Goal: Task Accomplishment & Management: Manage account settings

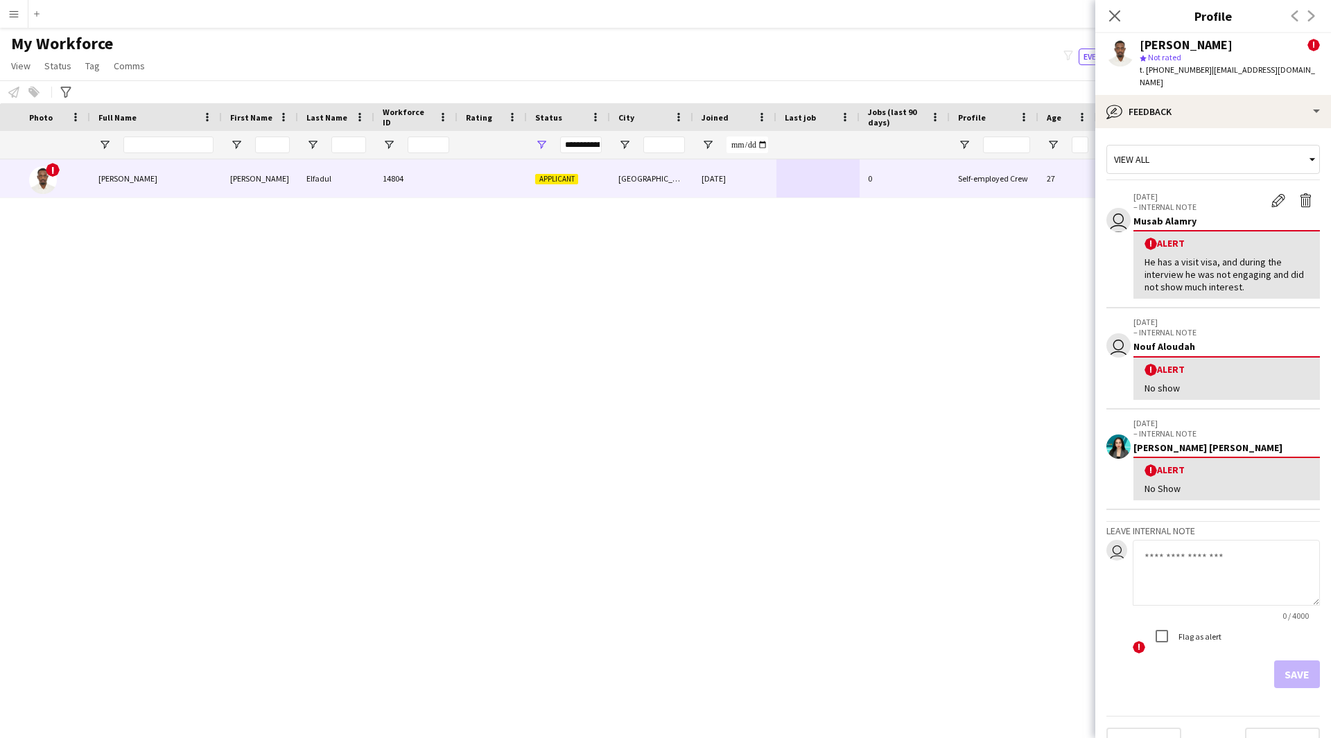
click at [1114, 17] on icon "Close pop-in" at bounding box center [1114, 15] width 11 height 11
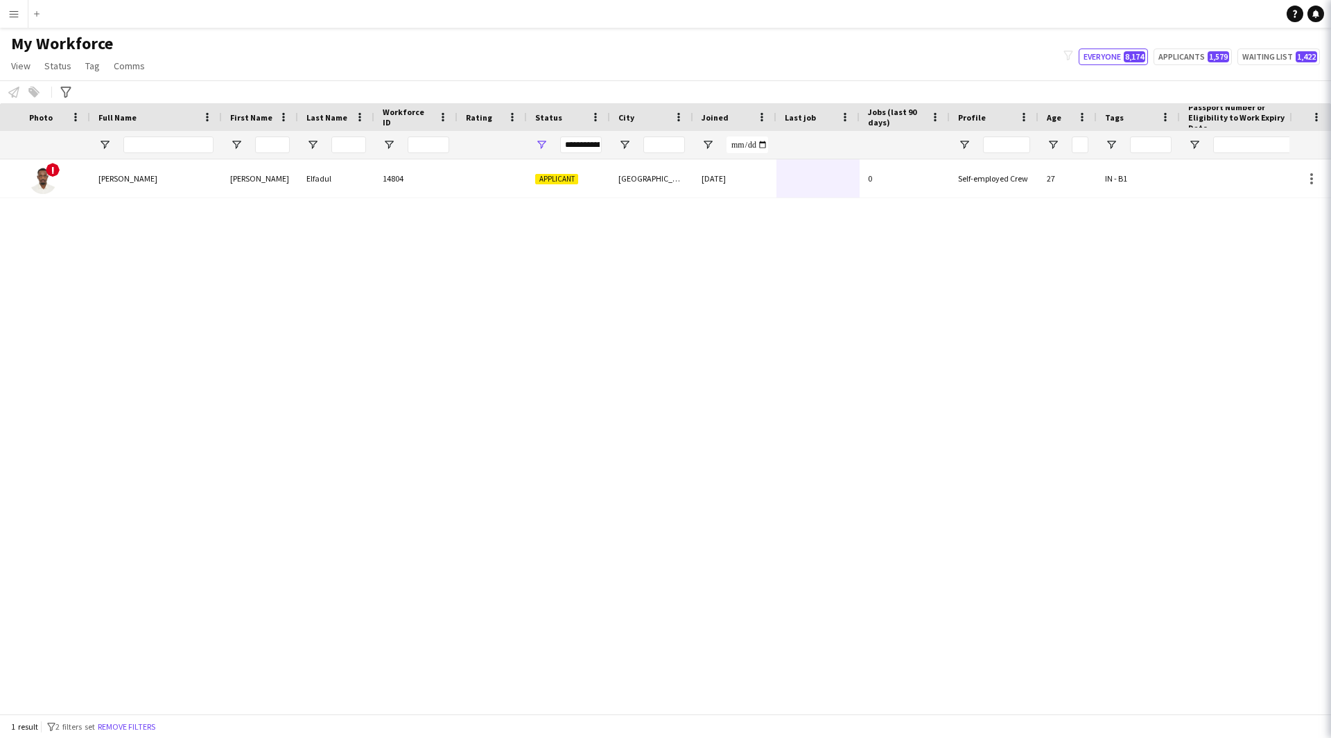
scroll to position [0, 168]
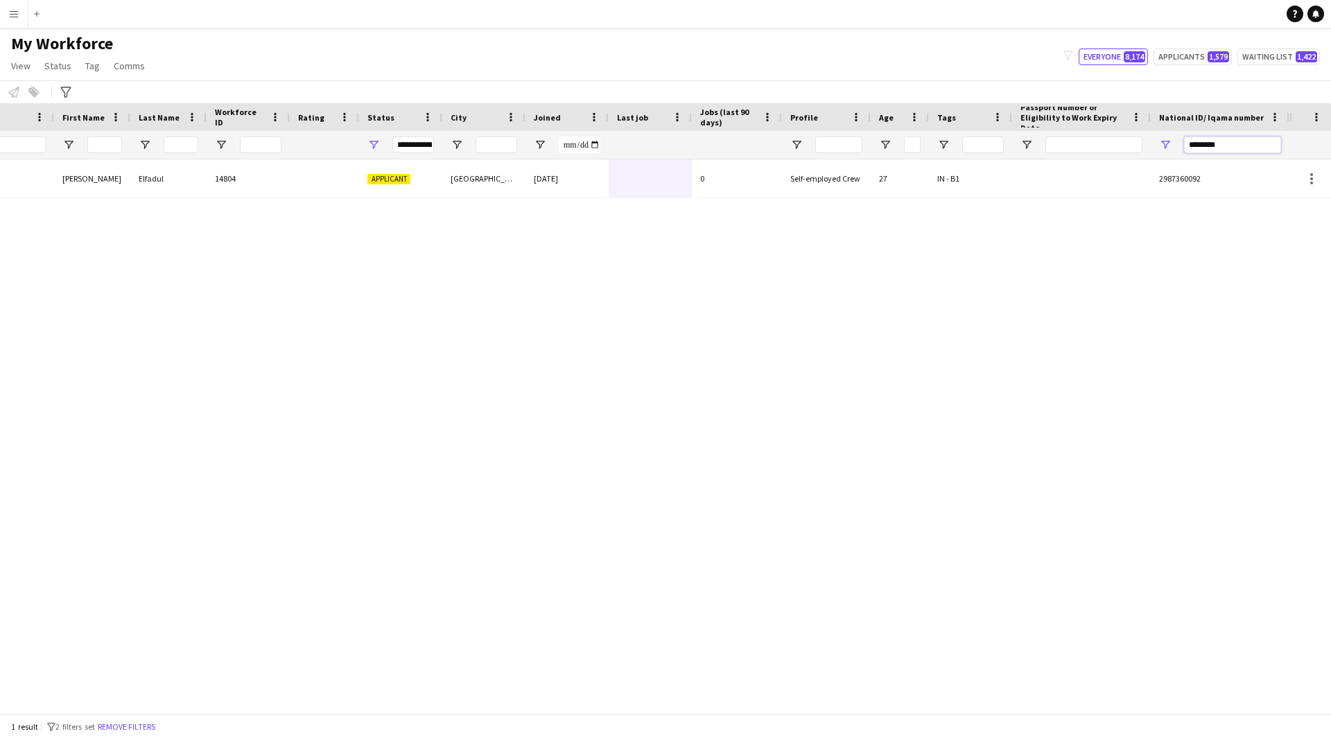
drag, startPoint x: 1247, startPoint y: 152, endPoint x: 936, endPoint y: 207, distance: 316.1
click at [936, 207] on div "Workforce Details Profile Data Photo Full Name First Name !" at bounding box center [665, 408] width 1331 height 611
paste input "**"
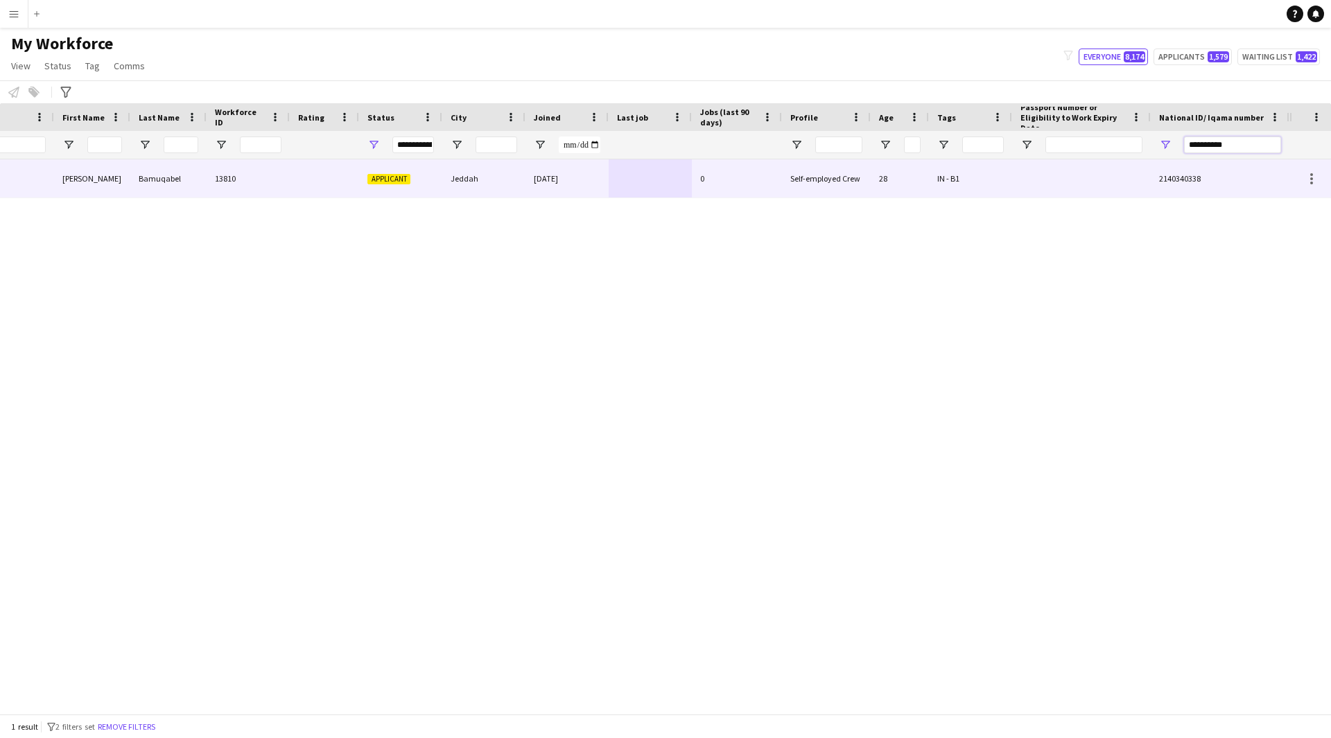
type input "**********"
click at [870, 175] on div "Self-employed Crew" at bounding box center [826, 178] width 89 height 38
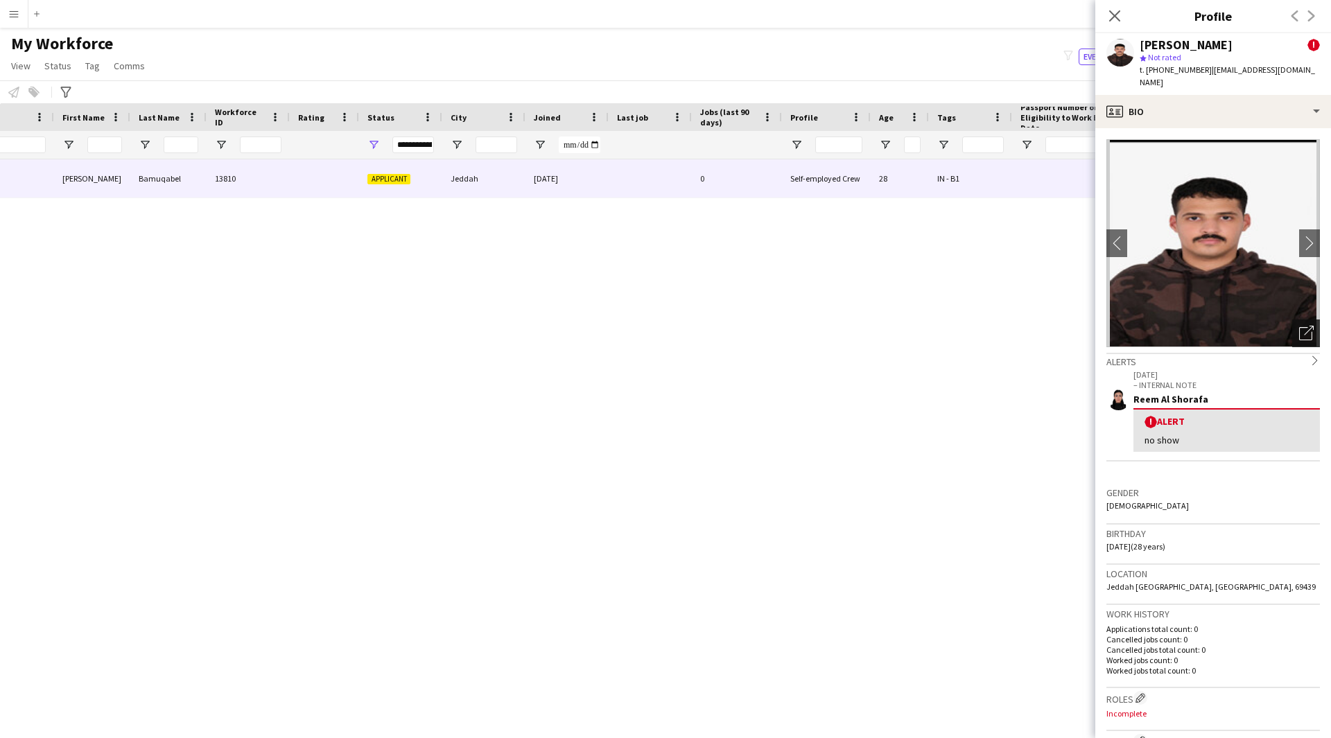
click at [1301, 330] on div "Open photos pop-in" at bounding box center [1306, 333] width 28 height 28
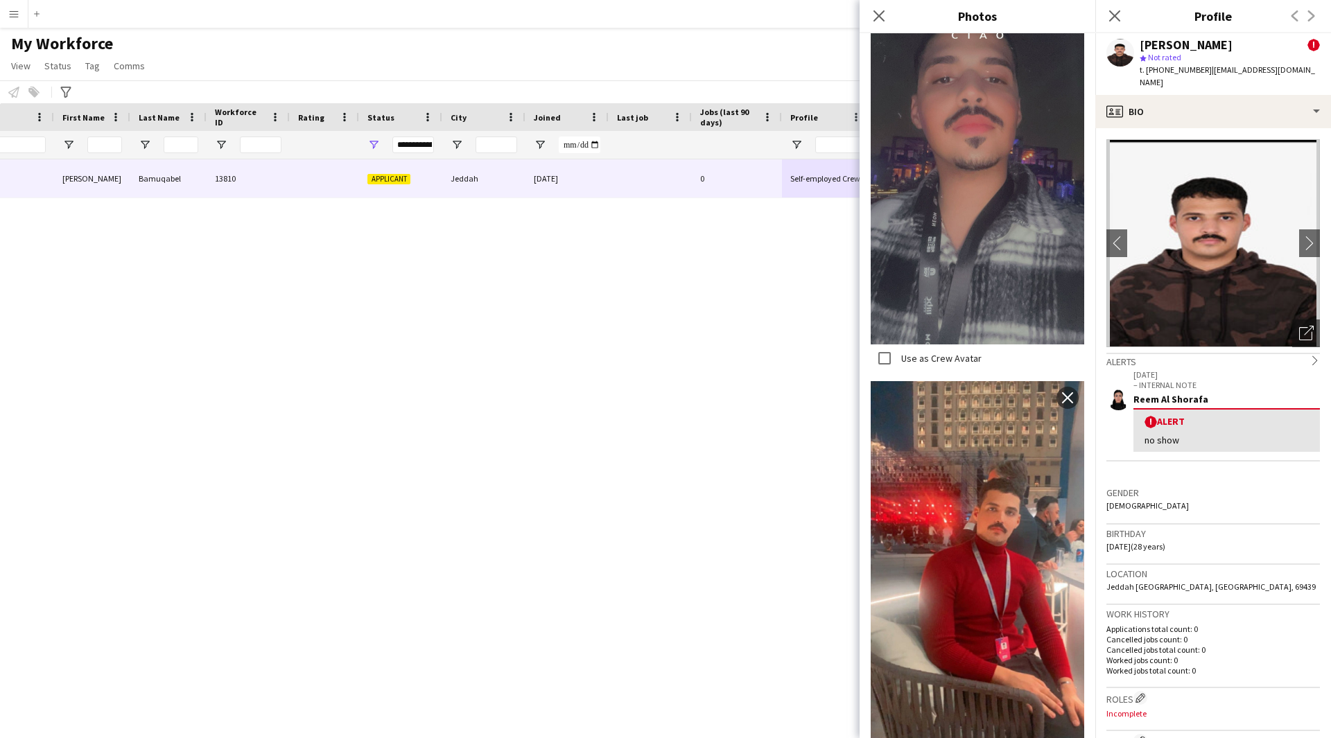
scroll to position [0, 0]
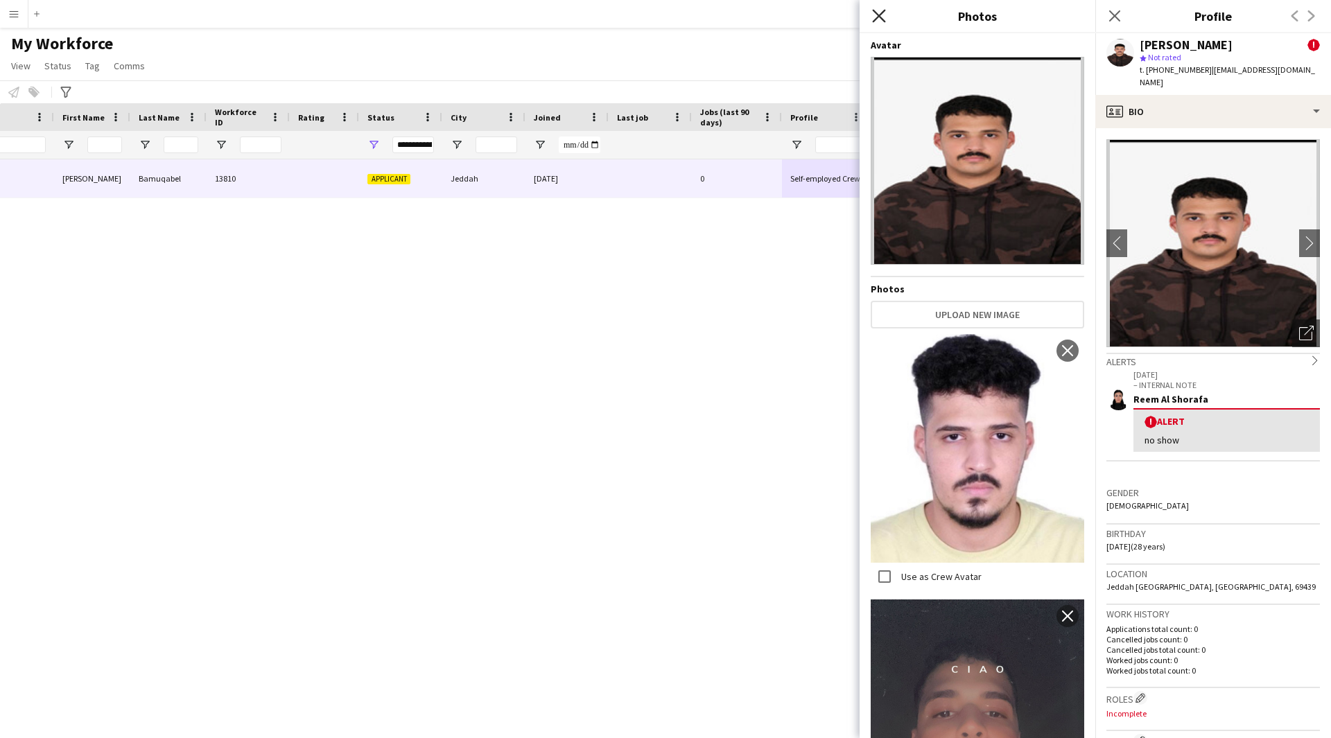
click at [876, 20] on icon "Close pop-in" at bounding box center [878, 15] width 13 height 13
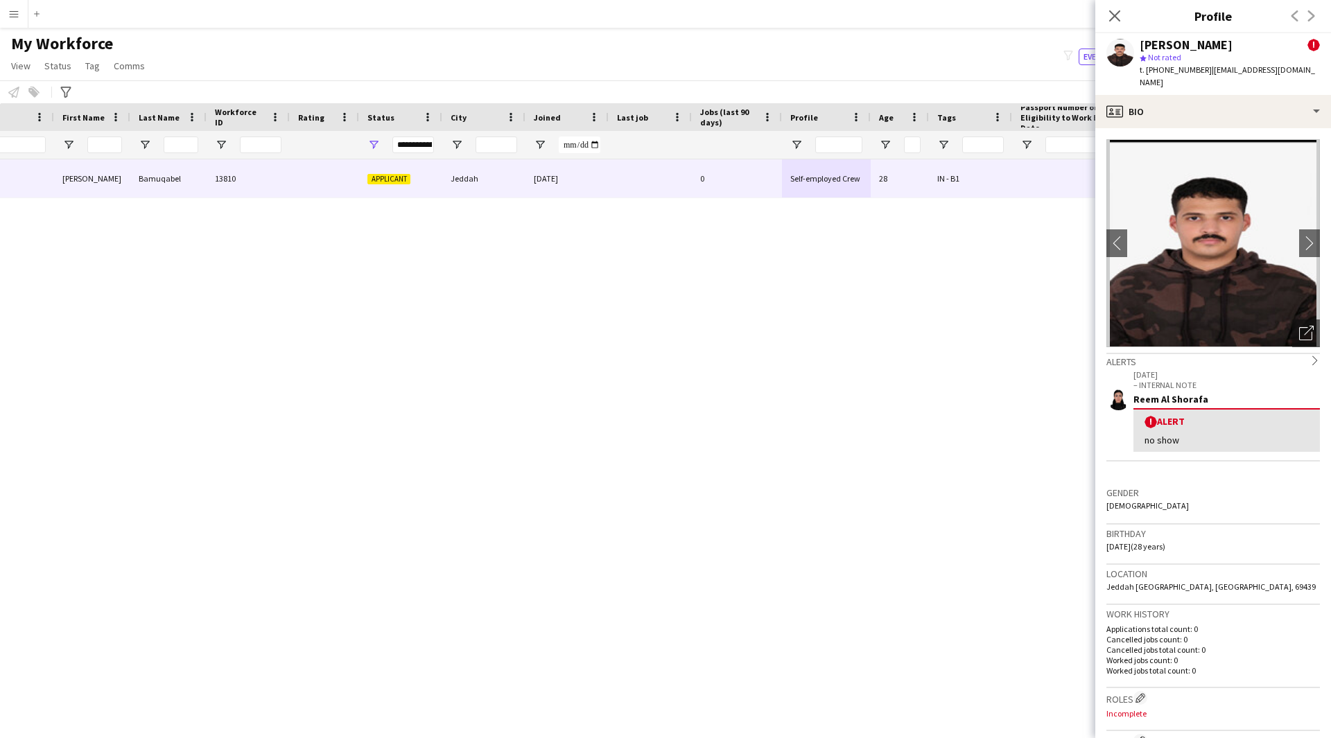
scroll to position [1, 0]
click at [1195, 107] on div "profile Bio" at bounding box center [1213, 111] width 236 height 33
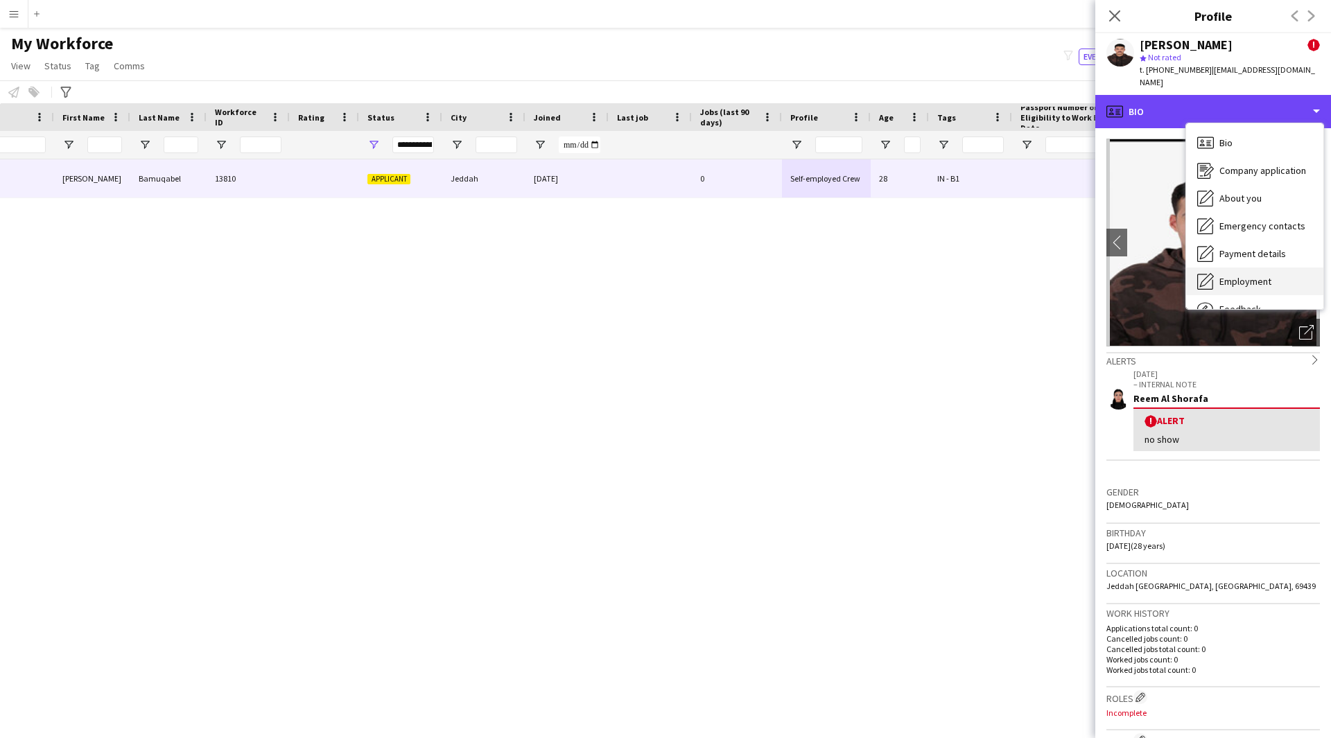
scroll to position [47, 0]
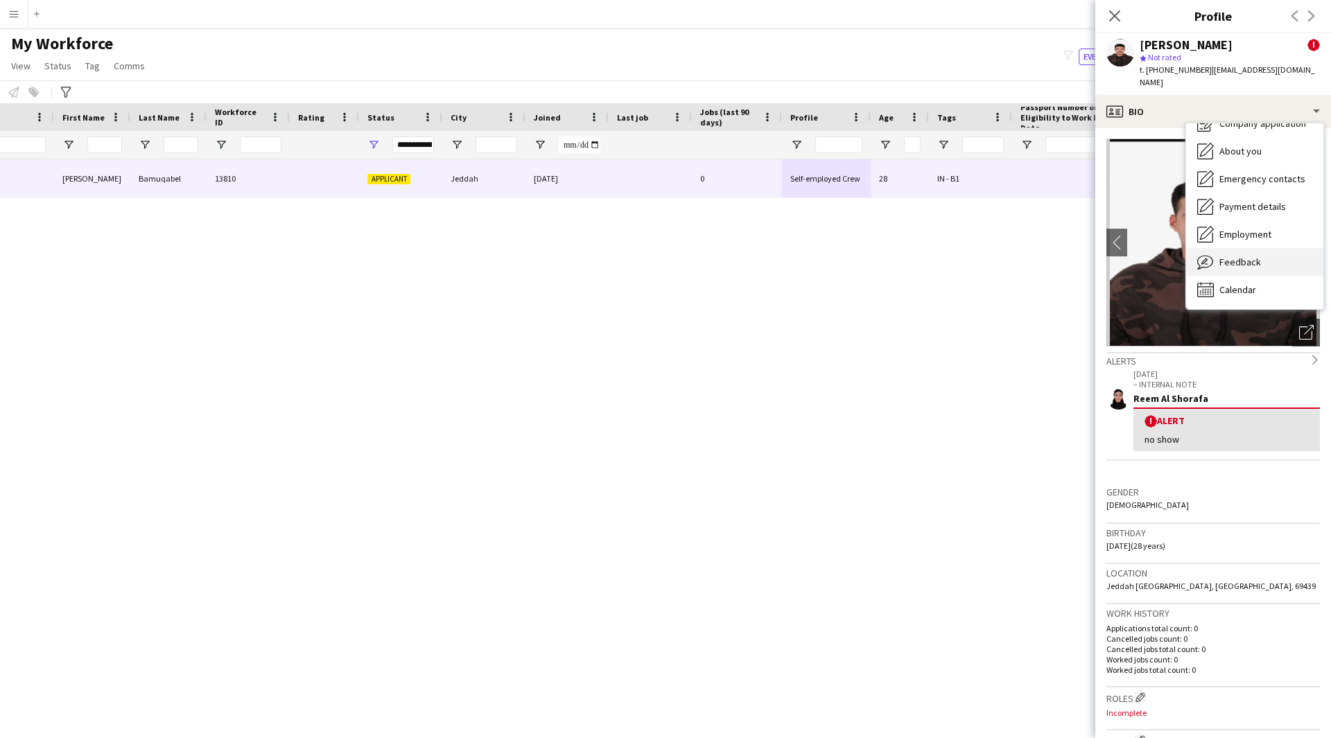
click at [1250, 256] on span "Feedback" at bounding box center [1240, 262] width 42 height 12
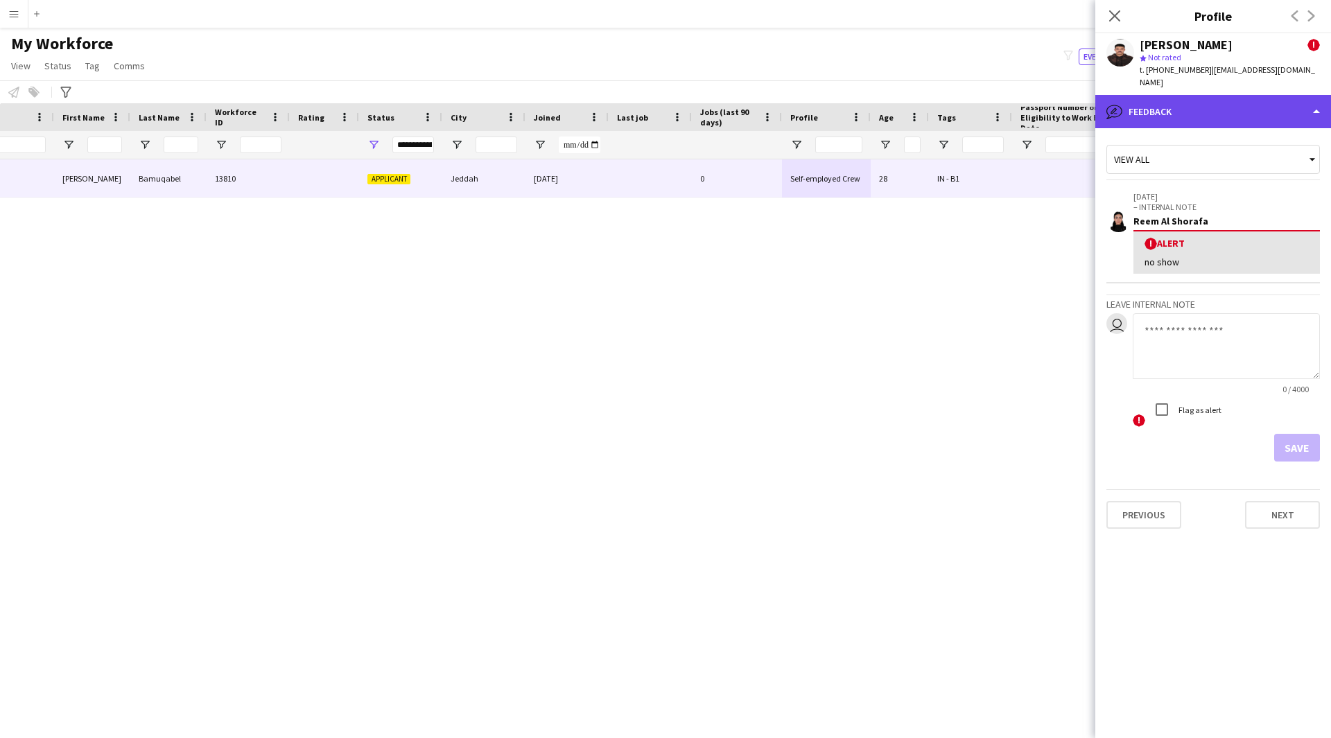
click at [1260, 95] on div "bubble-pencil Feedback" at bounding box center [1213, 111] width 236 height 33
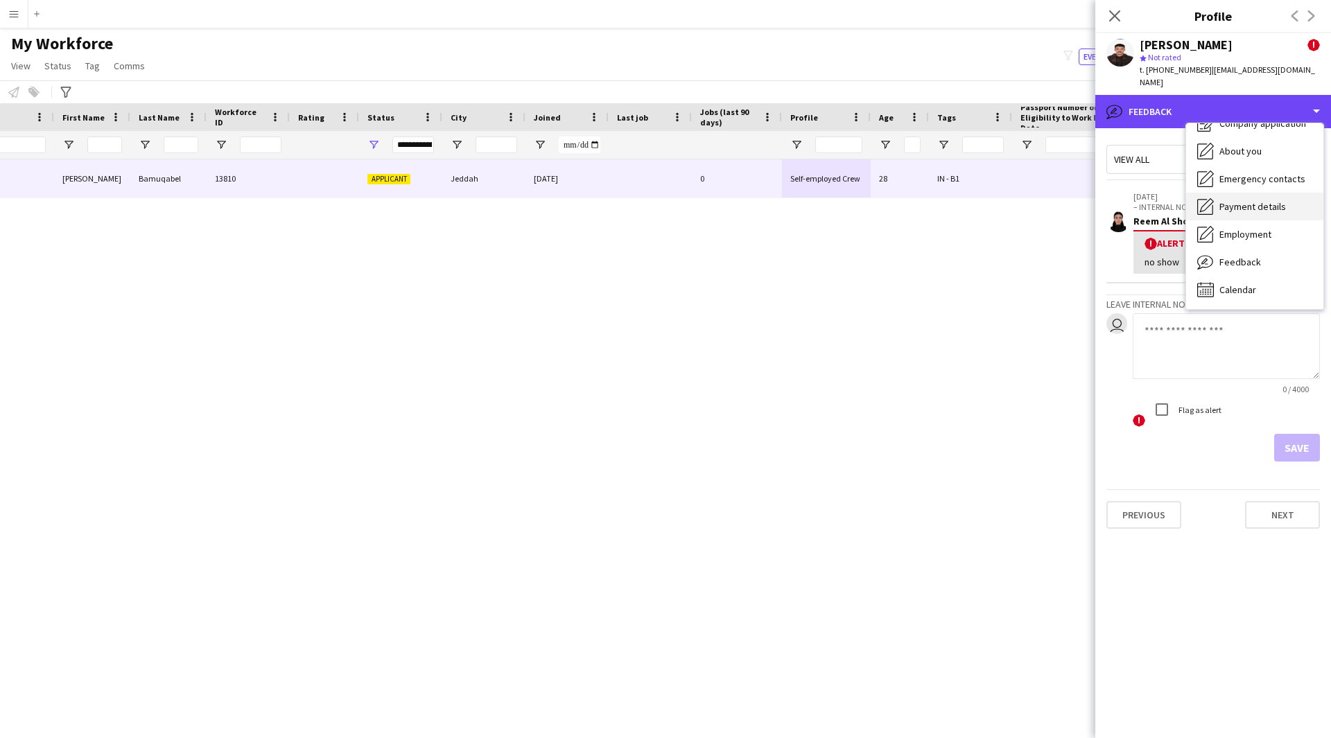
scroll to position [0, 0]
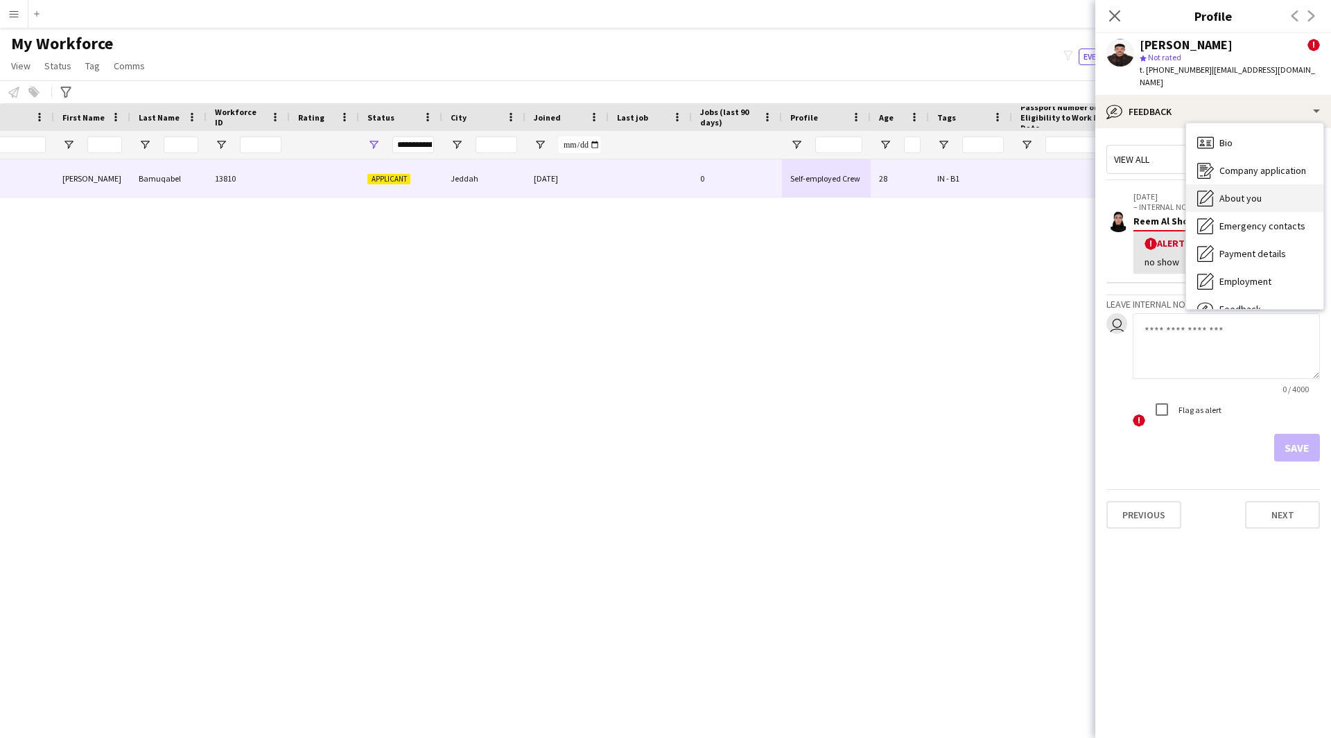
click at [1263, 196] on div "About you About you" at bounding box center [1254, 198] width 137 height 28
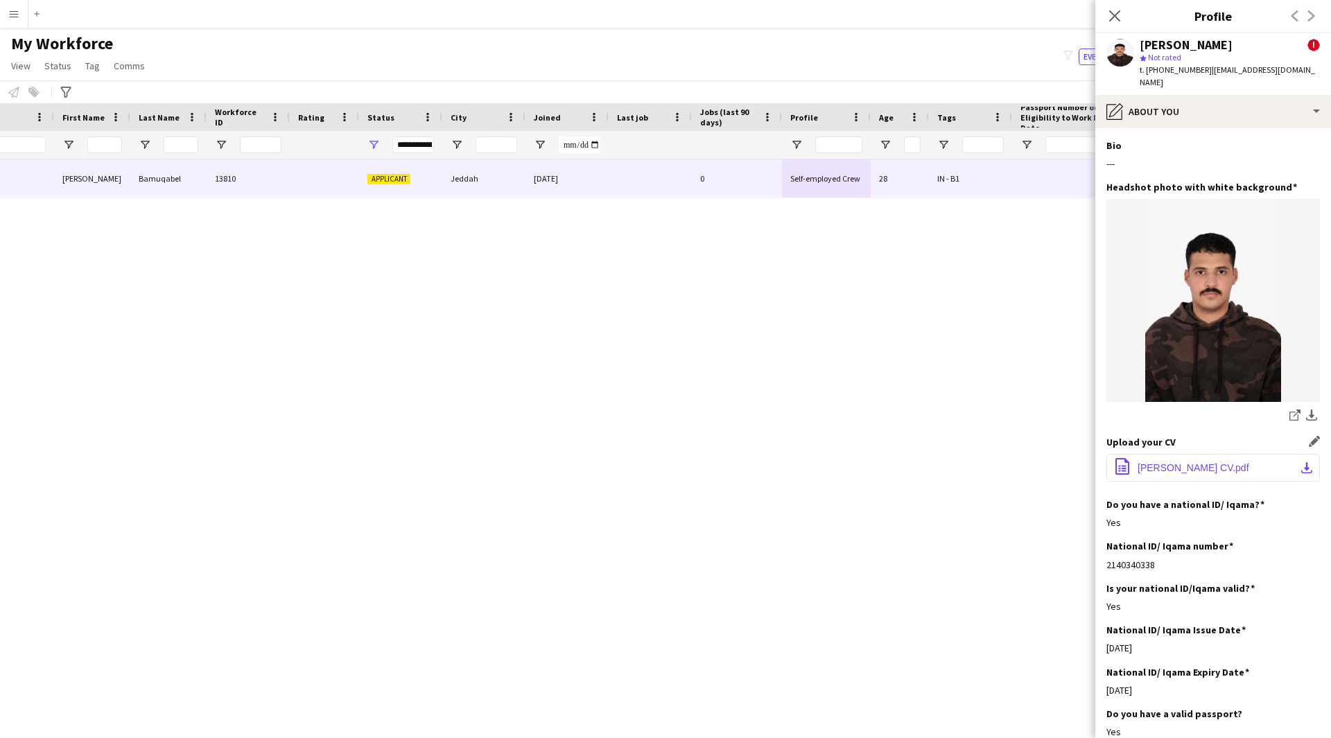
click at [1176, 462] on span "[PERSON_NAME] CV.pdf" at bounding box center [1193, 467] width 112 height 11
click at [902, 647] on div "! [PERSON_NAME] 13810 Applicant Jeddah [DATE] 0 Self-employed Crew 28 IN - B1 2…" at bounding box center [644, 431] width 1289 height 544
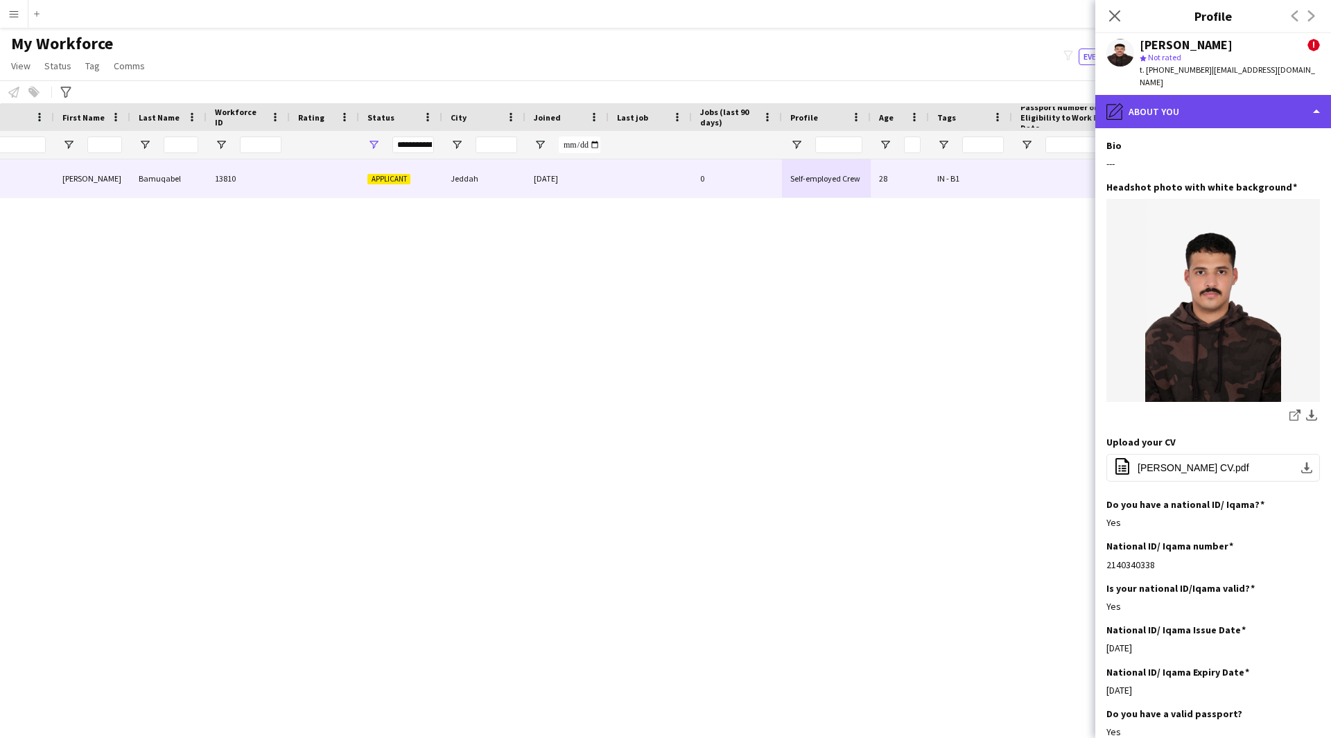
click at [1177, 96] on div "pencil4 About you" at bounding box center [1213, 111] width 236 height 33
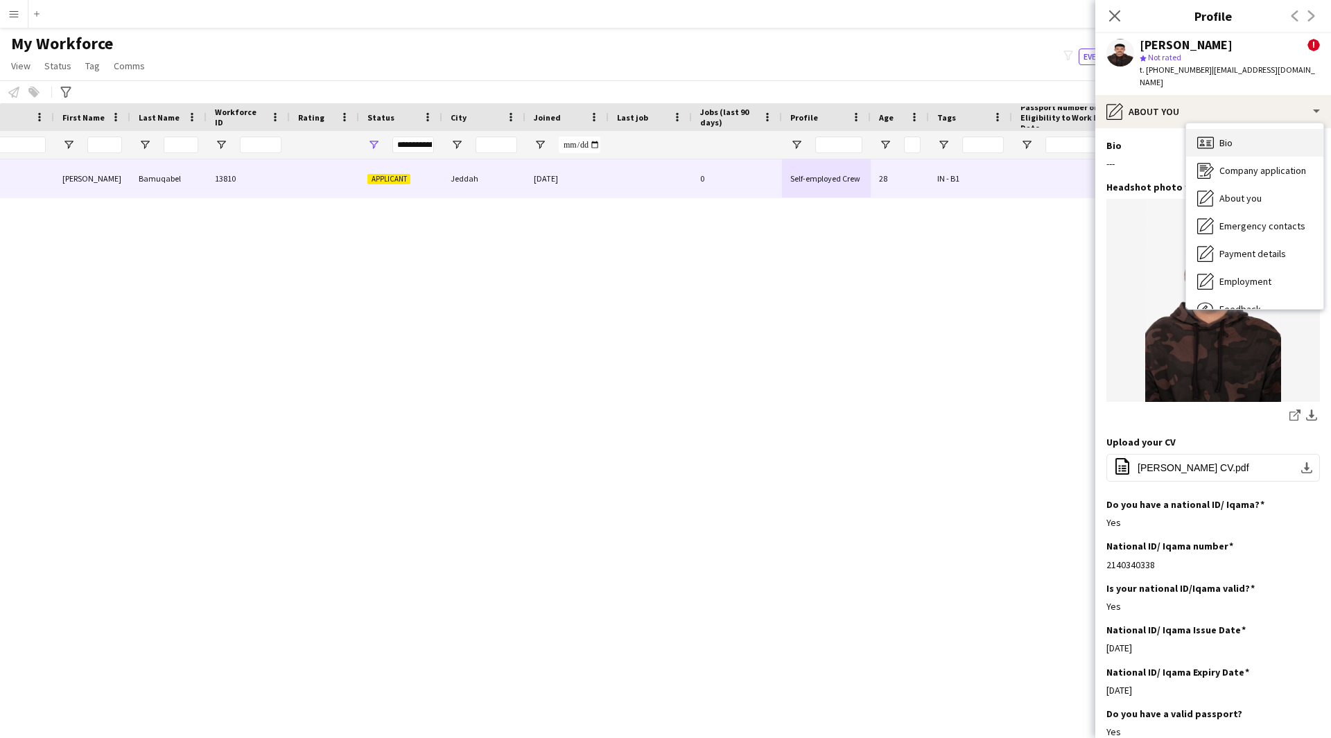
click at [1235, 136] on div "Bio Bio" at bounding box center [1254, 143] width 137 height 28
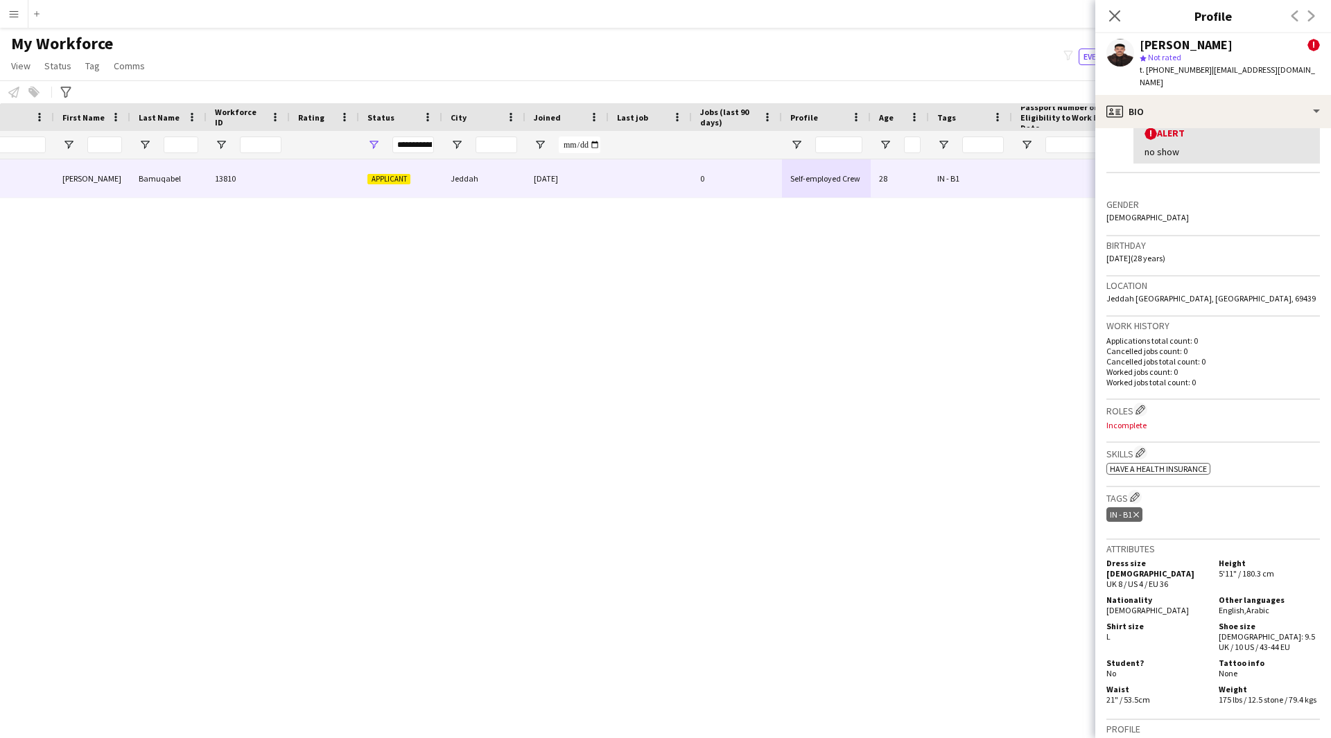
scroll to position [289, 0]
click at [1139, 404] on app-icon "Edit crew company roles" at bounding box center [1140, 409] width 10 height 10
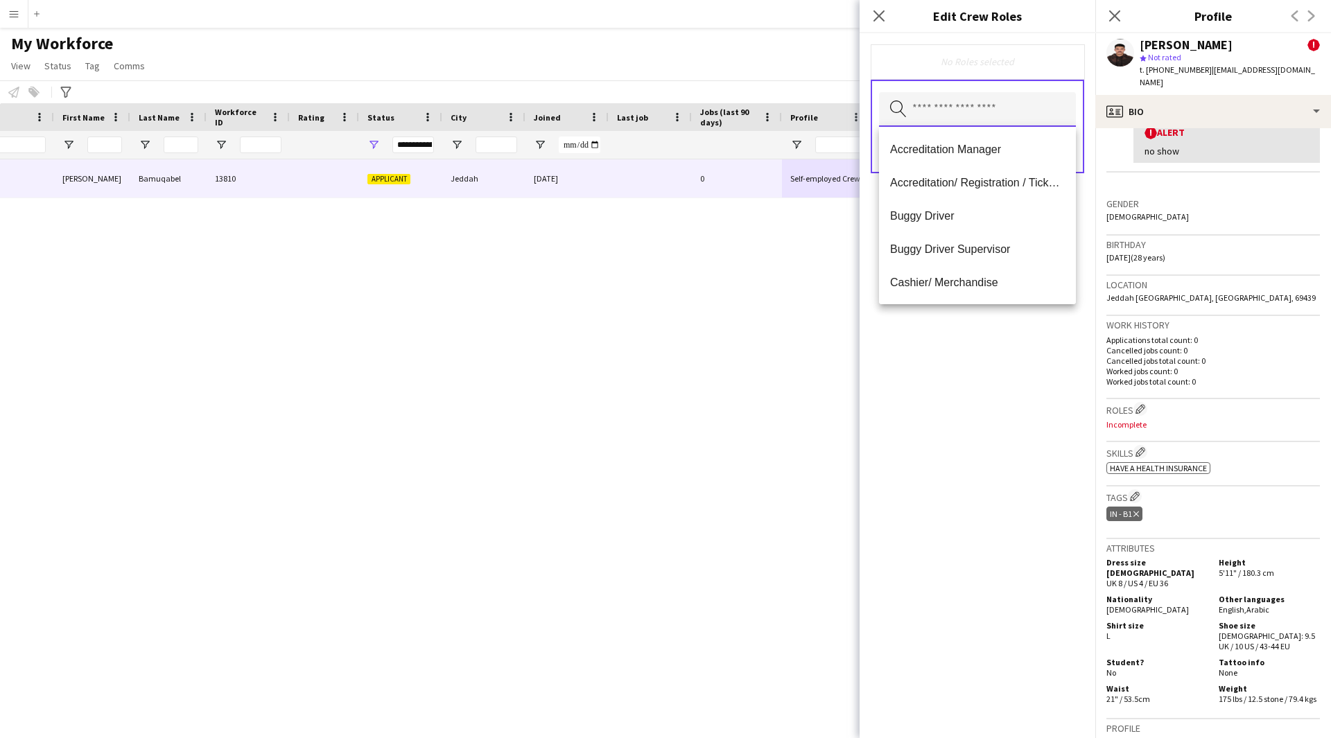
click at [967, 127] on body "Menu Boards Boards Boards All jobs Status Workforce Workforce My Workforce Recr…" at bounding box center [665, 369] width 1331 height 738
type input "*"
click at [998, 362] on div "No Roles selected Search by role type Save" at bounding box center [977, 385] width 236 height 705
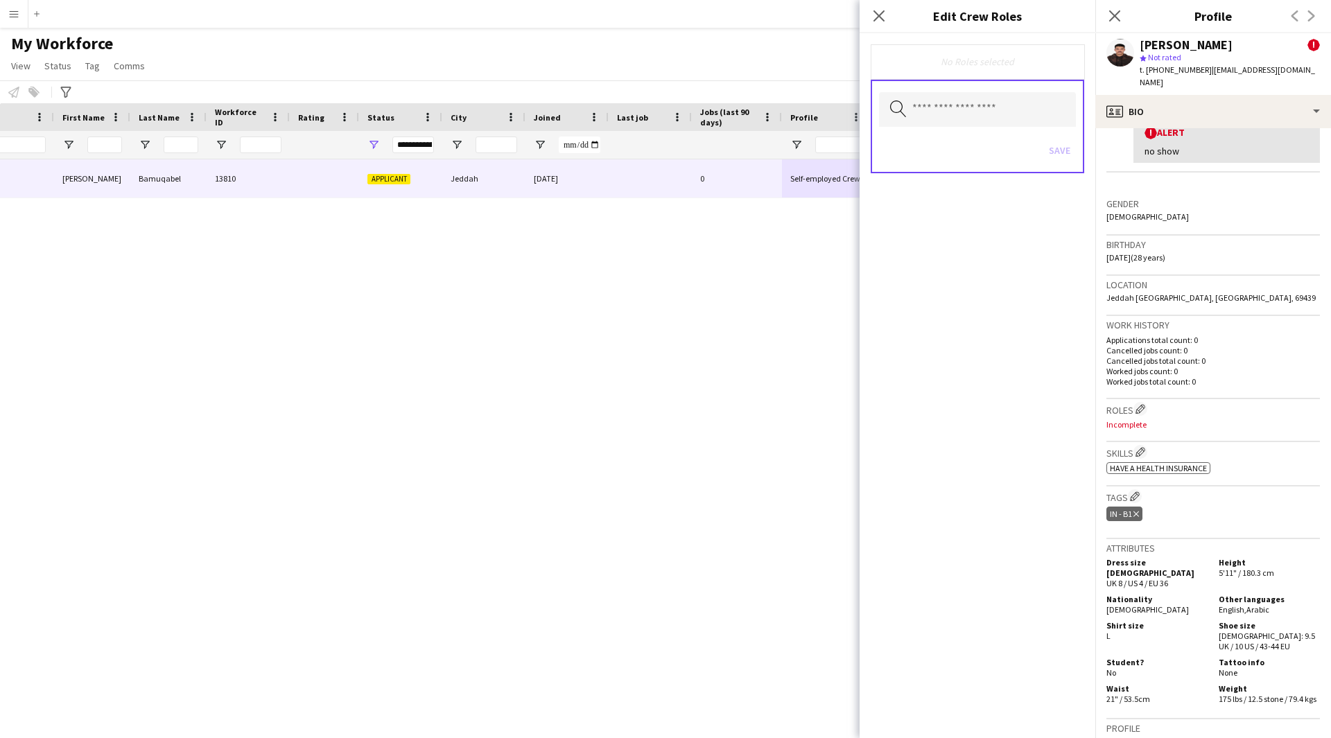
scroll to position [0, 0]
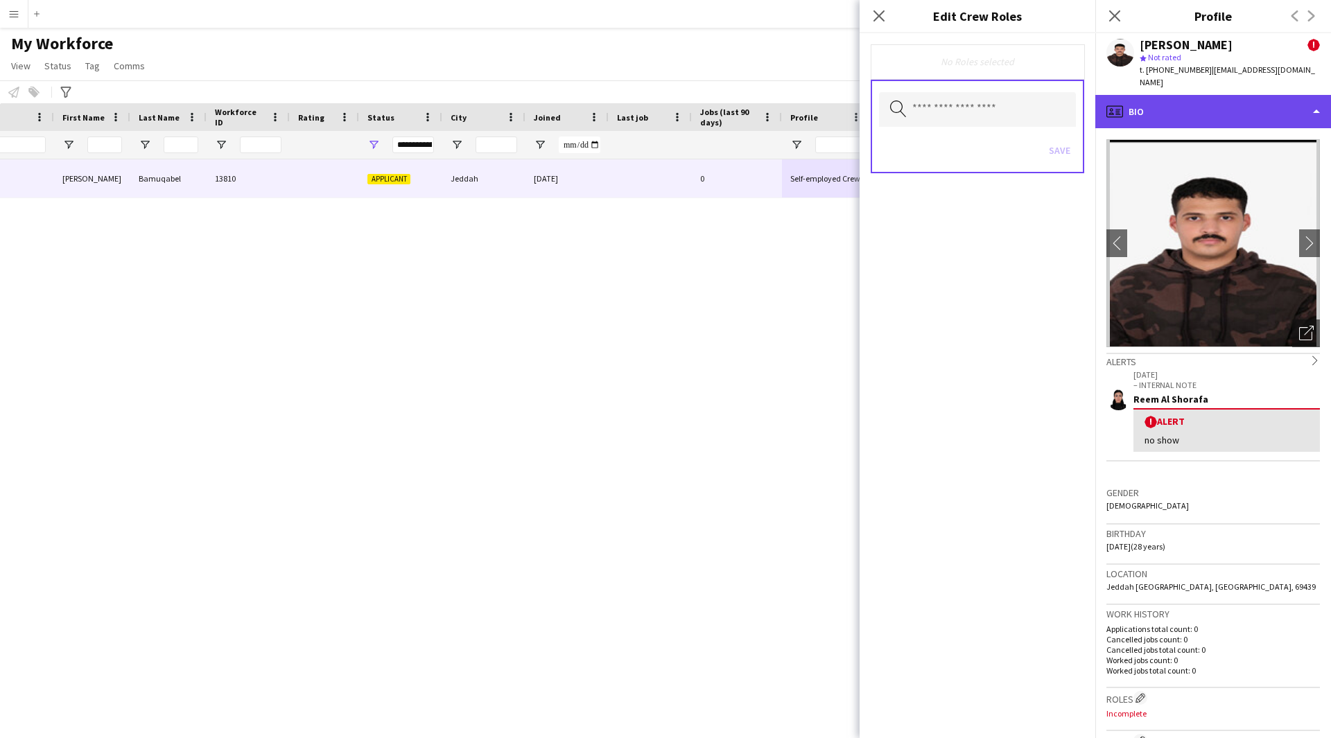
click at [1196, 110] on div "profile Bio" at bounding box center [1213, 111] width 236 height 33
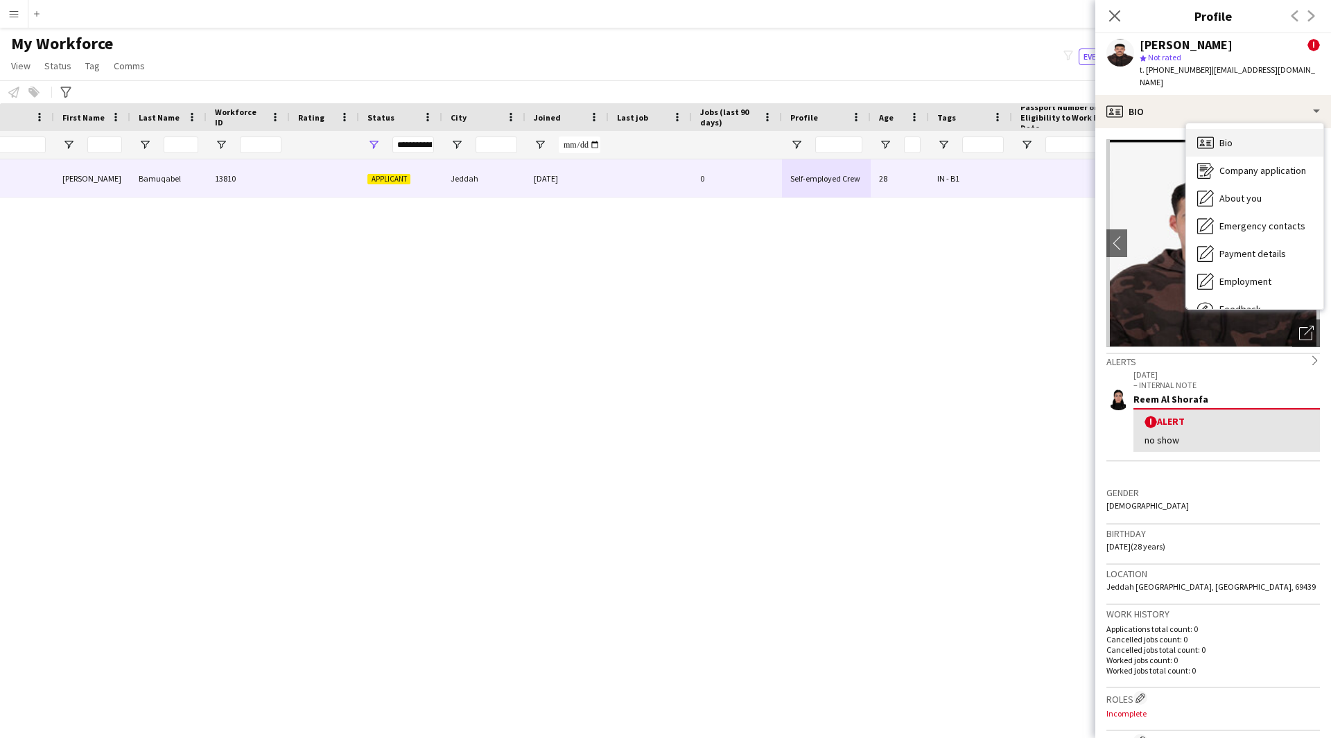
click at [1258, 130] on div "Bio Bio" at bounding box center [1254, 143] width 137 height 28
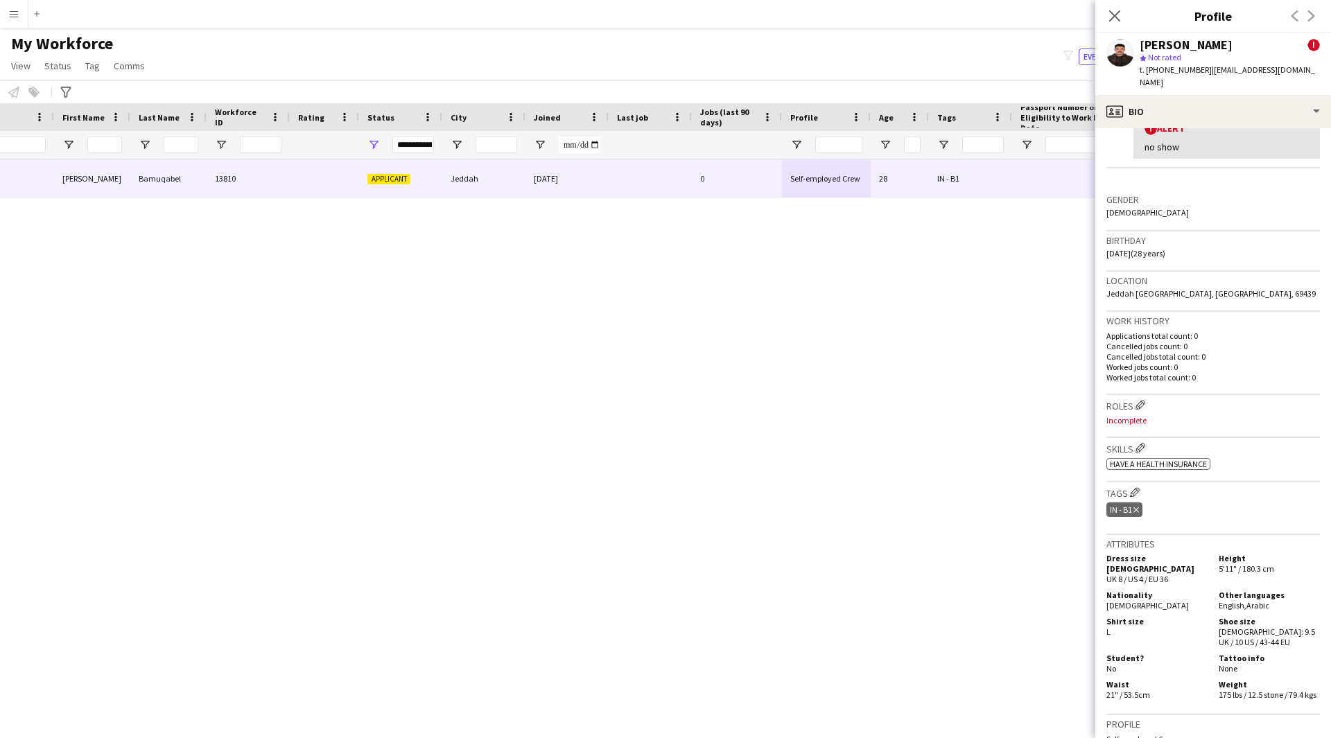
scroll to position [296, 0]
click at [1141, 397] on app-icon "Edit crew company roles" at bounding box center [1140, 402] width 10 height 10
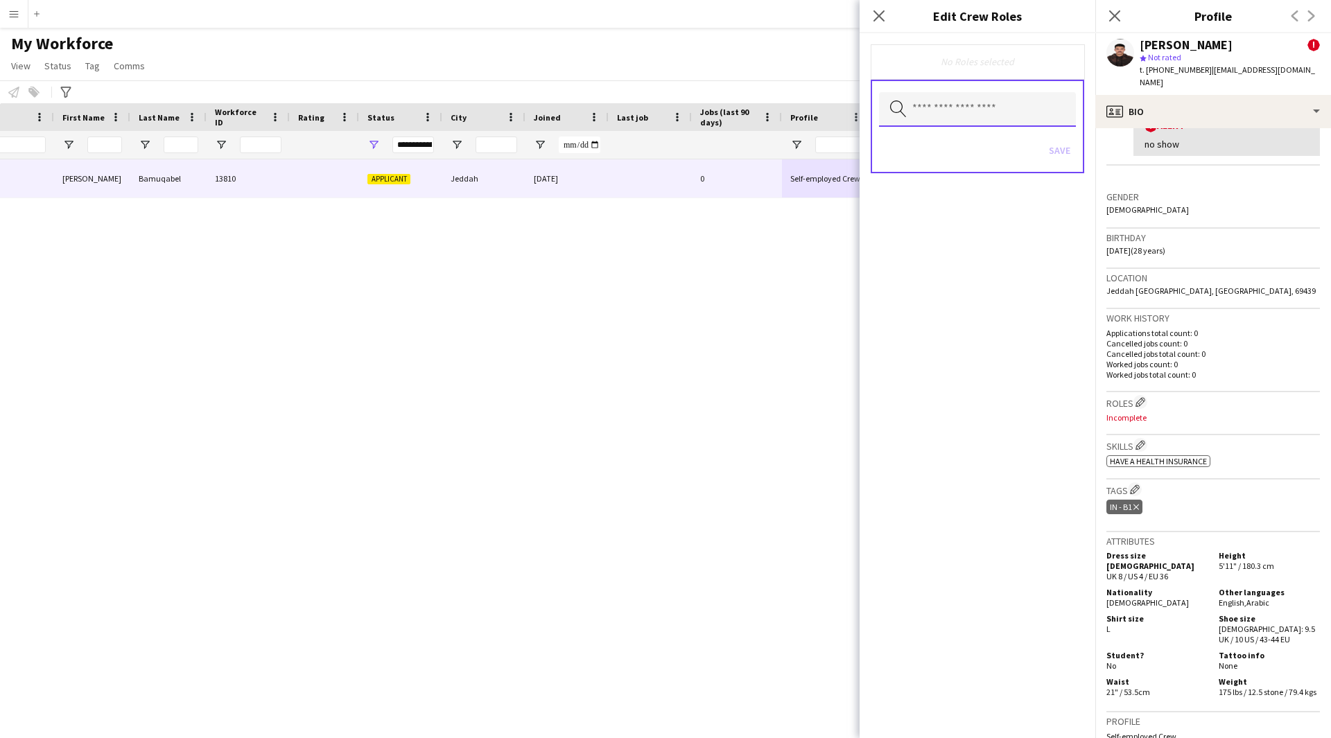
click at [984, 112] on input "text" at bounding box center [977, 109] width 197 height 35
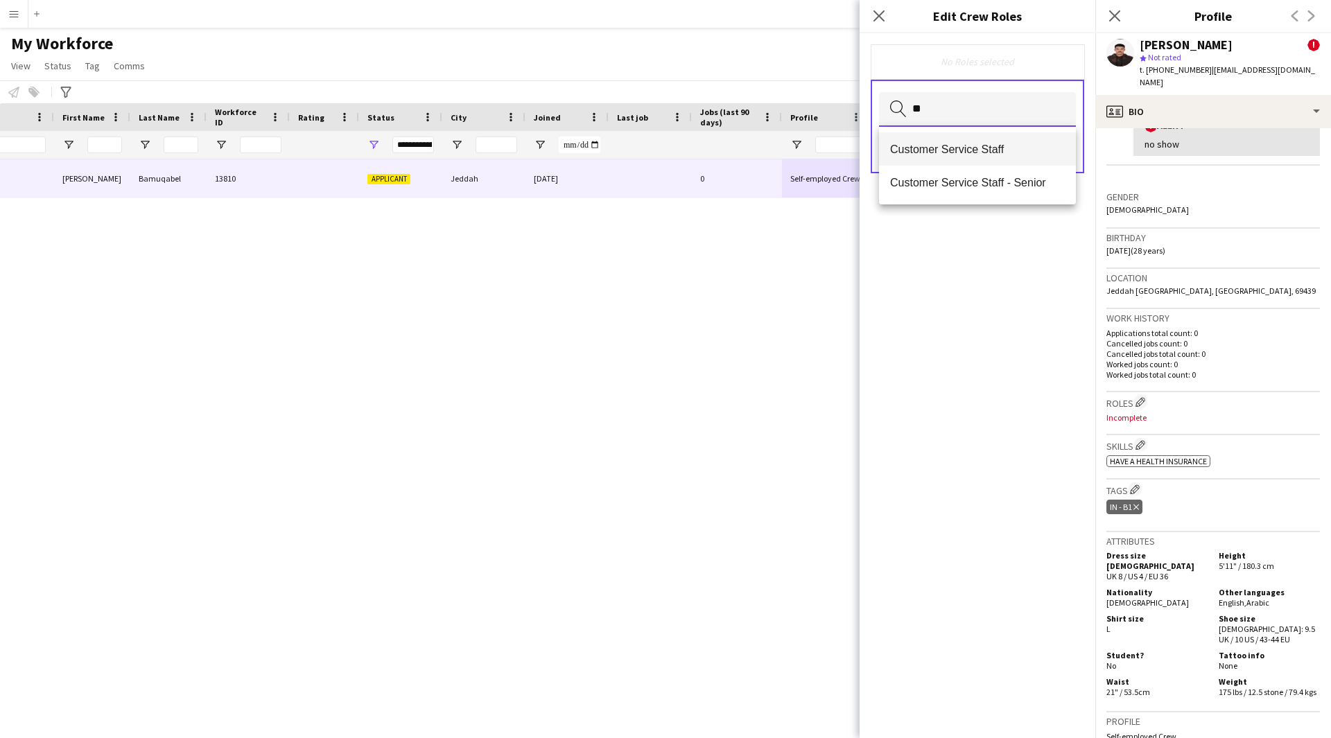
type input "**"
click at [990, 148] on span "Customer Service Staff" at bounding box center [977, 149] width 175 height 13
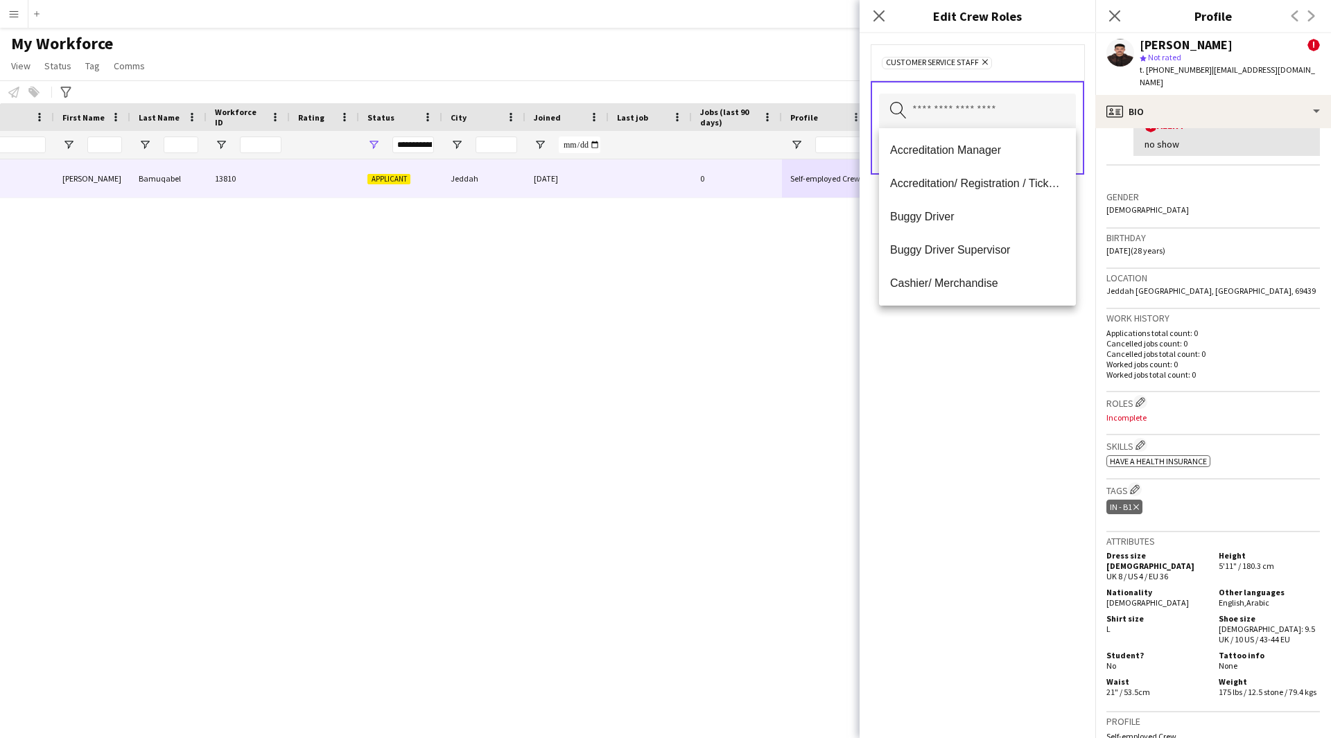
click at [970, 595] on div "Customer Service Staff Remove Search by role type Save" at bounding box center [977, 385] width 236 height 705
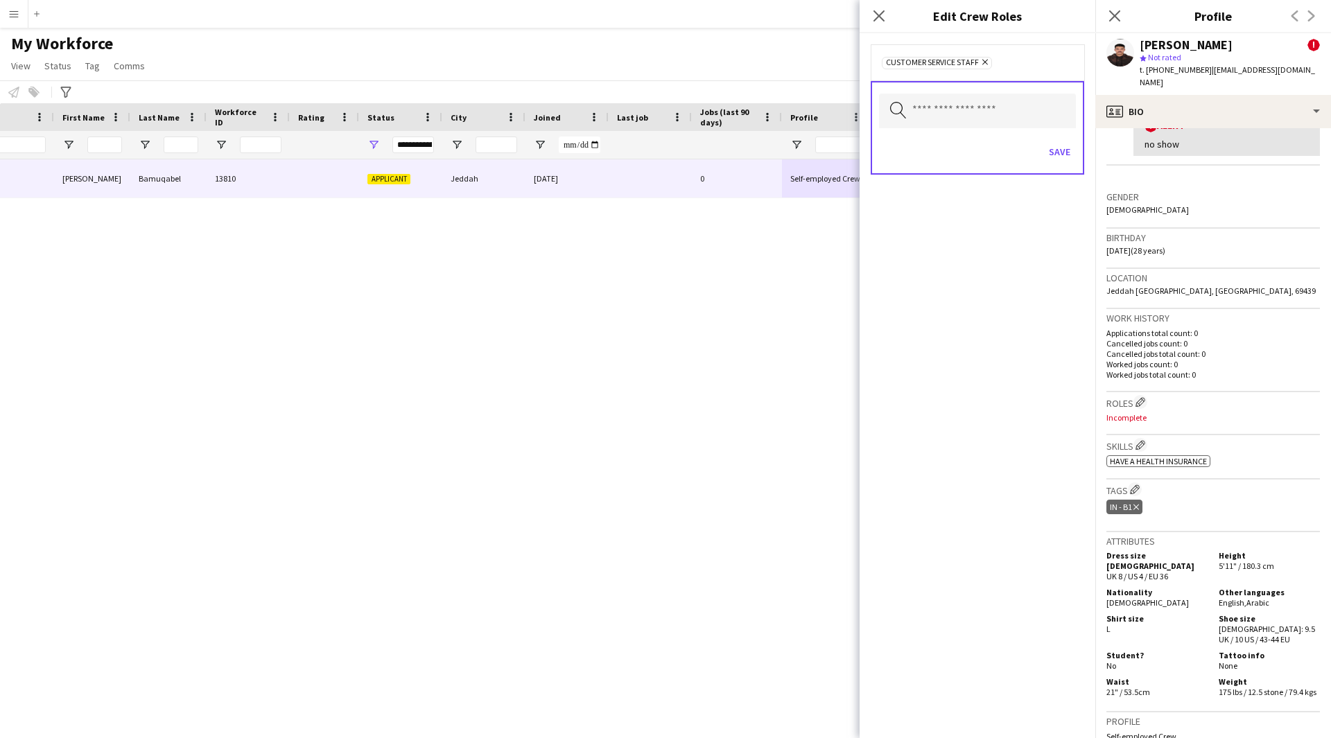
click at [1001, 137] on div "Save" at bounding box center [977, 154] width 197 height 40
click at [986, 111] on input "text" at bounding box center [977, 111] width 197 height 35
type input "****"
click at [952, 164] on mat-option "Traffic [PERSON_NAME]" at bounding box center [977, 150] width 197 height 33
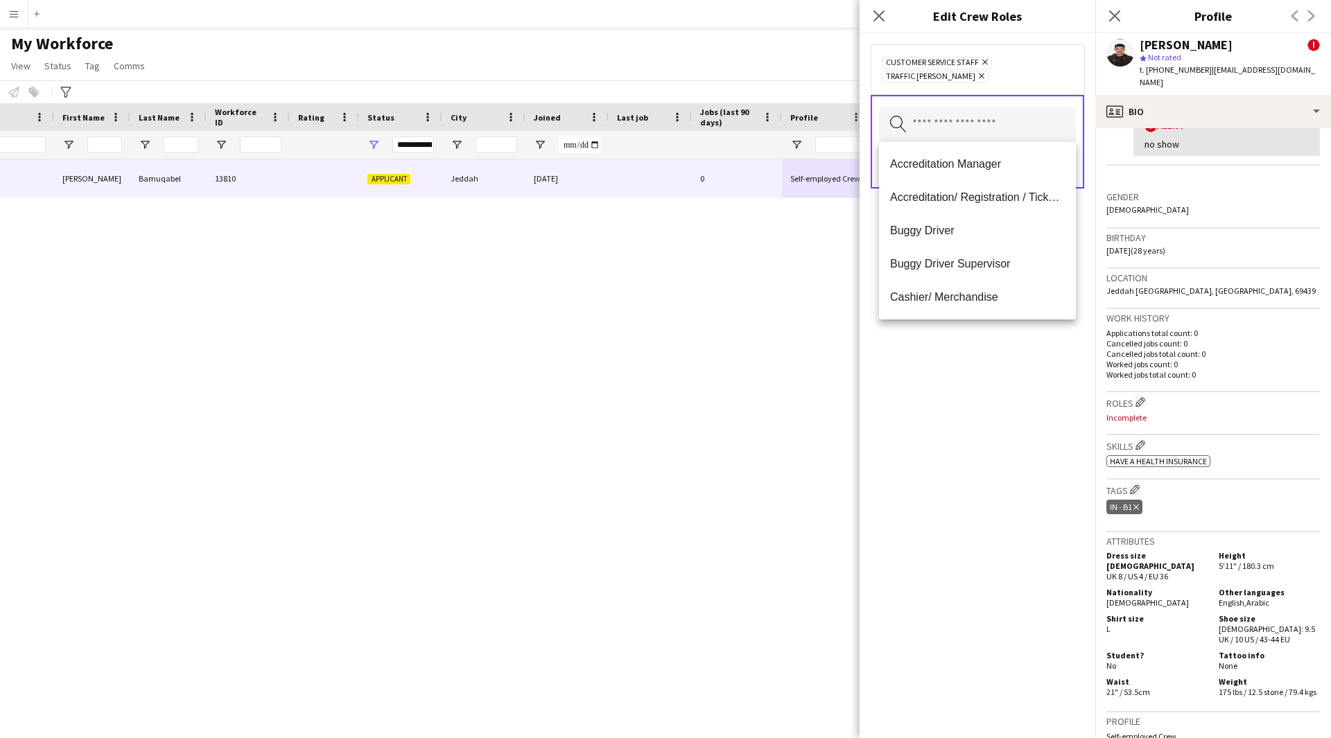
click at [947, 505] on div "Customer Service Staff Remove Traffic [PERSON_NAME] Remove Search by role type …" at bounding box center [977, 385] width 236 height 705
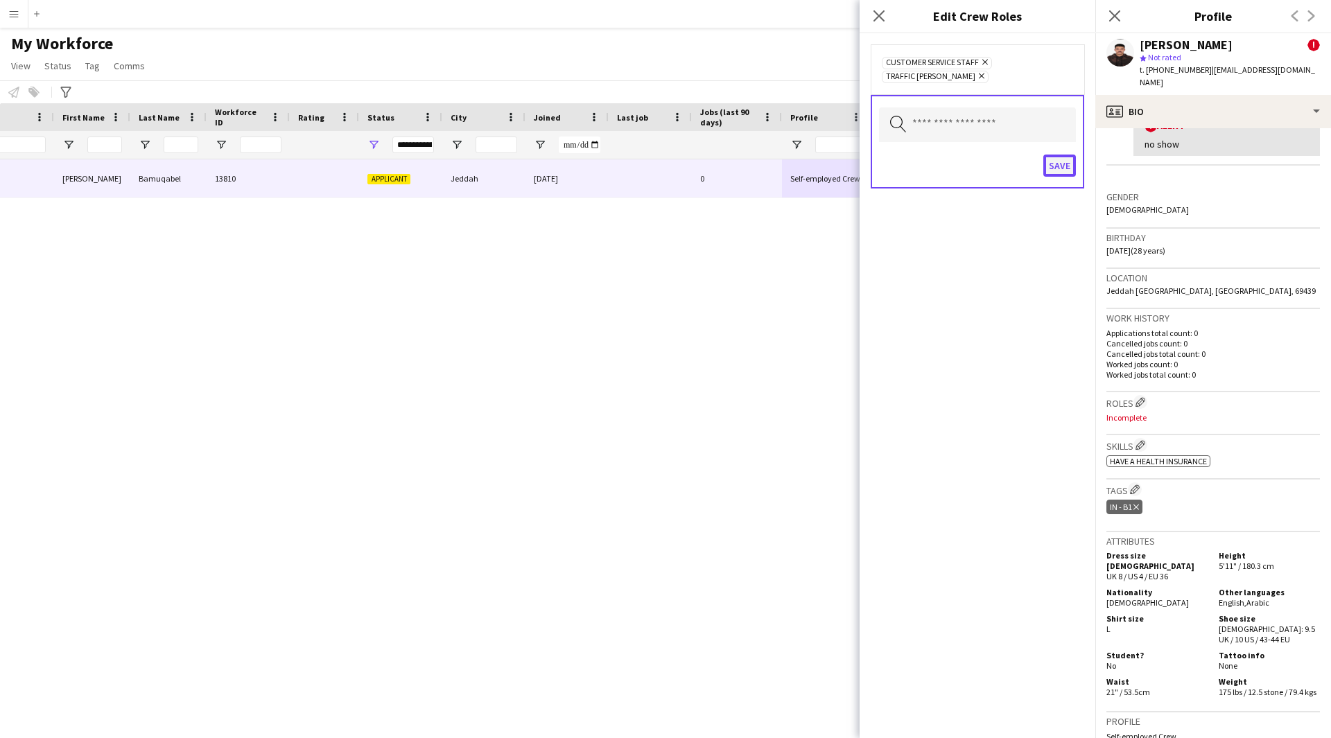
click at [1053, 168] on button "Save" at bounding box center [1059, 166] width 33 height 22
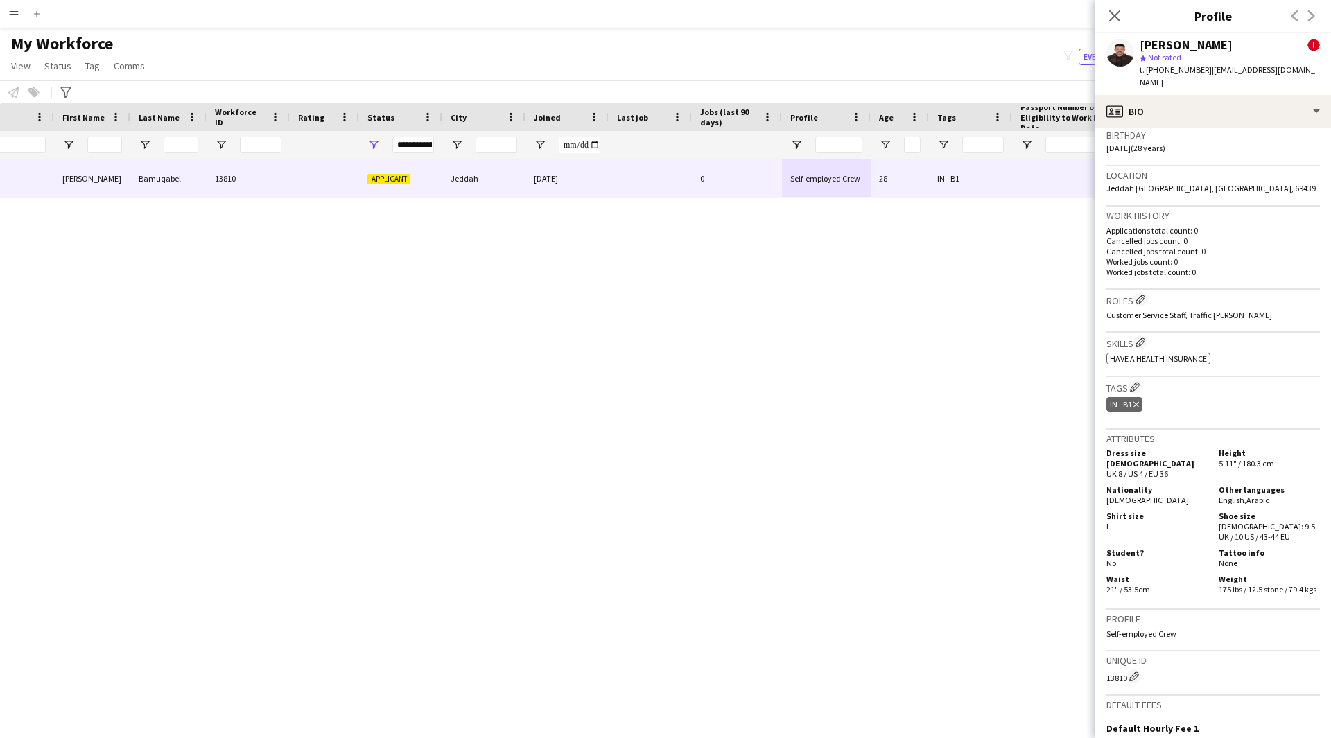
scroll to position [401, 0]
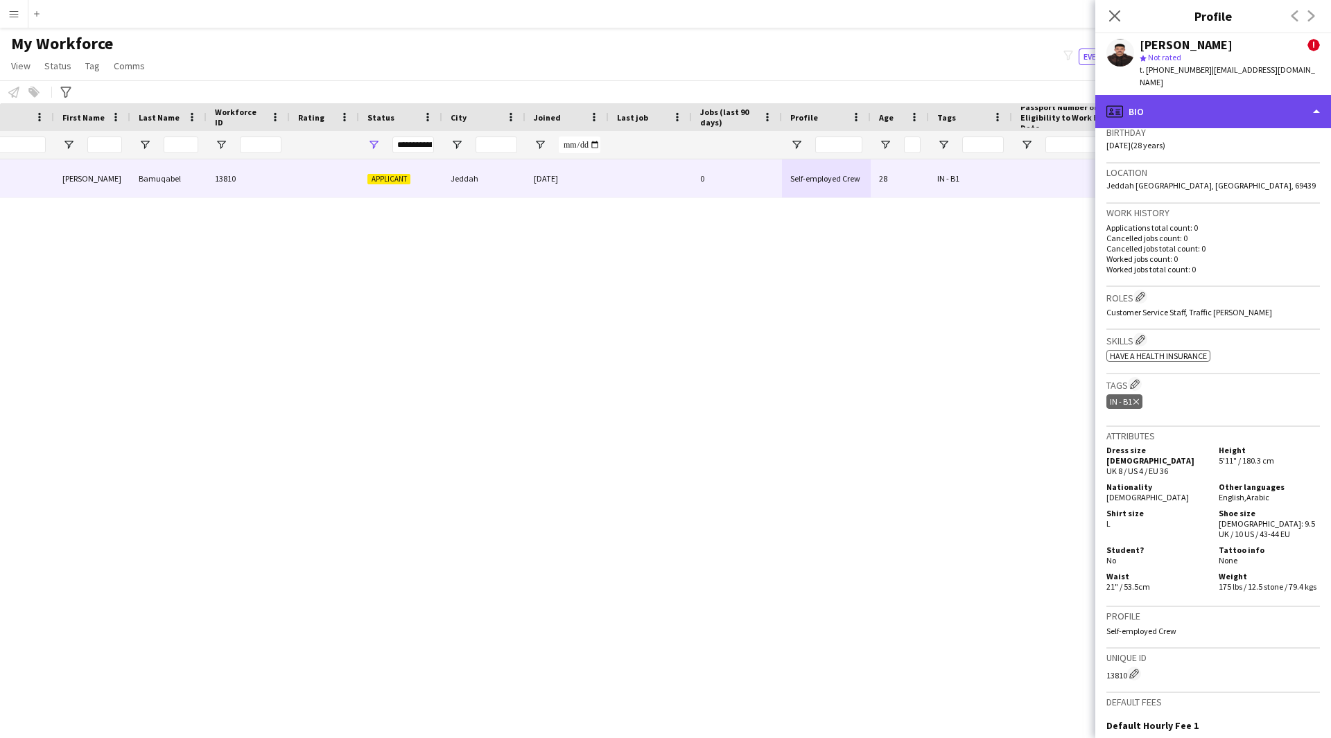
click at [1150, 95] on div "profile Bio" at bounding box center [1213, 111] width 236 height 33
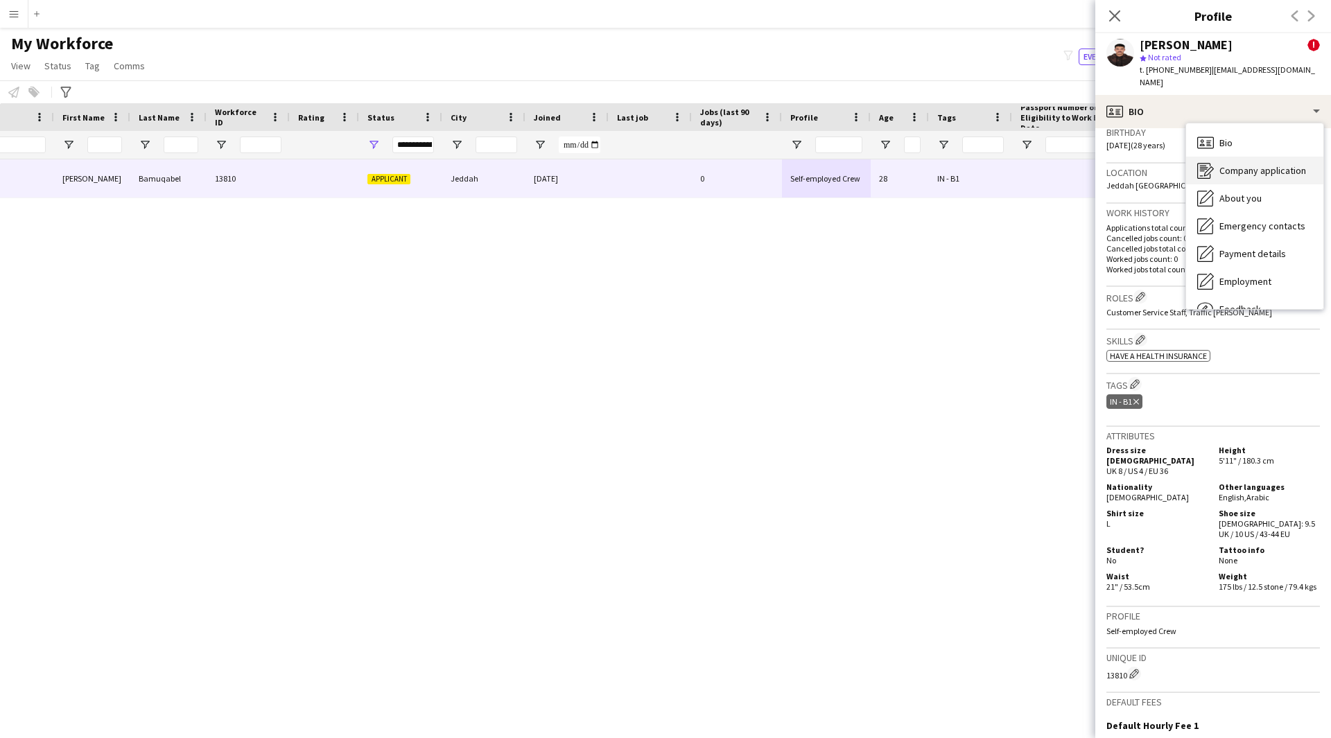
click at [1239, 164] on span "Company application" at bounding box center [1262, 170] width 87 height 12
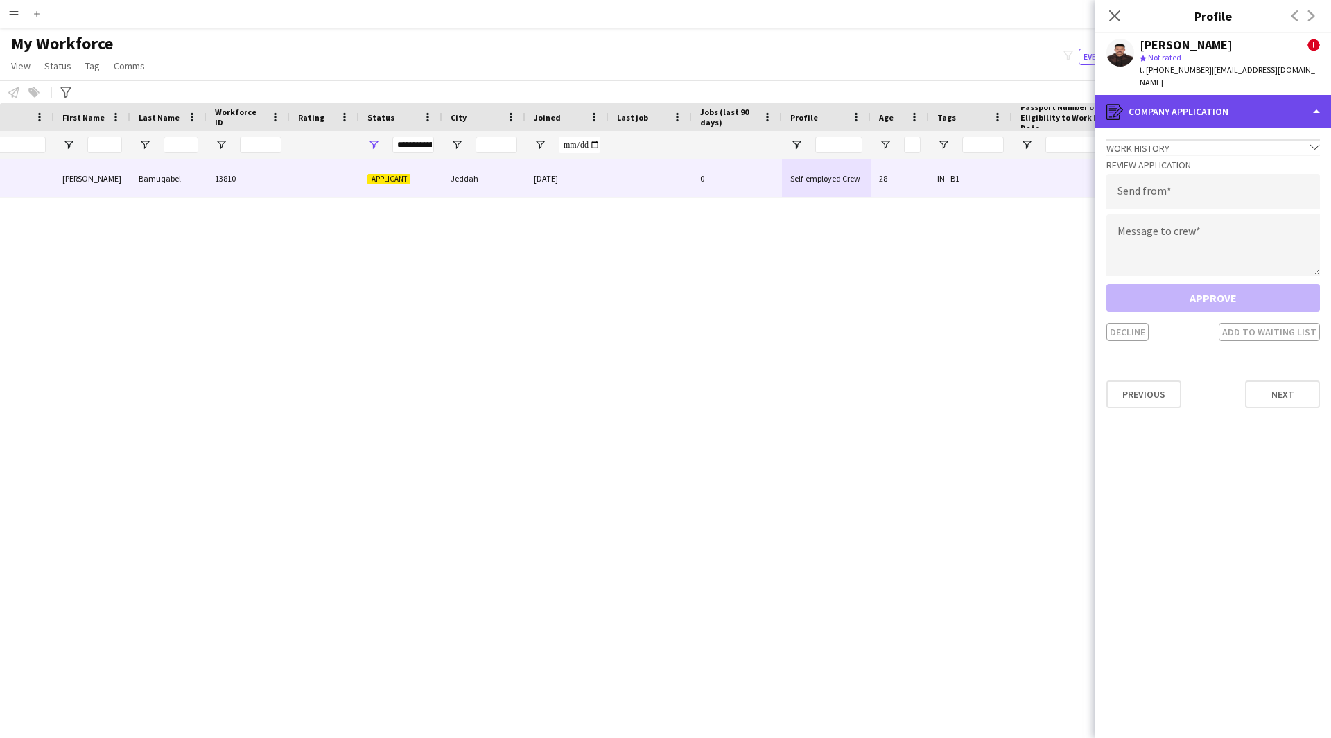
click at [1223, 110] on div "register Company application" at bounding box center [1213, 111] width 236 height 33
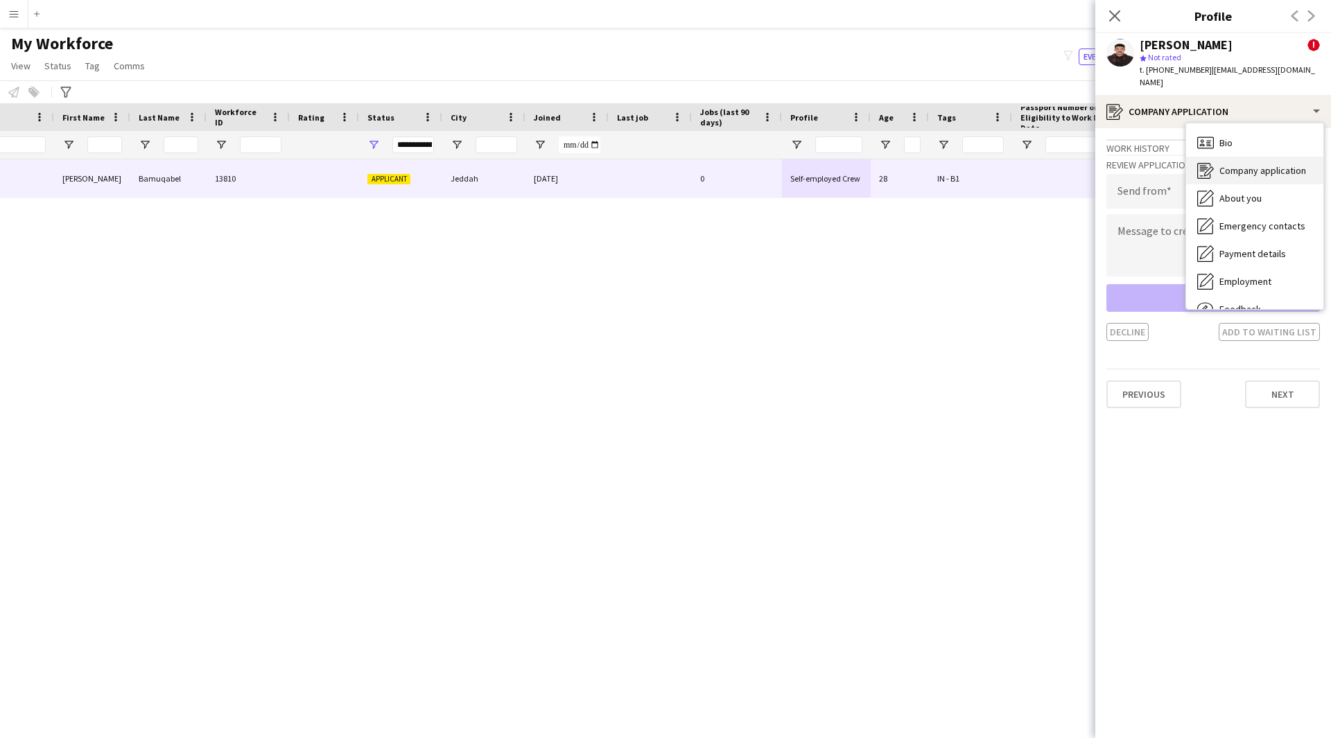
click at [1257, 157] on div "Company application Company application" at bounding box center [1254, 171] width 137 height 28
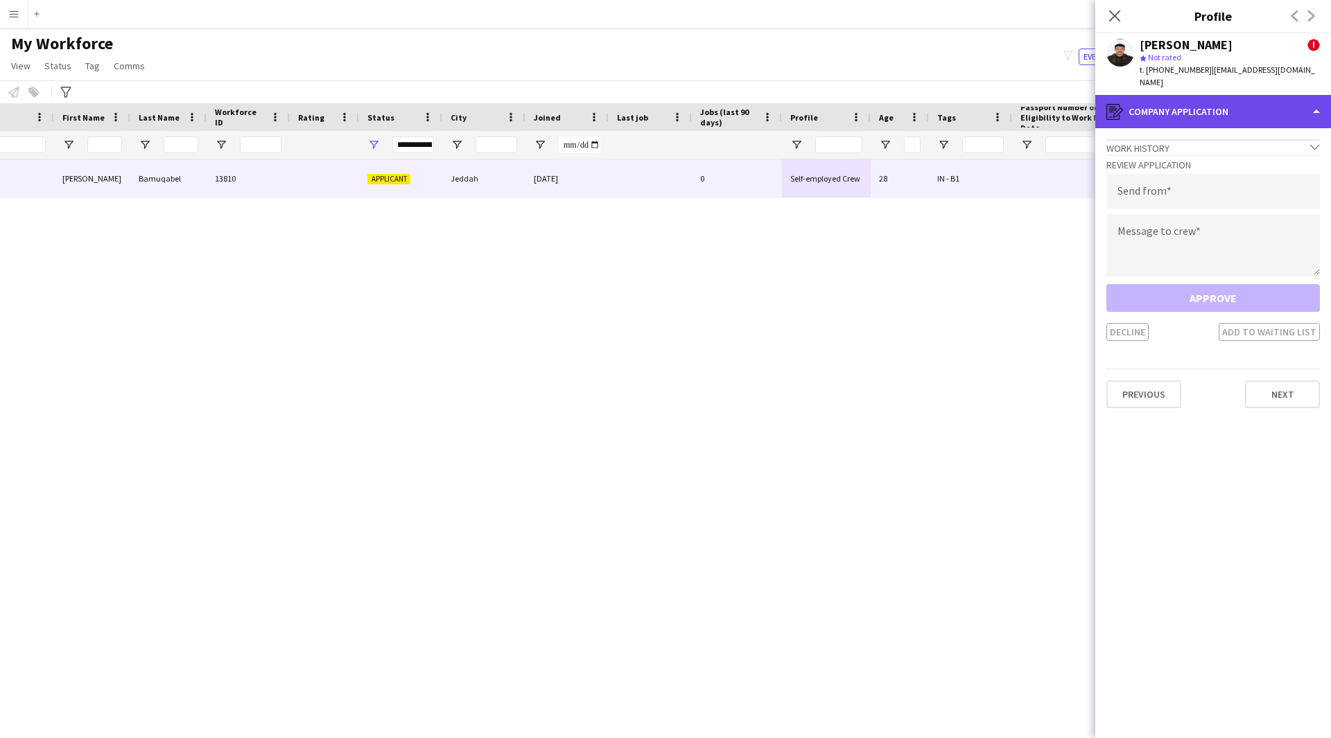
click at [1236, 99] on div "register Company application" at bounding box center [1213, 111] width 236 height 33
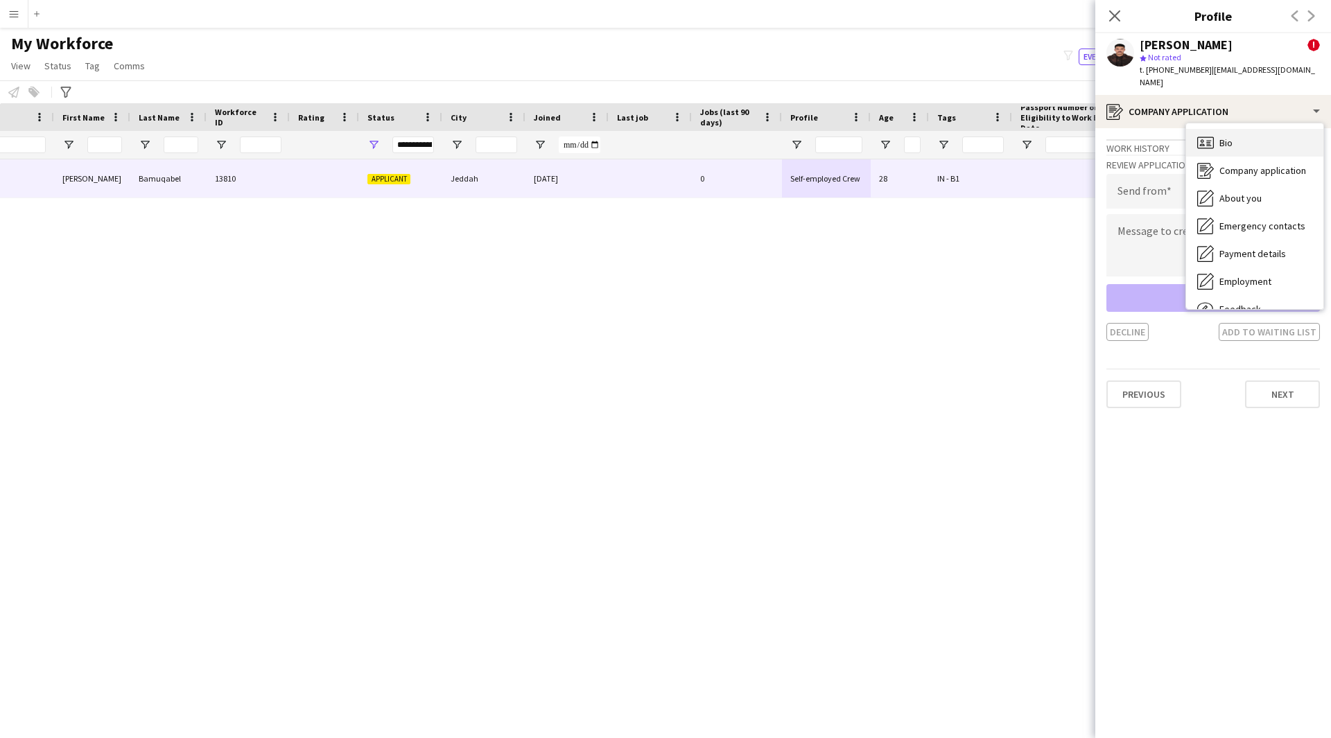
click at [1245, 129] on div "Bio Bio" at bounding box center [1254, 143] width 137 height 28
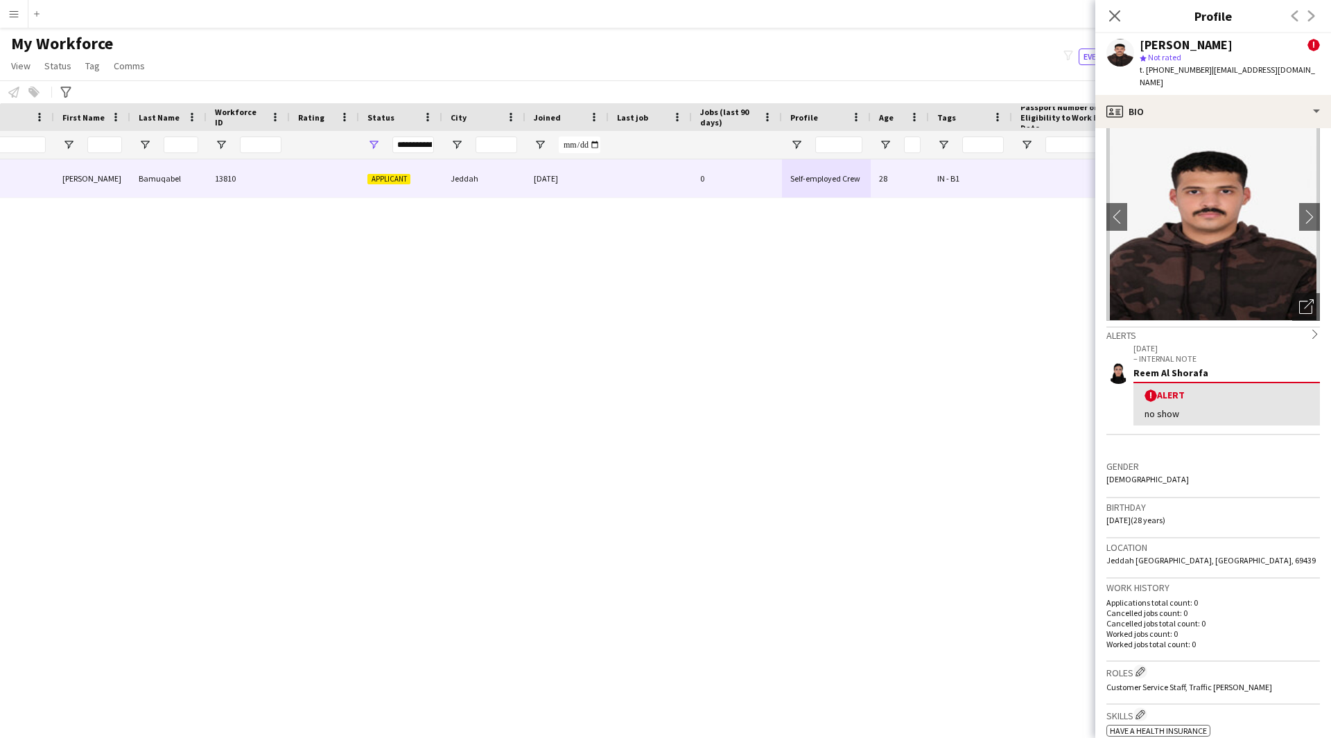
scroll to position [0, 0]
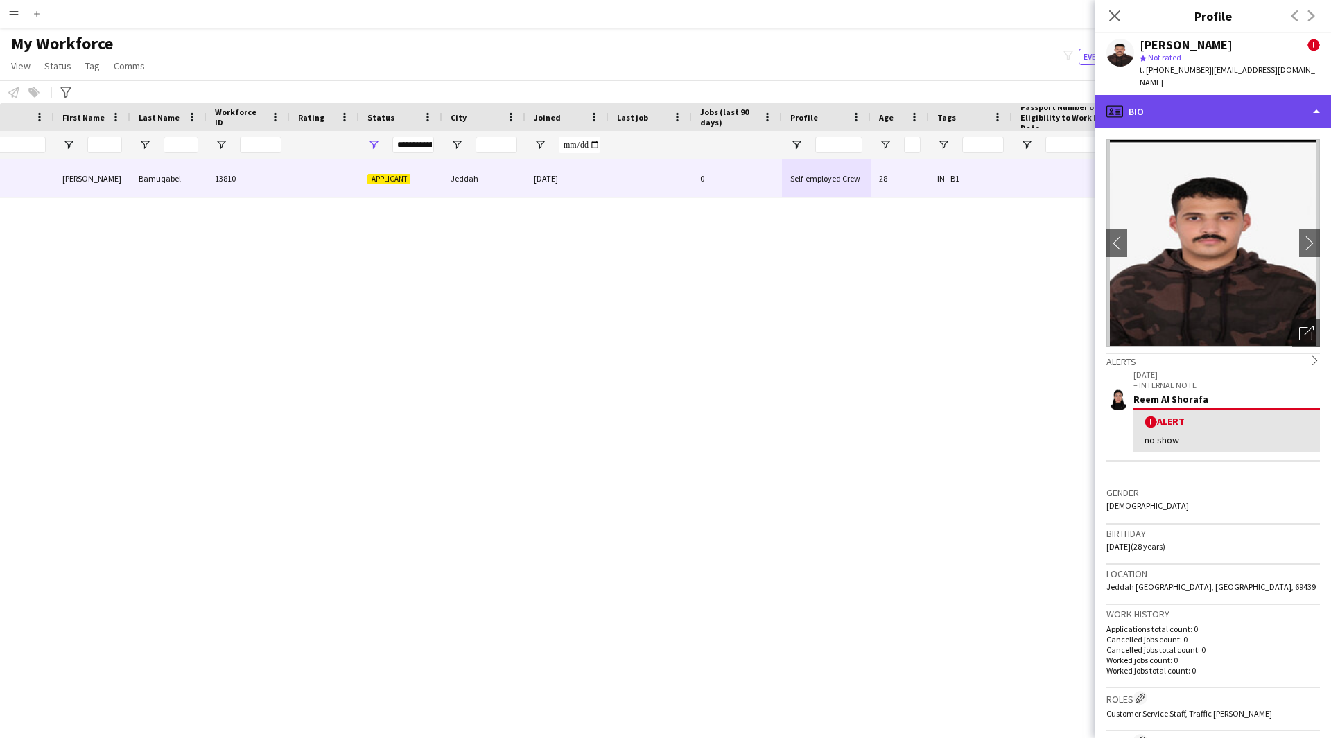
click at [1195, 100] on div "profile Bio" at bounding box center [1213, 111] width 236 height 33
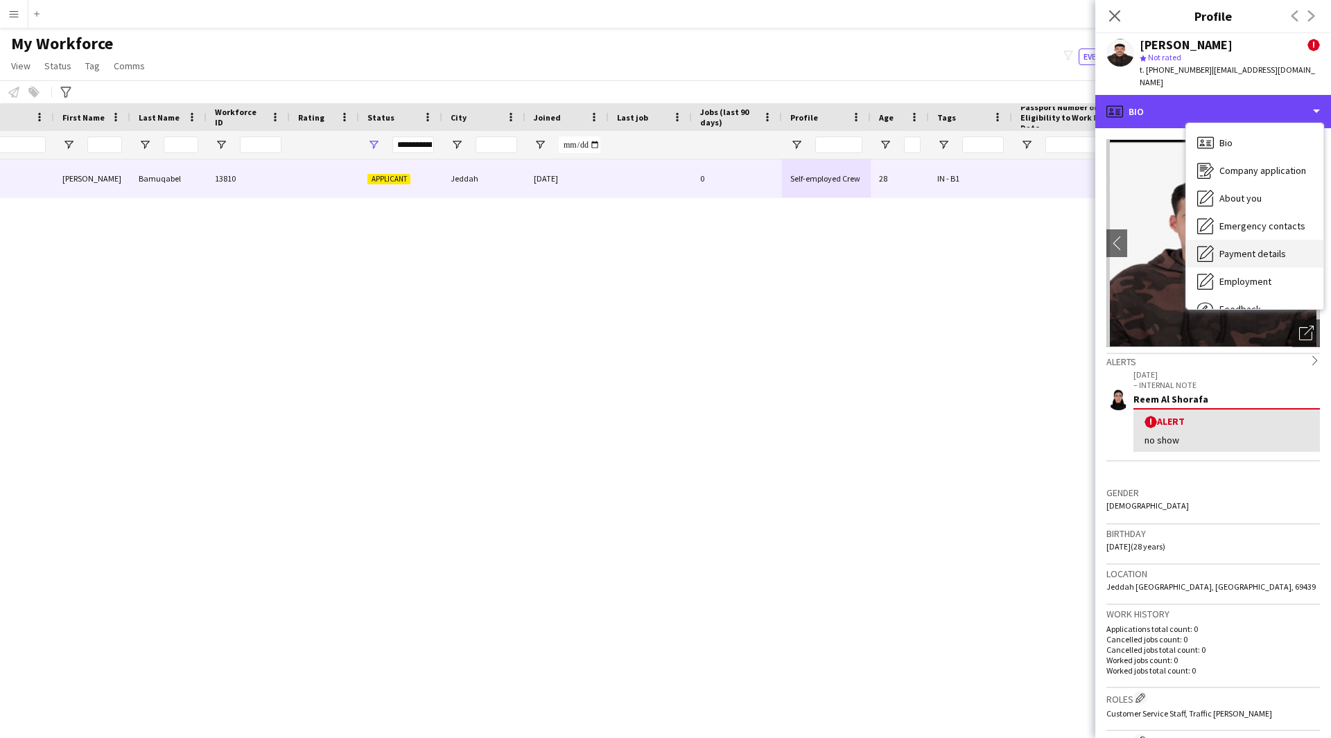
scroll to position [47, 0]
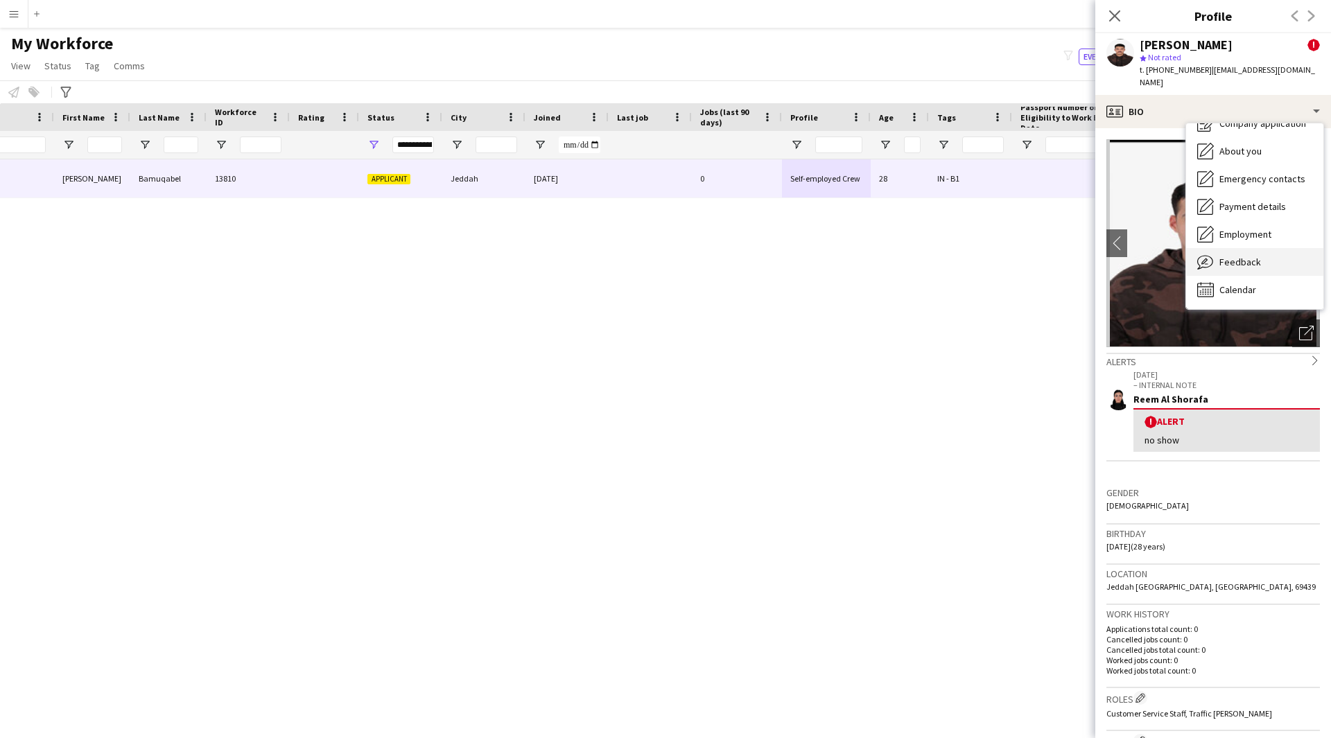
click at [1236, 256] on span "Feedback" at bounding box center [1240, 262] width 42 height 12
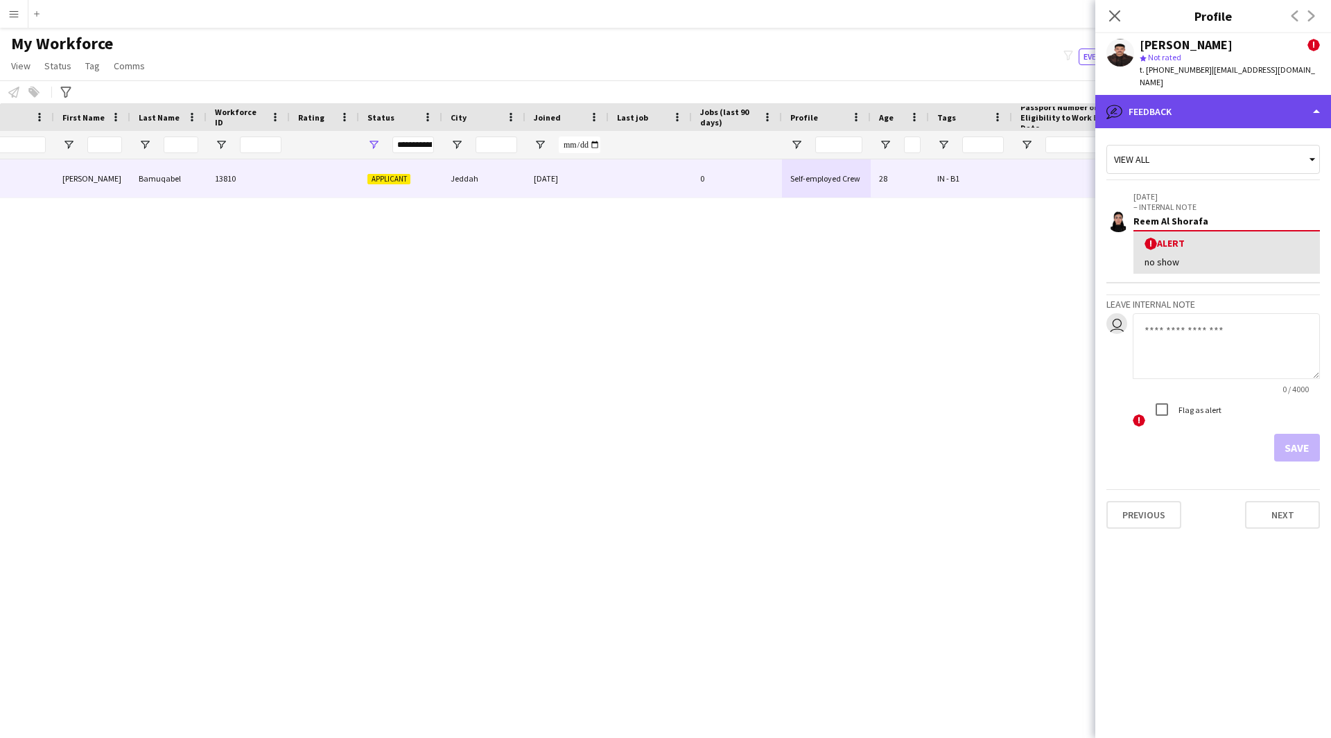
click at [1218, 105] on div "bubble-pencil Feedback" at bounding box center [1213, 111] width 236 height 33
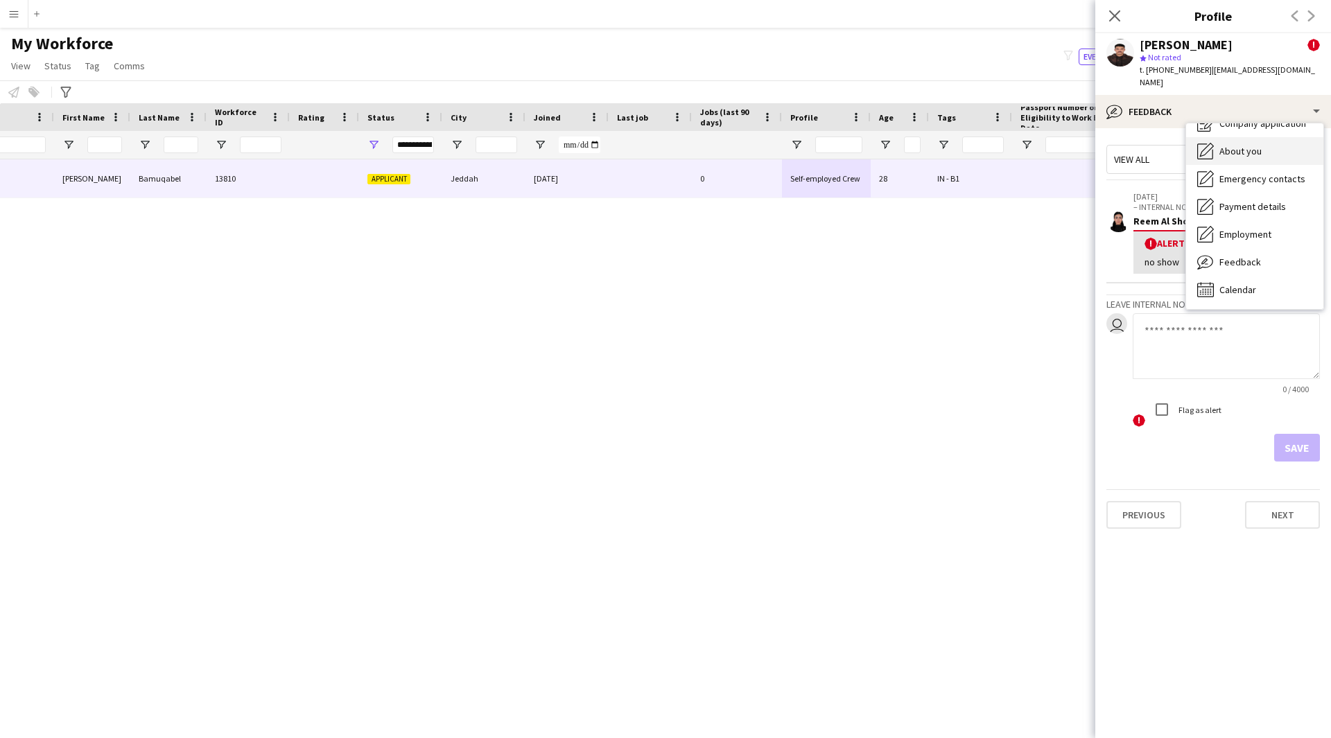
click at [1244, 137] on div "About you About you" at bounding box center [1254, 151] width 137 height 28
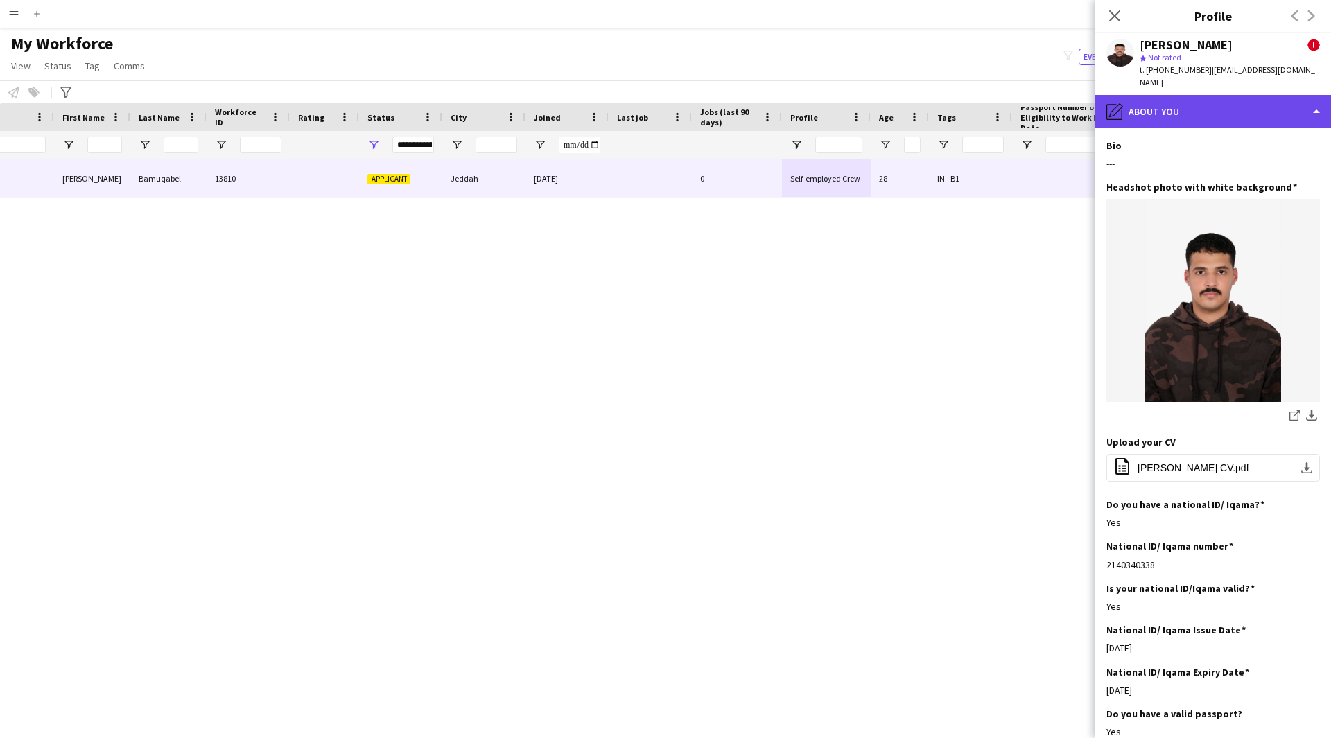
click at [1191, 107] on div "pencil4 About you" at bounding box center [1213, 111] width 236 height 33
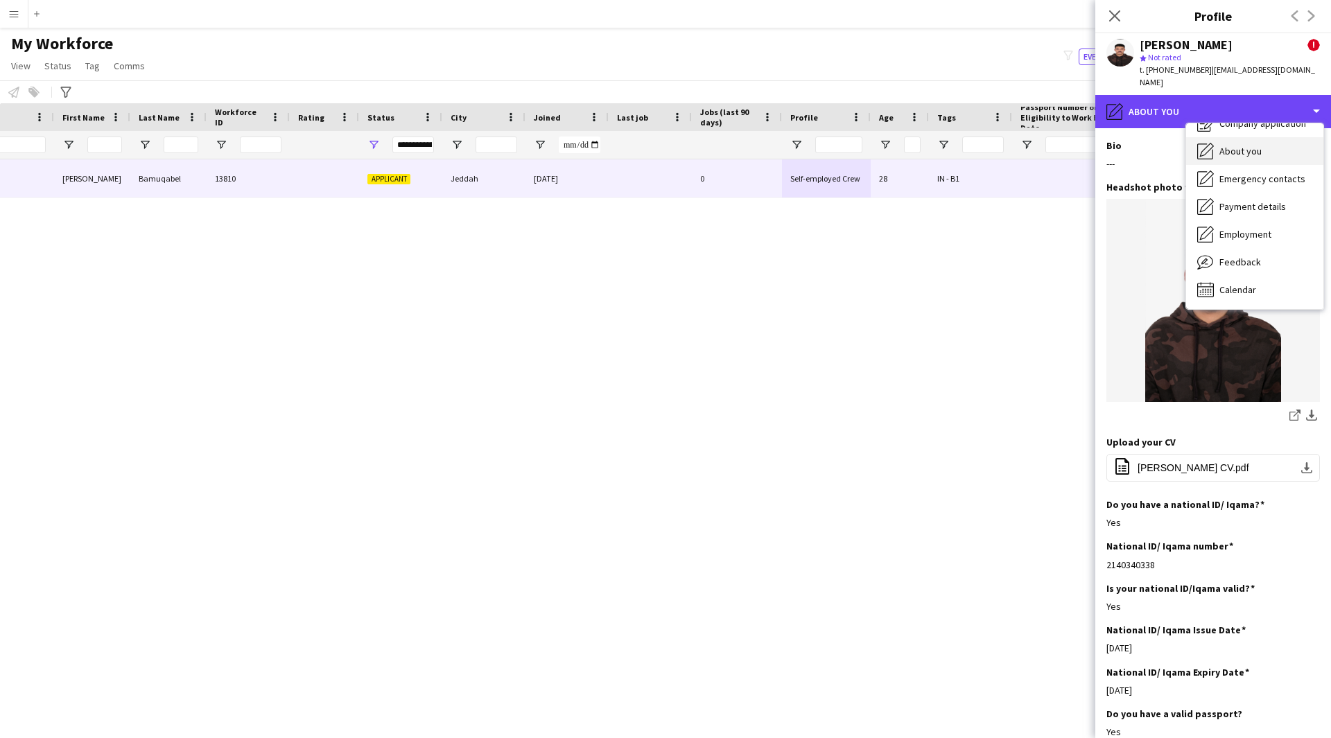
scroll to position [0, 0]
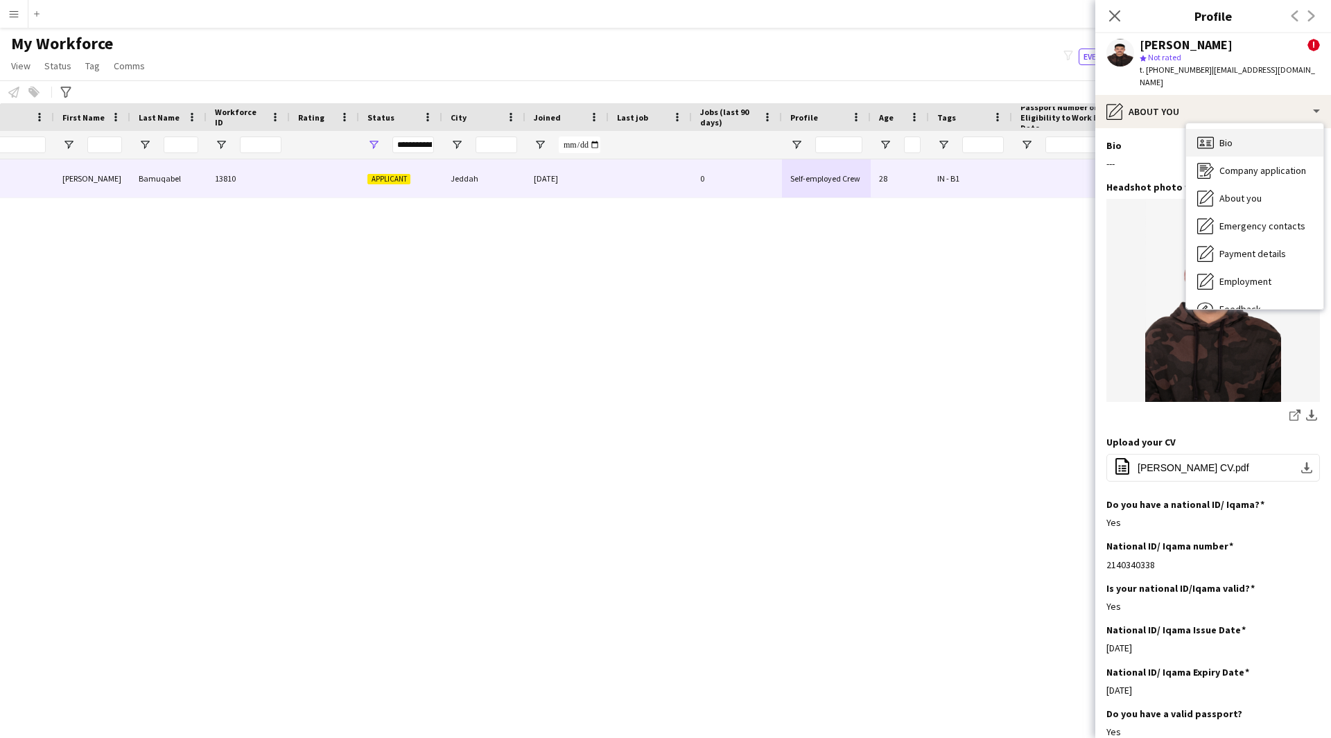
click at [1260, 129] on div "Bio Bio" at bounding box center [1254, 143] width 137 height 28
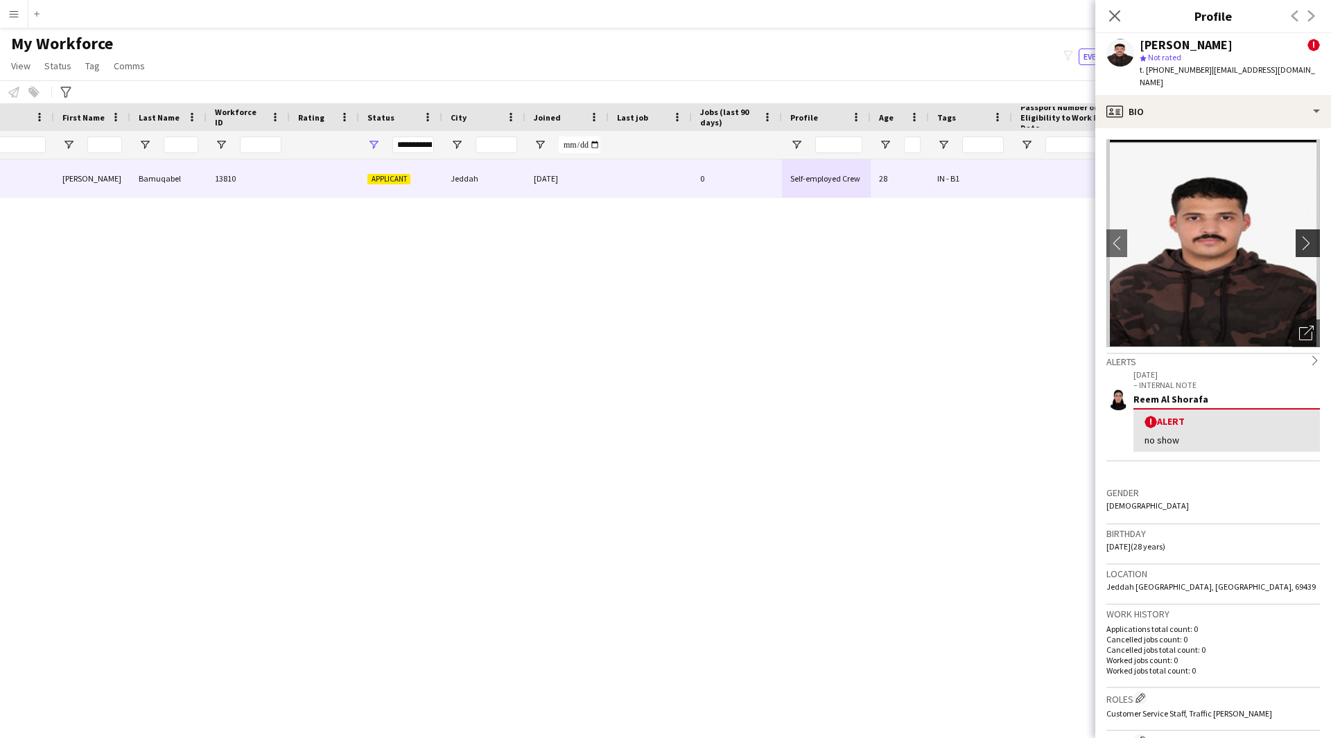
click at [1305, 236] on app-icon "chevron-right" at bounding box center [1309, 243] width 21 height 15
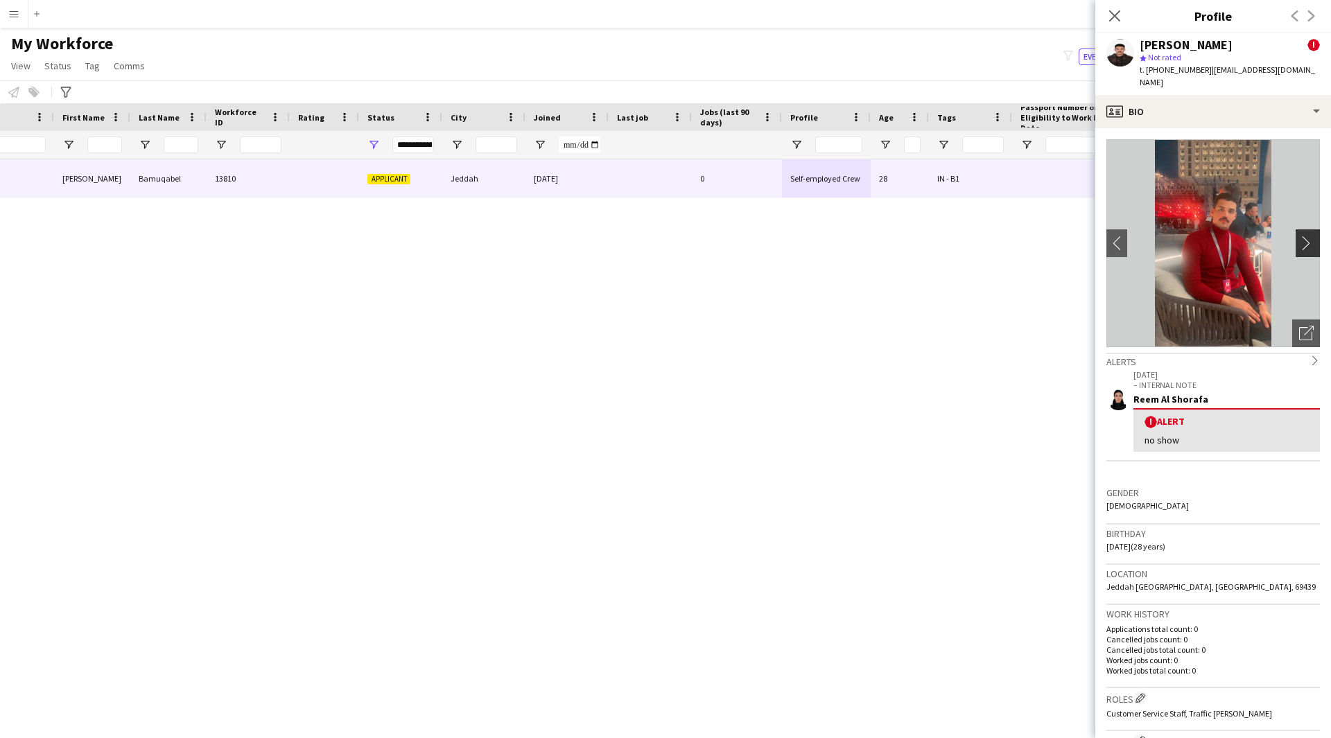
click at [1305, 236] on app-icon "chevron-right" at bounding box center [1309, 243] width 21 height 15
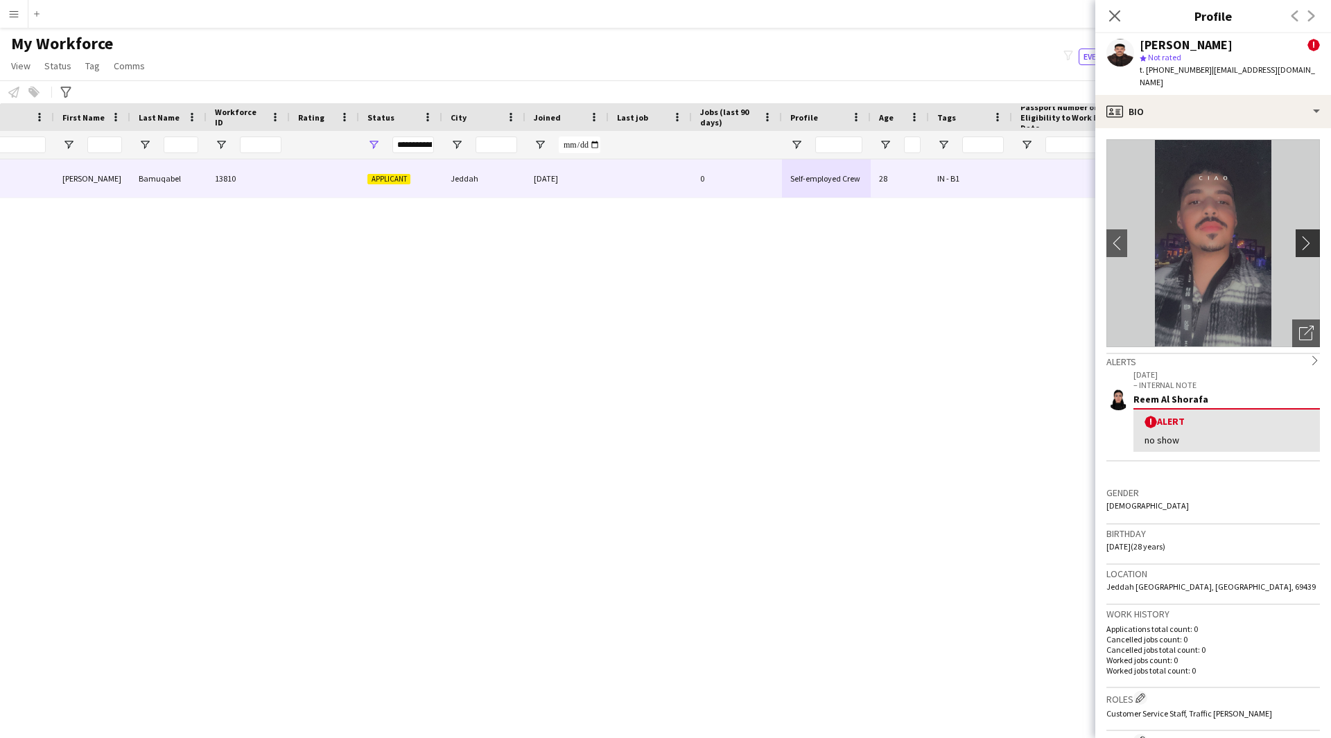
click at [1305, 236] on app-icon "chevron-right" at bounding box center [1309, 243] width 21 height 15
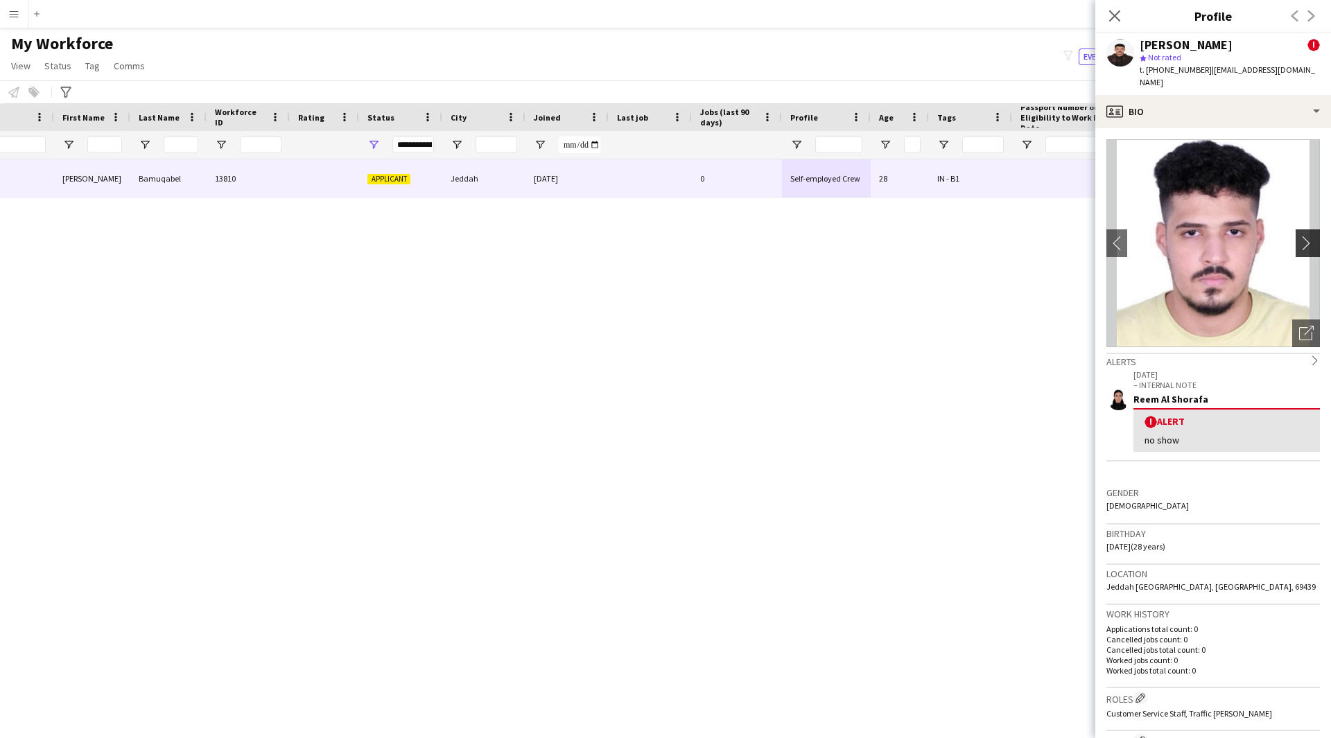
click at [1305, 236] on app-icon "chevron-right" at bounding box center [1309, 243] width 21 height 15
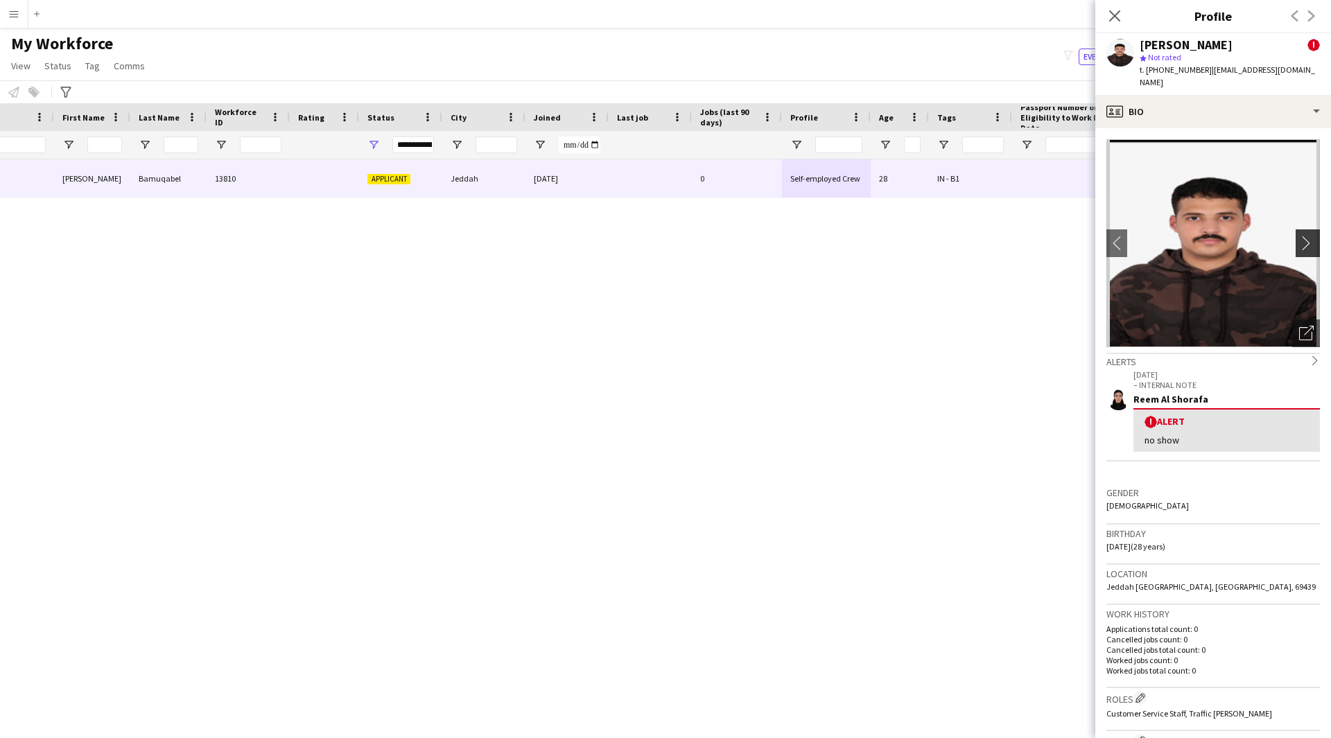
click at [1305, 236] on app-icon "chevron-right" at bounding box center [1309, 243] width 21 height 15
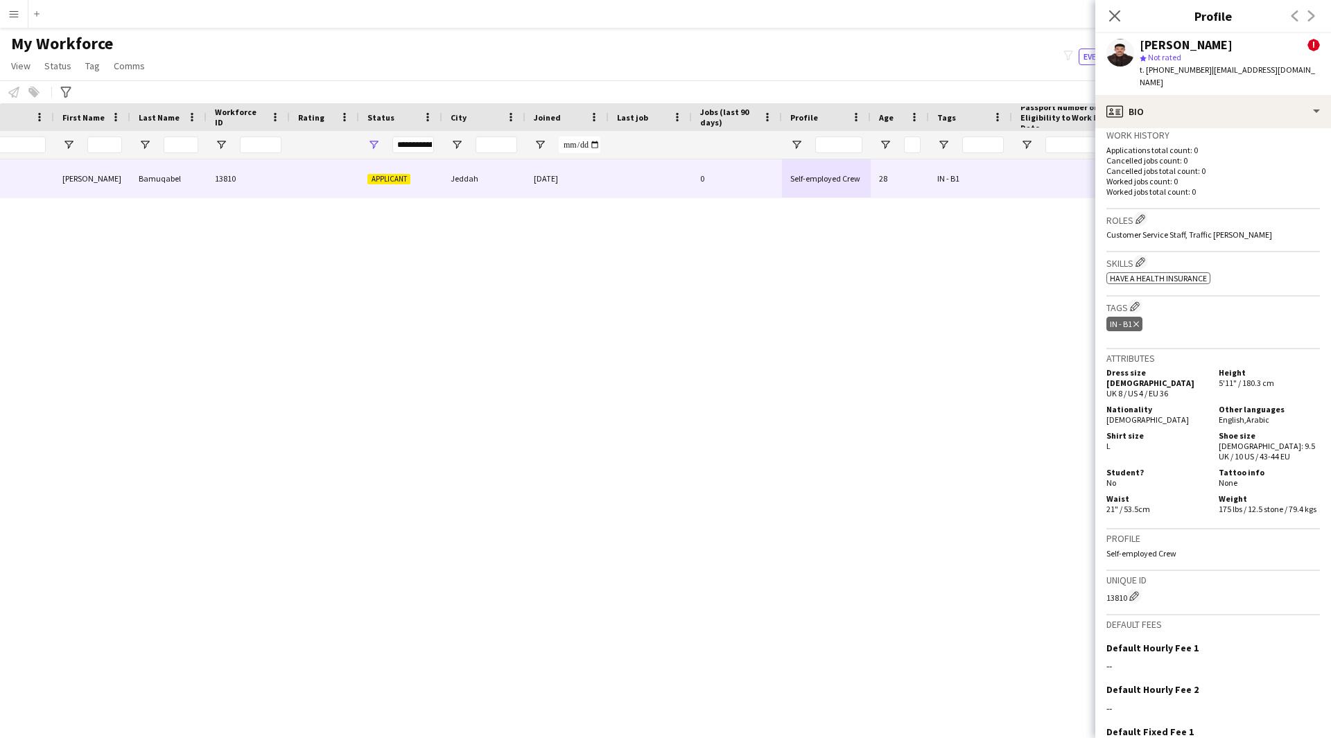
scroll to position [480, 0]
click at [1147, 254] on button "Edit crew company skills" at bounding box center [1140, 261] width 14 height 14
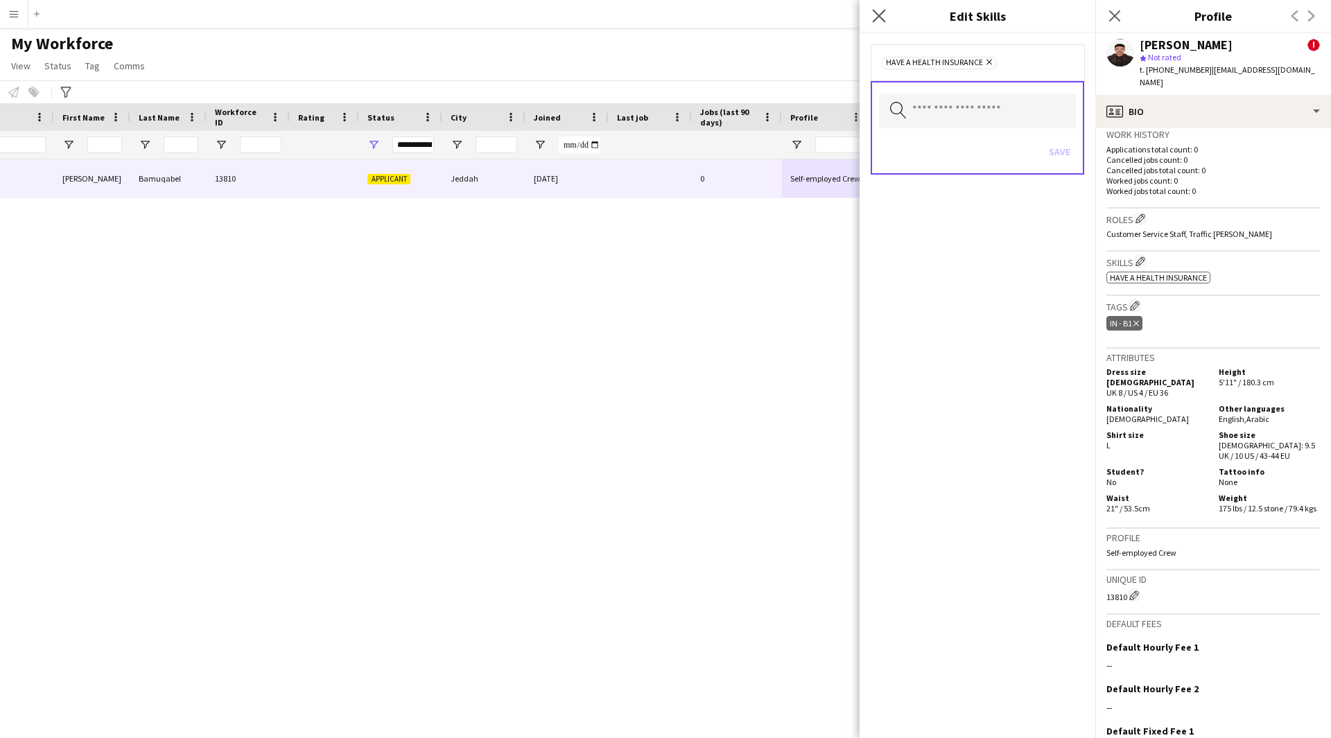
click at [878, 24] on app-icon "Close pop-in" at bounding box center [879, 16] width 20 height 20
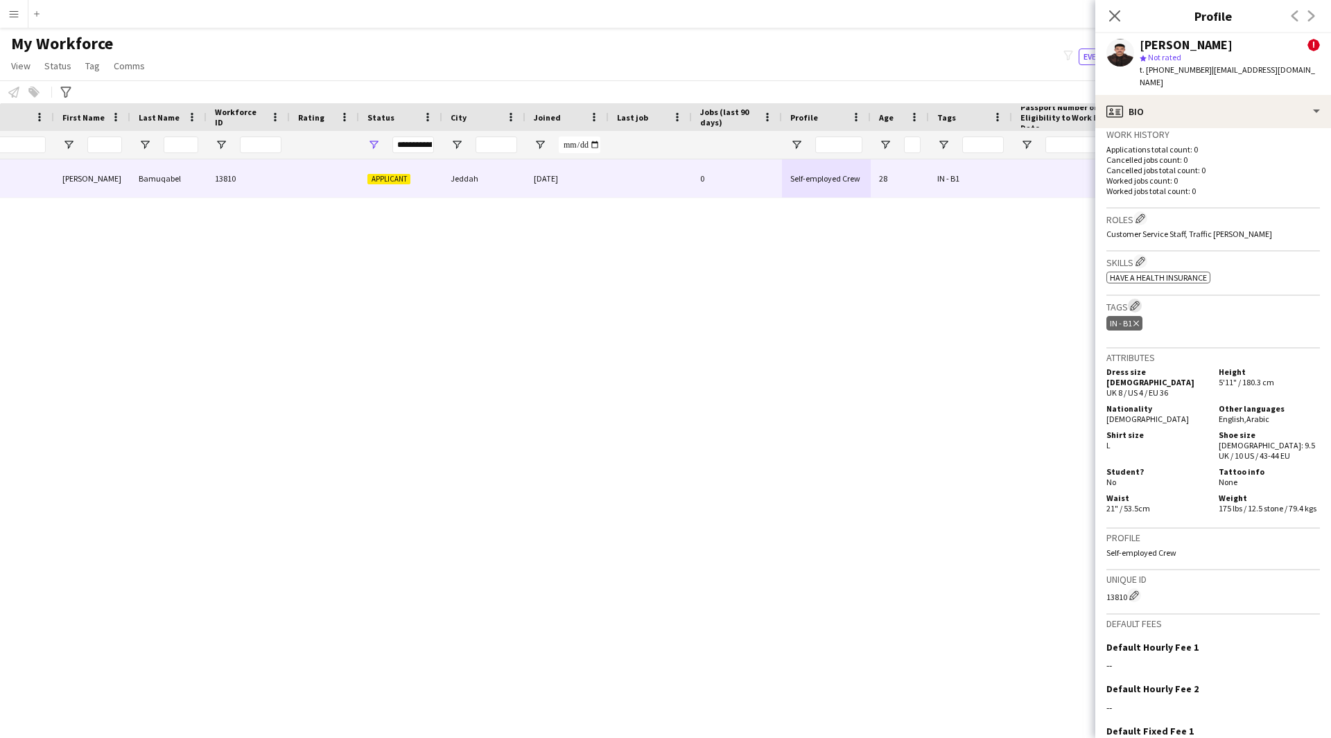
click at [1139, 301] on app-icon "Edit crew company tags" at bounding box center [1135, 306] width 10 height 10
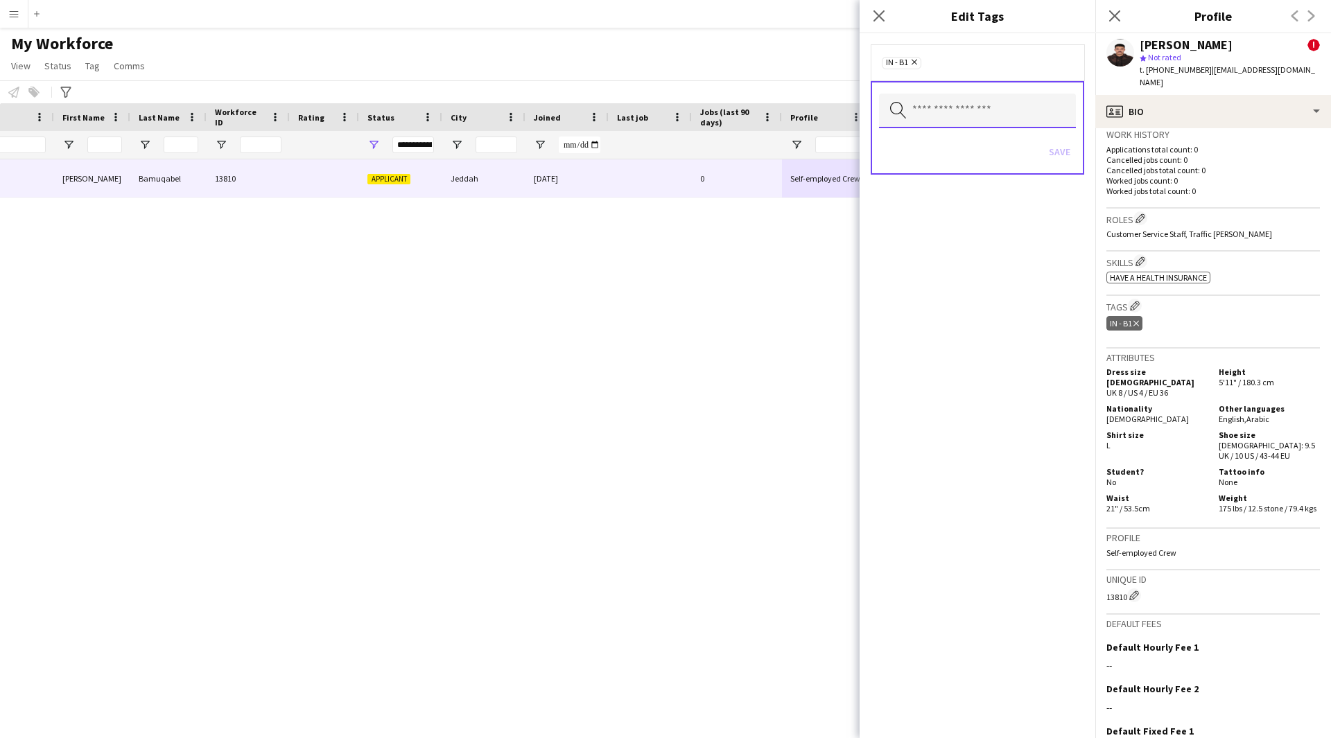
click at [945, 123] on input "text" at bounding box center [977, 111] width 197 height 35
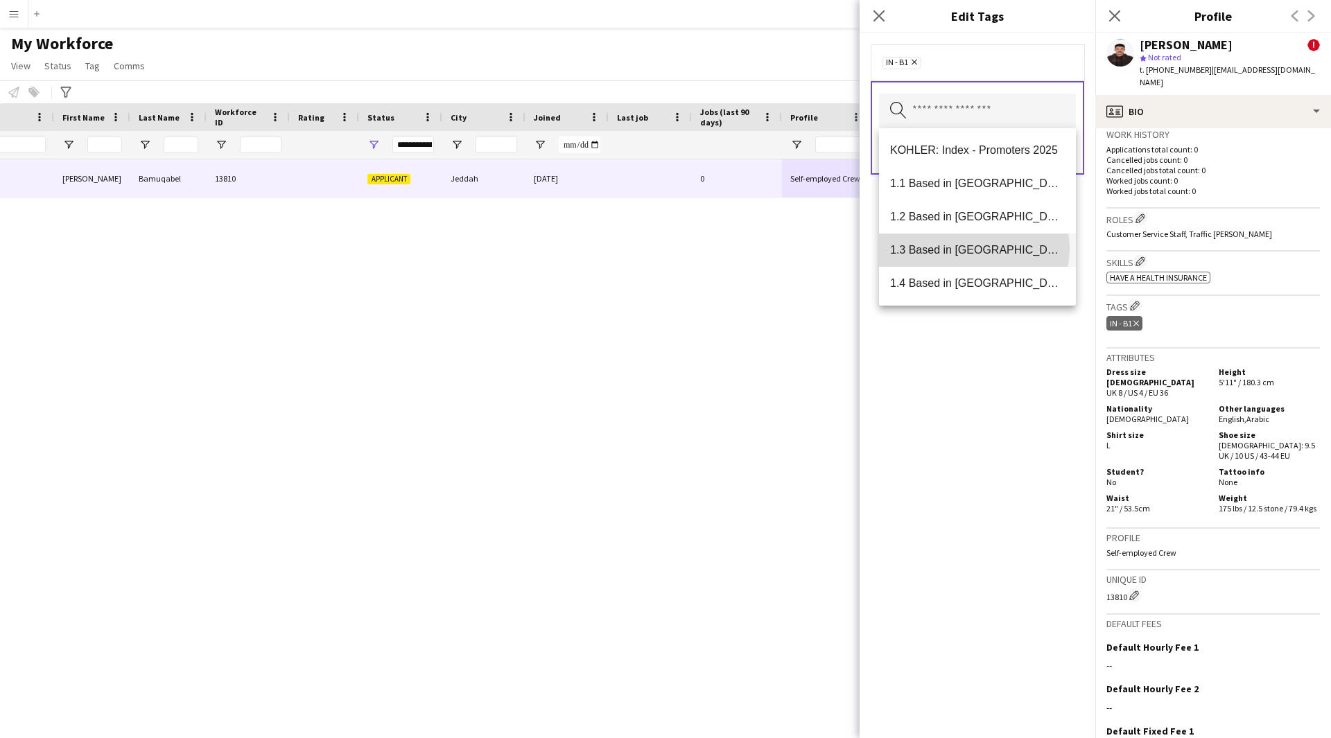
click at [973, 248] on span "1.3 Based in [GEOGRAPHIC_DATA]" at bounding box center [977, 249] width 175 height 13
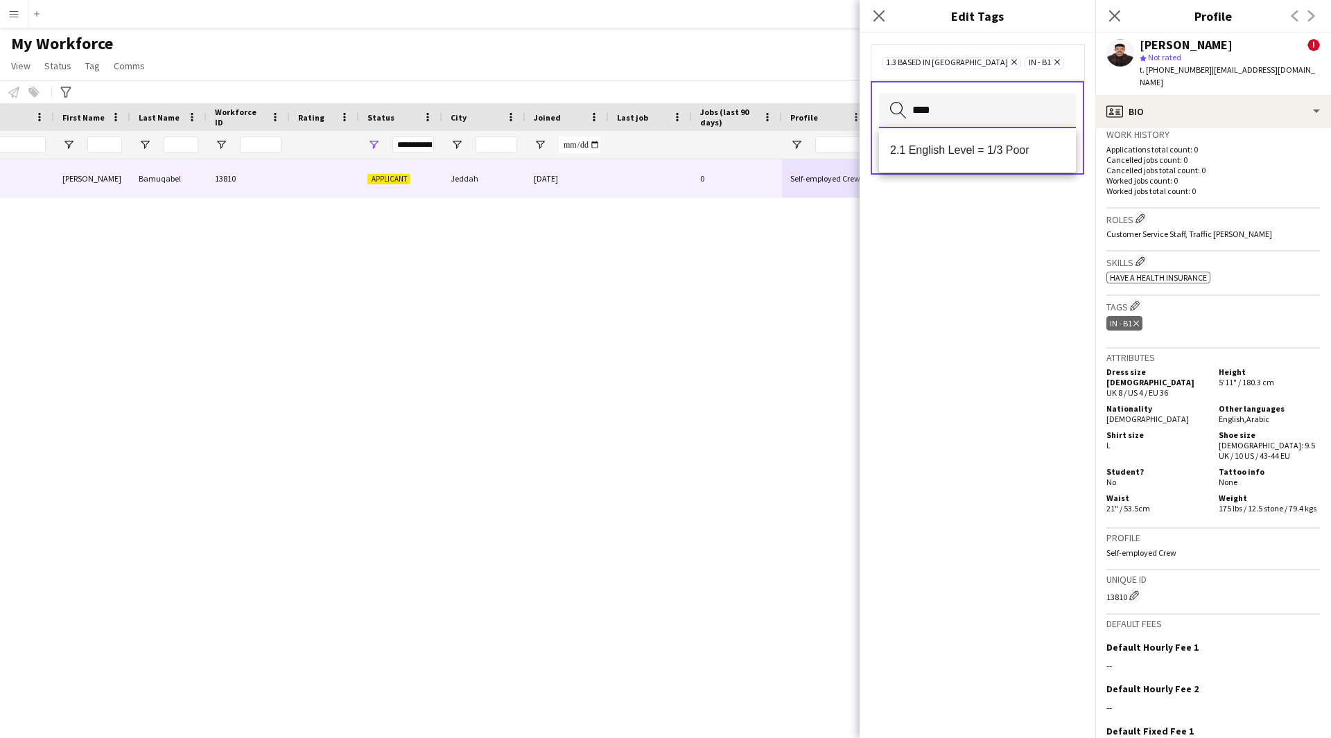
type input "****"
click at [988, 143] on mat-option "2.1 English Level = 1/3 Poor" at bounding box center [977, 150] width 197 height 33
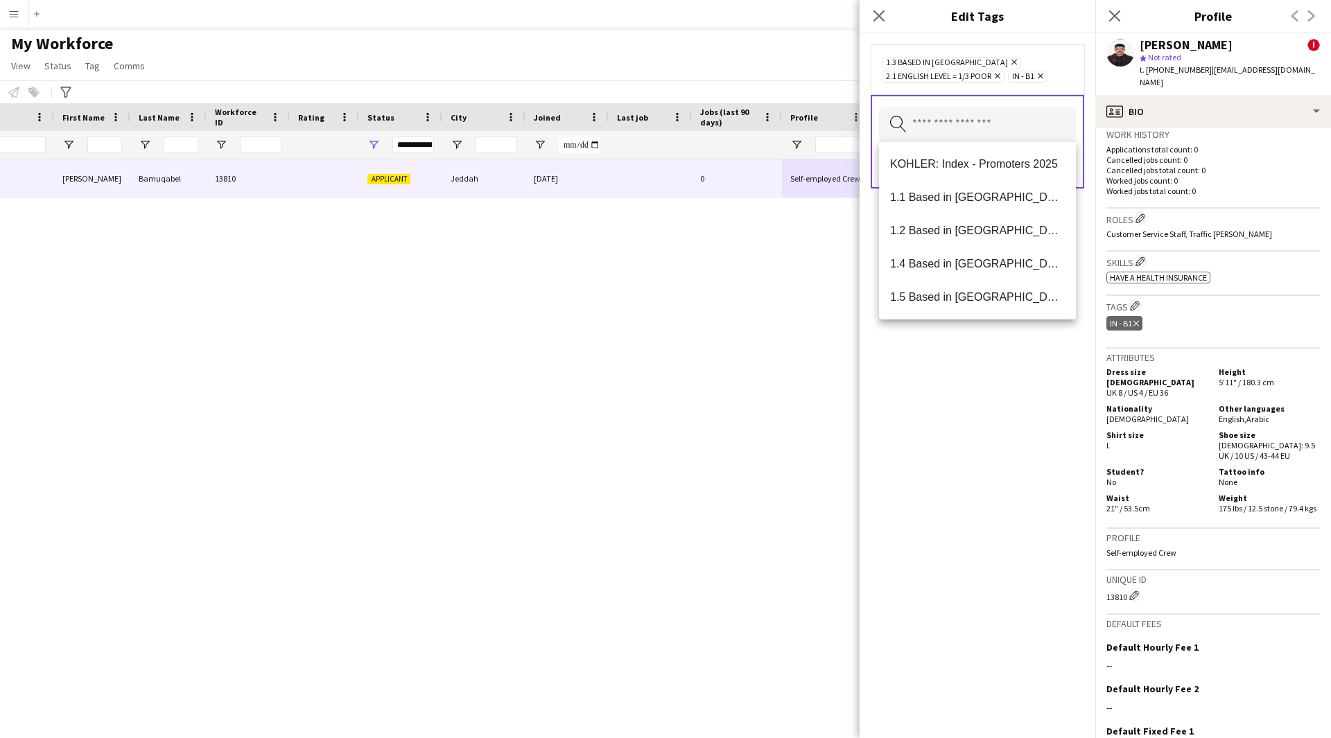
click at [1003, 74] on span "2.1 English Level = 1/3 Poor Remove" at bounding box center [943, 77] width 123 height 12
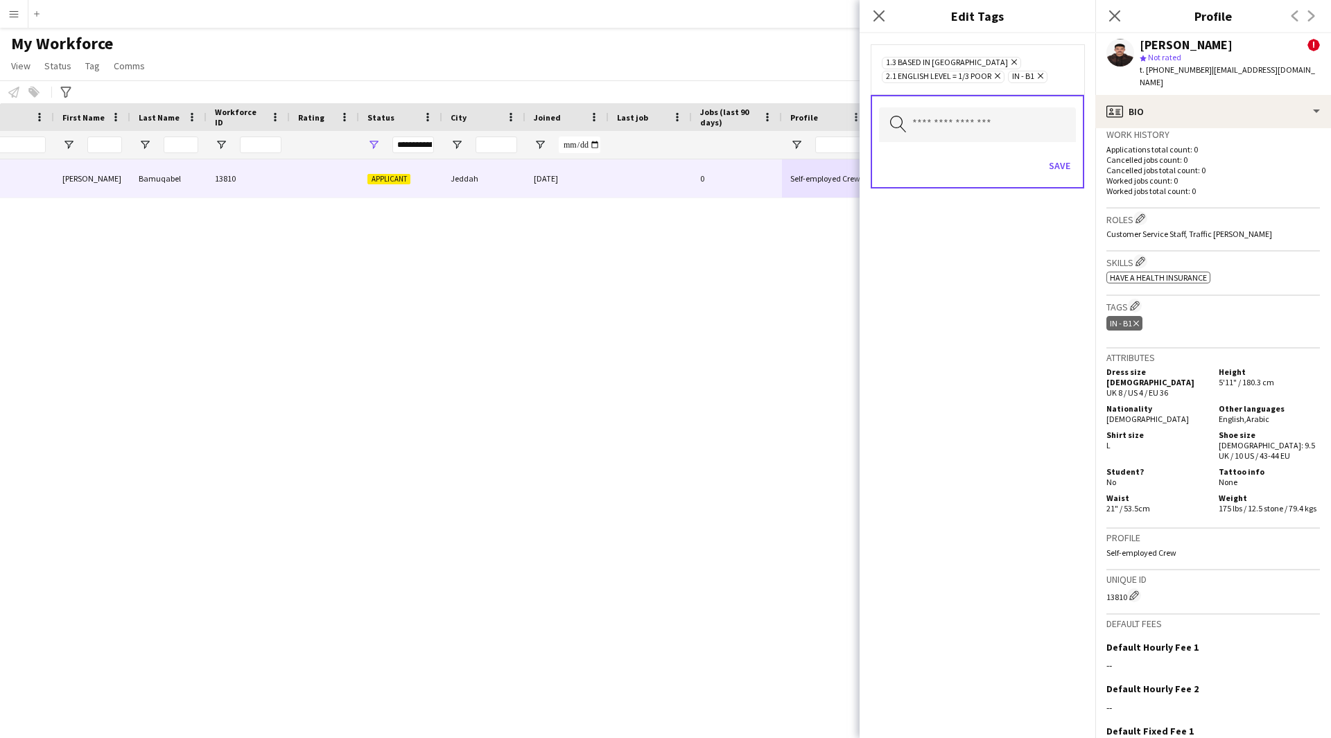
click at [998, 74] on icon "Remove" at bounding box center [995, 75] width 9 height 9
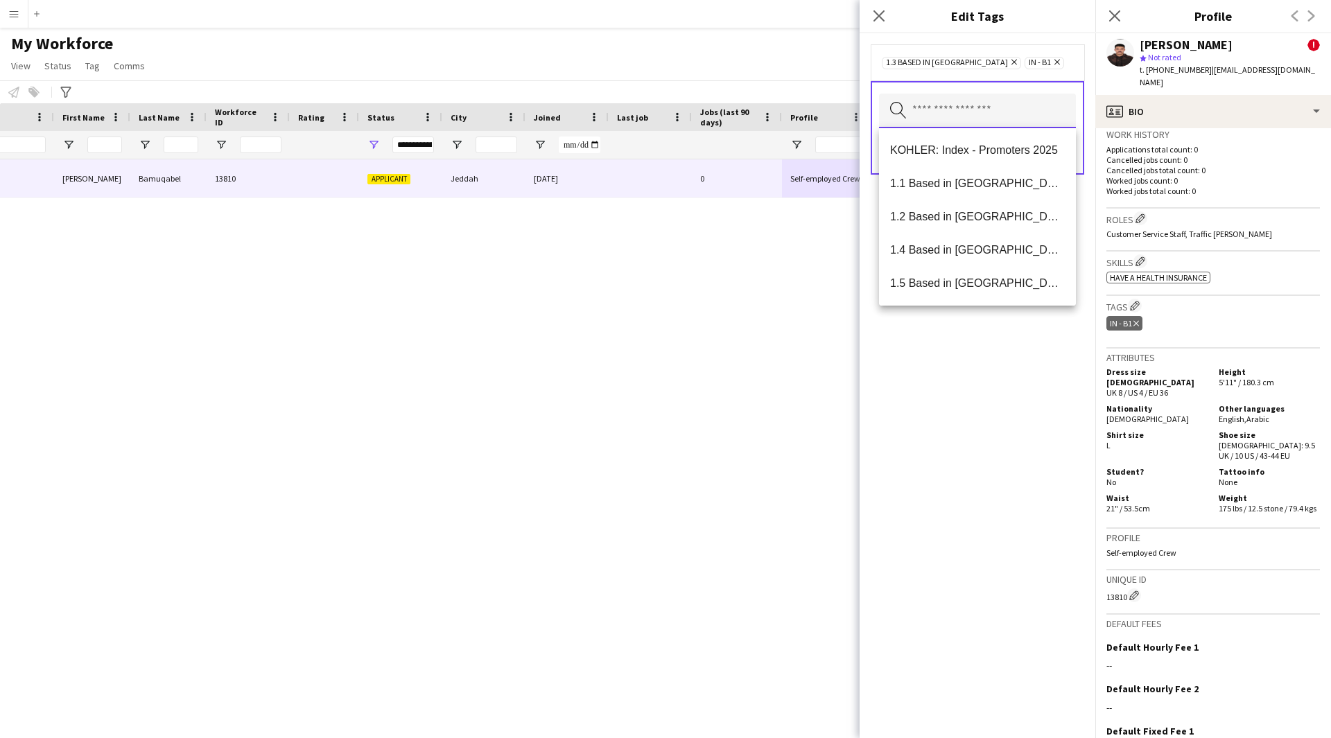
click at [992, 107] on input "text" at bounding box center [977, 111] width 197 height 35
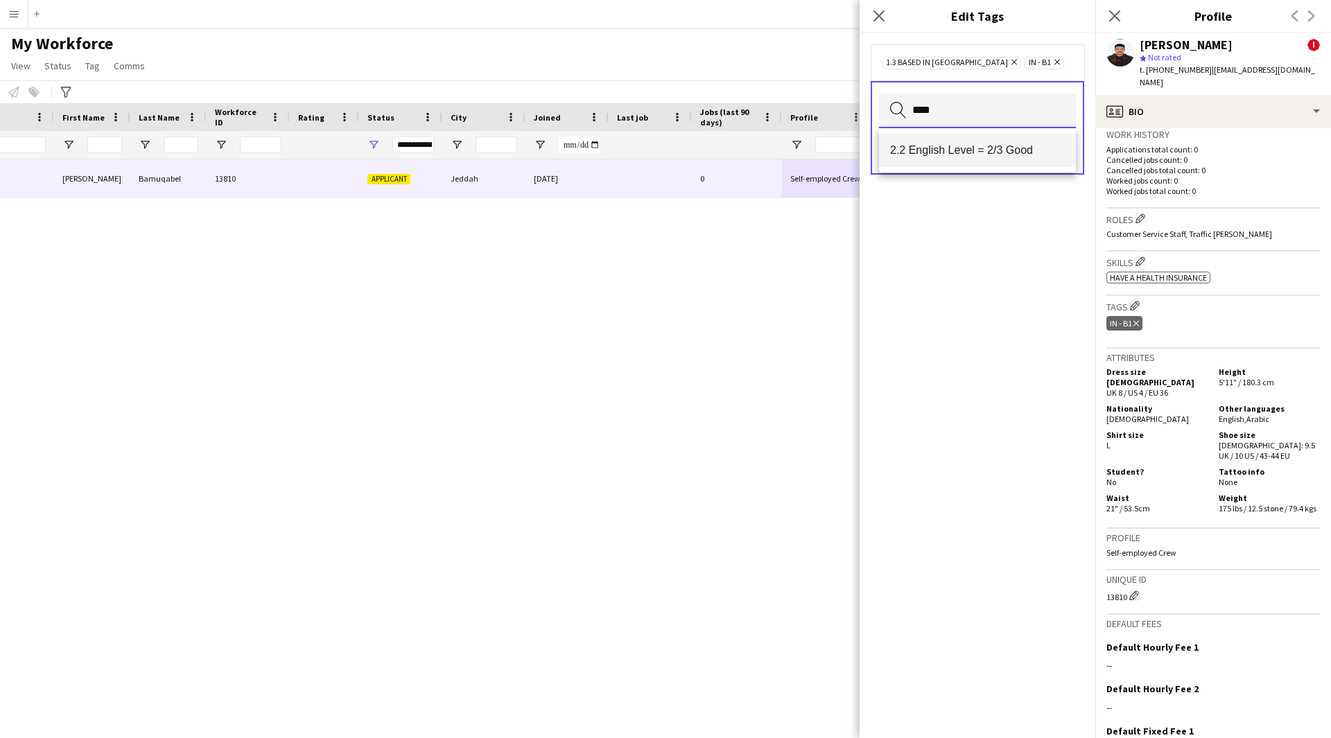
type input "****"
click at [988, 142] on mat-option "2.2 English Level = 2/3 Good" at bounding box center [977, 150] width 197 height 33
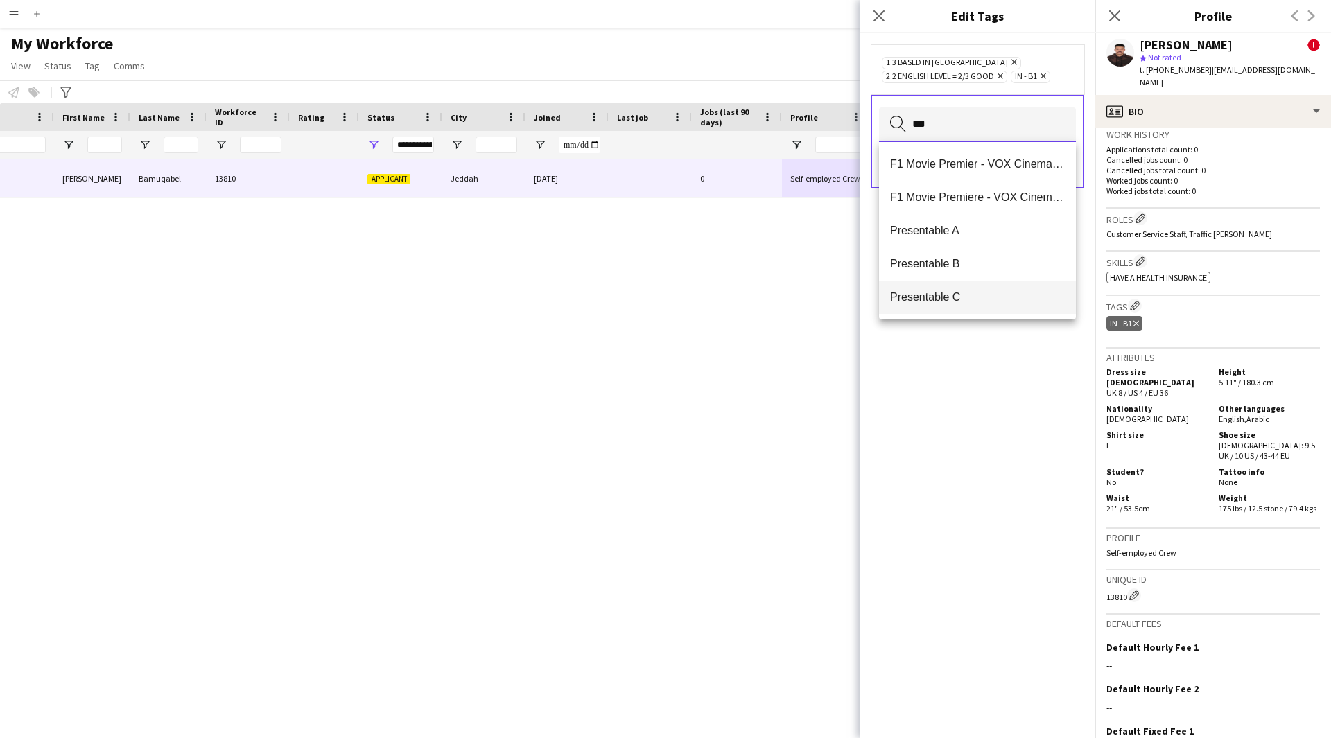
type input "***"
click at [988, 288] on mat-option "Presentable C" at bounding box center [977, 297] width 197 height 33
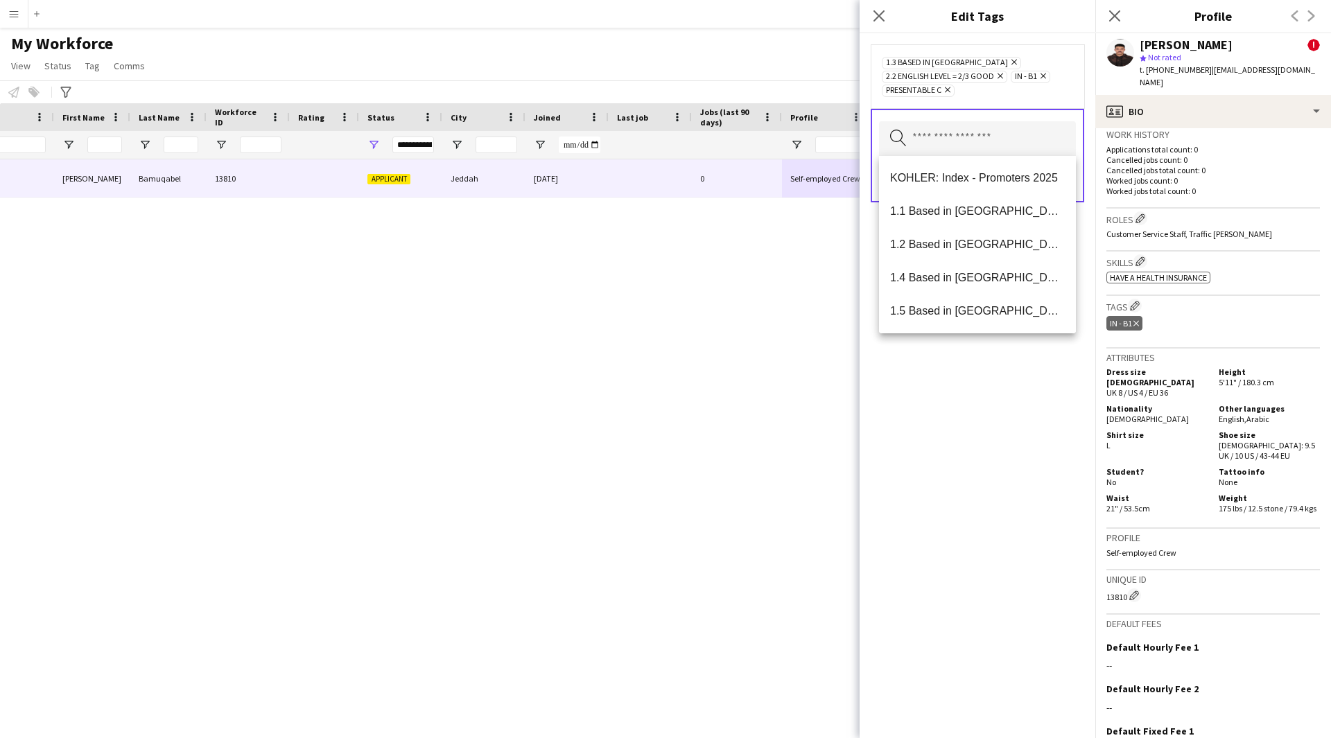
click at [990, 536] on div "1.3 Based in [GEOGRAPHIC_DATA] Remove 2.2 English Level = 2/3 Good Remove IN - …" at bounding box center [977, 385] width 236 height 705
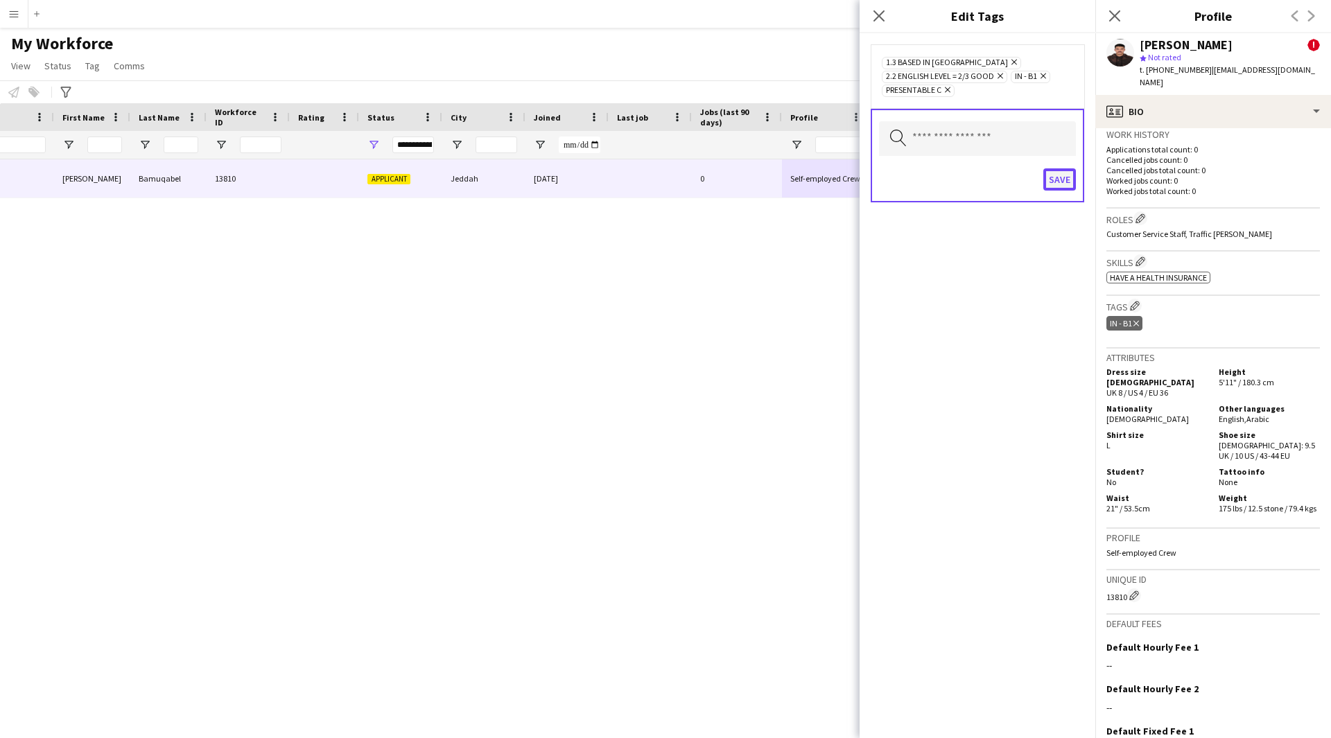
click at [1059, 184] on button "Save" at bounding box center [1059, 179] width 33 height 22
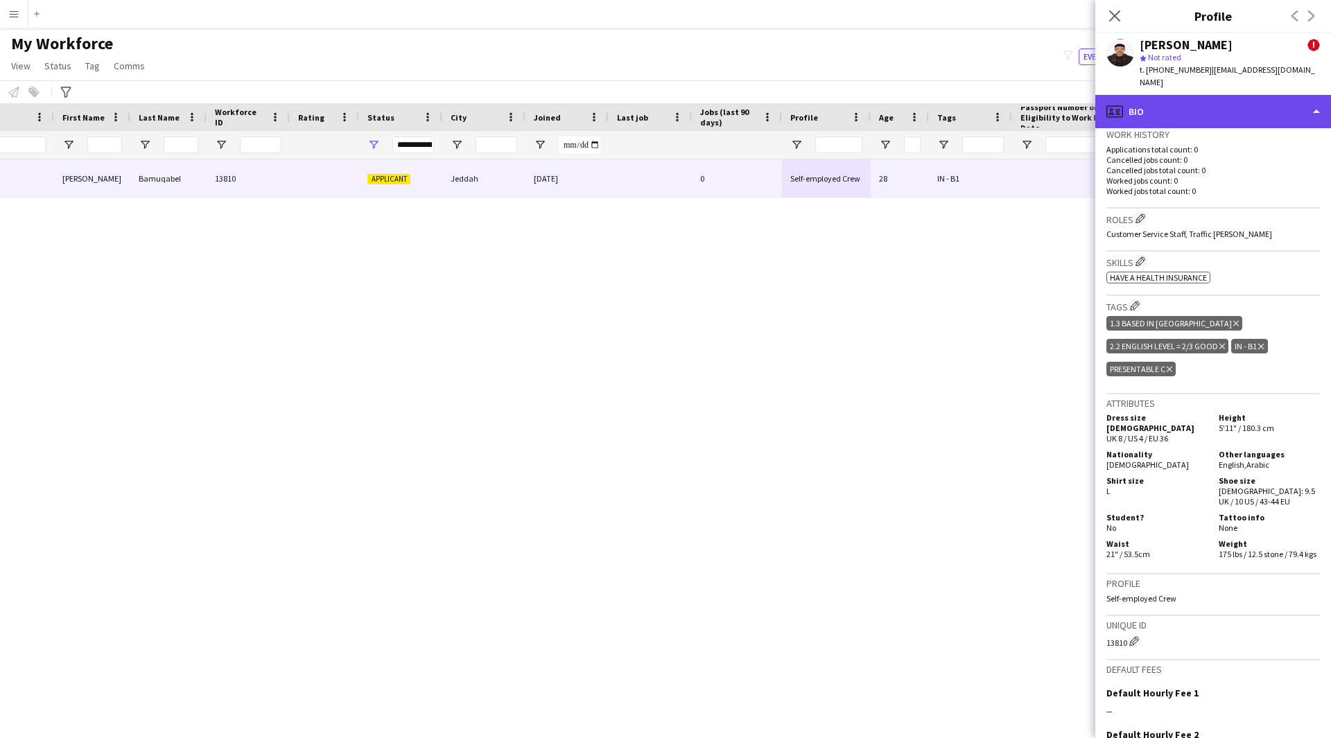
click at [1152, 96] on div "profile Bio" at bounding box center [1213, 111] width 236 height 33
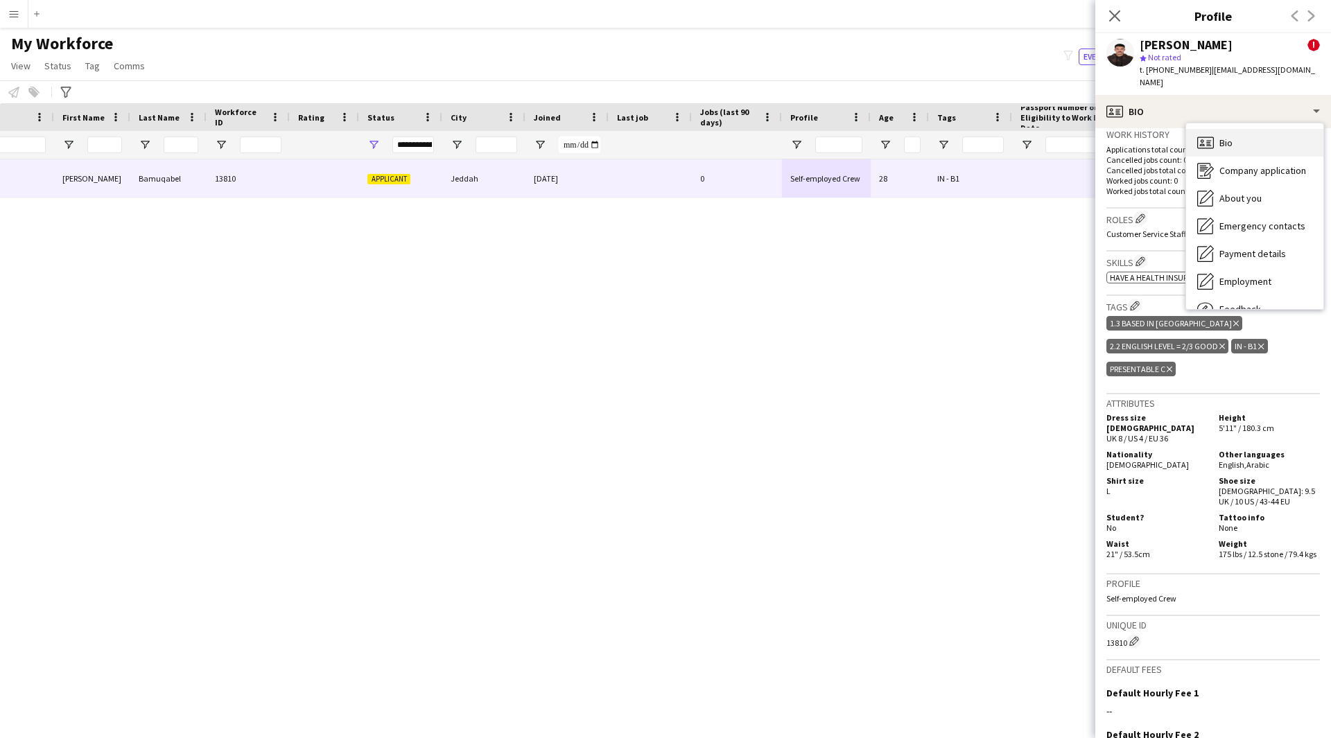
click at [1214, 137] on icon at bounding box center [1205, 143] width 17 height 12
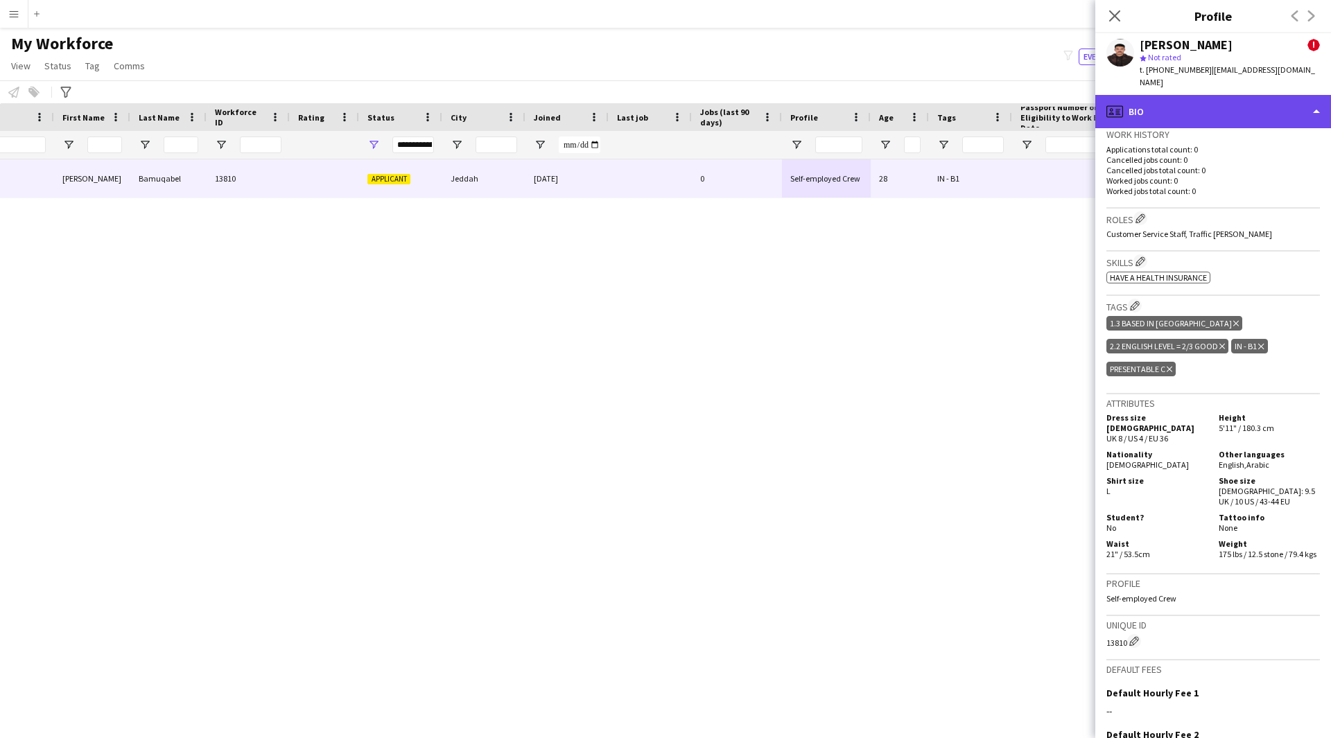
click at [1187, 103] on div "profile Bio" at bounding box center [1213, 111] width 236 height 33
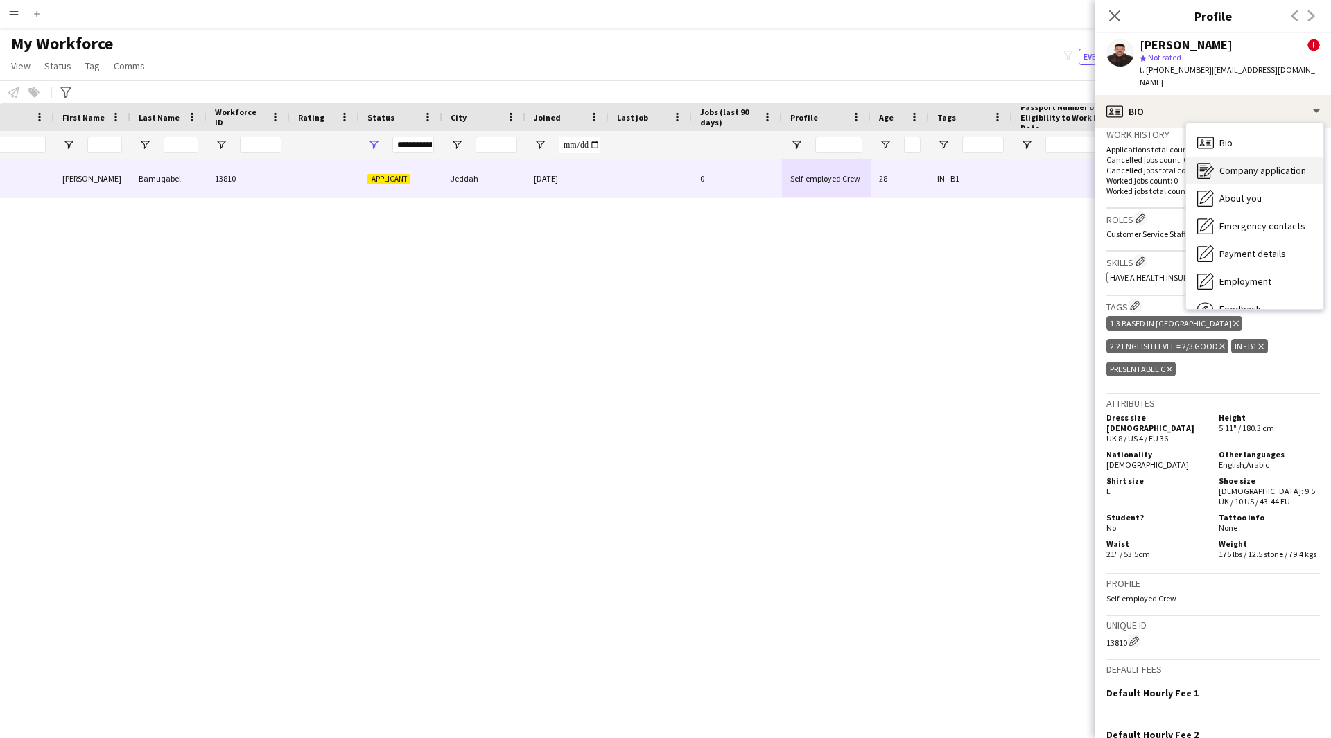
click at [1247, 164] on span "Company application" at bounding box center [1262, 170] width 87 height 12
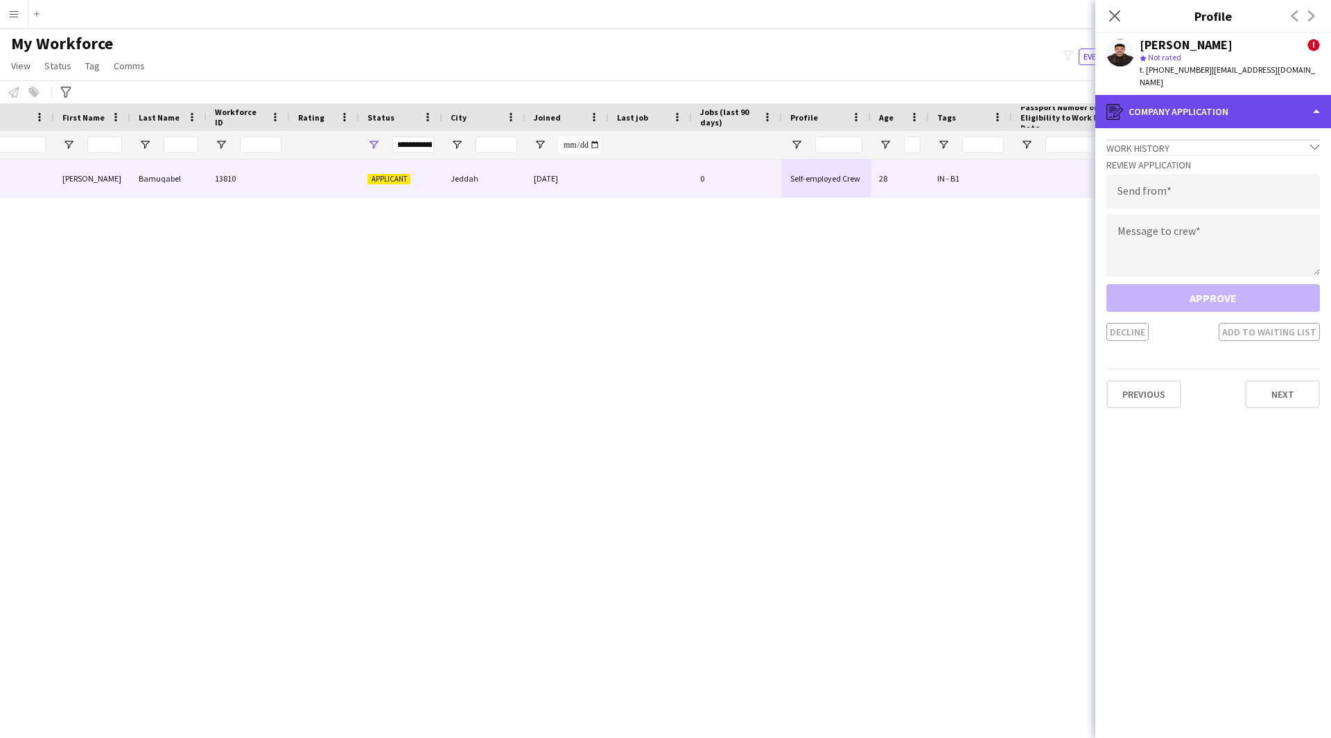
click at [1222, 105] on div "register Company application" at bounding box center [1213, 111] width 236 height 33
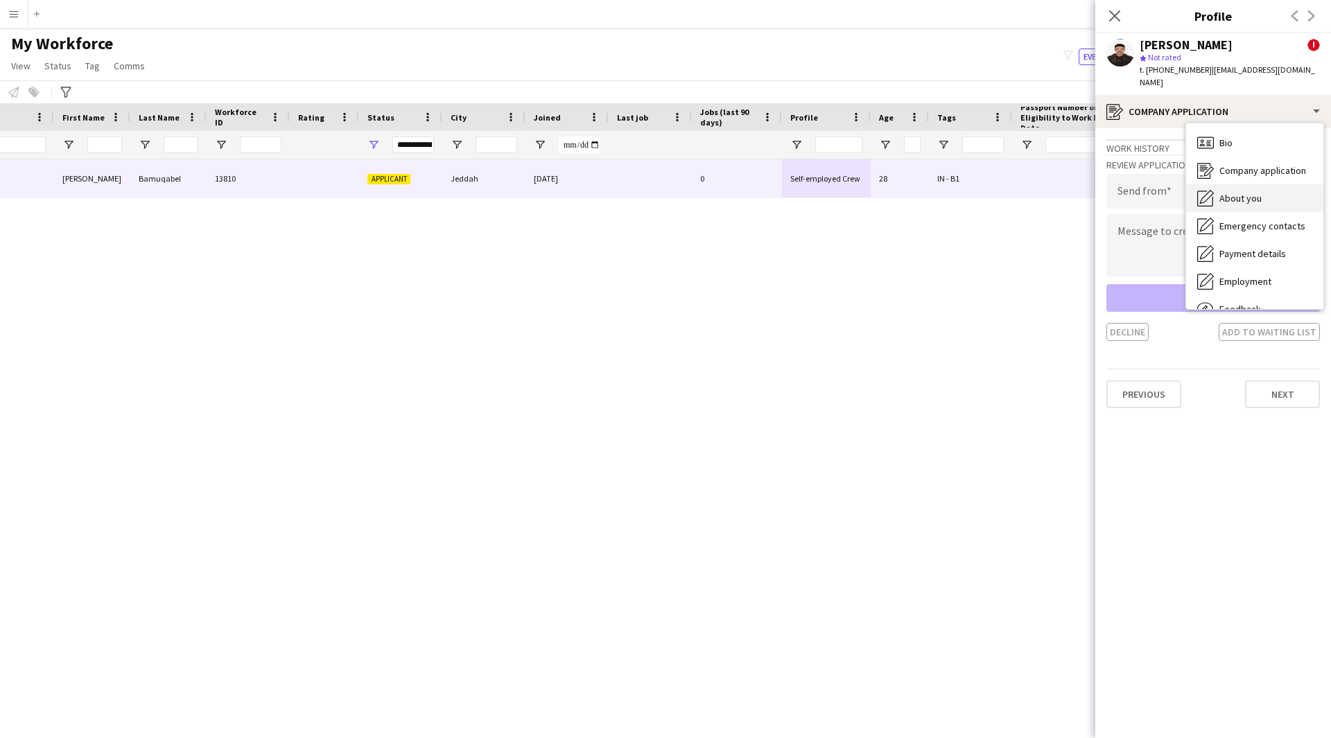
click at [1276, 193] on div "About you About you" at bounding box center [1254, 198] width 137 height 28
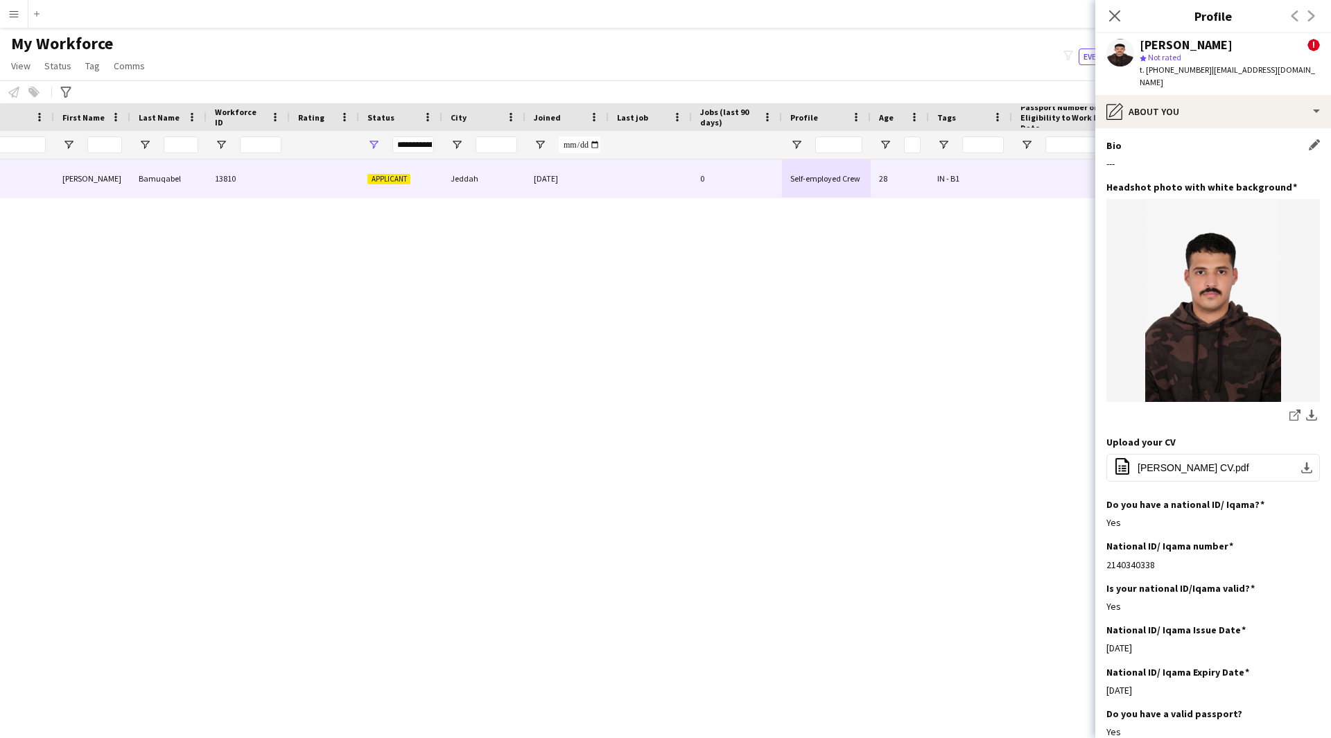
click at [1168, 157] on div "---" at bounding box center [1212, 163] width 213 height 12
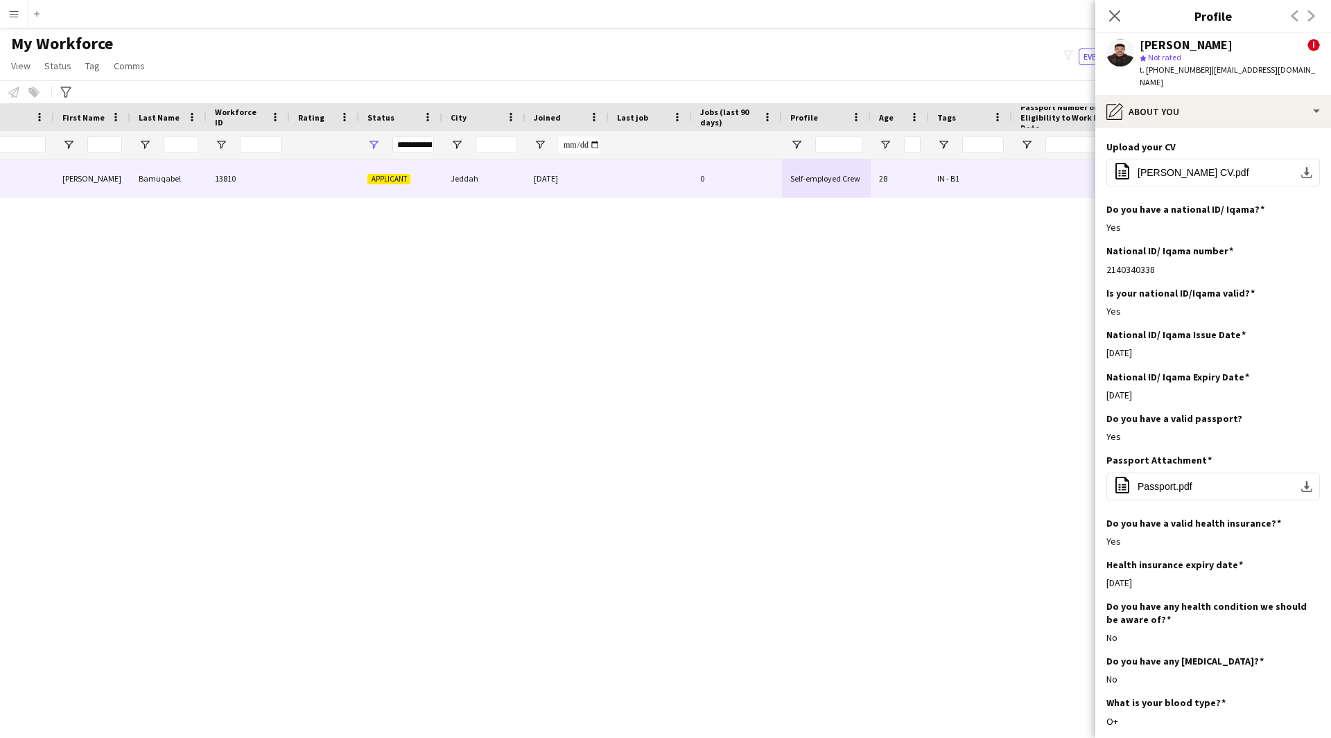
scroll to position [296, 0]
drag, startPoint x: 1155, startPoint y: 342, endPoint x: 1132, endPoint y: 343, distance: 23.6
click at [1132, 346] on div "[DATE]" at bounding box center [1212, 352] width 213 height 12
click at [1200, 106] on div "pencil4 About you" at bounding box center [1213, 111] width 236 height 33
click at [1255, 220] on span "Emergency contacts" at bounding box center [1262, 226] width 86 height 12
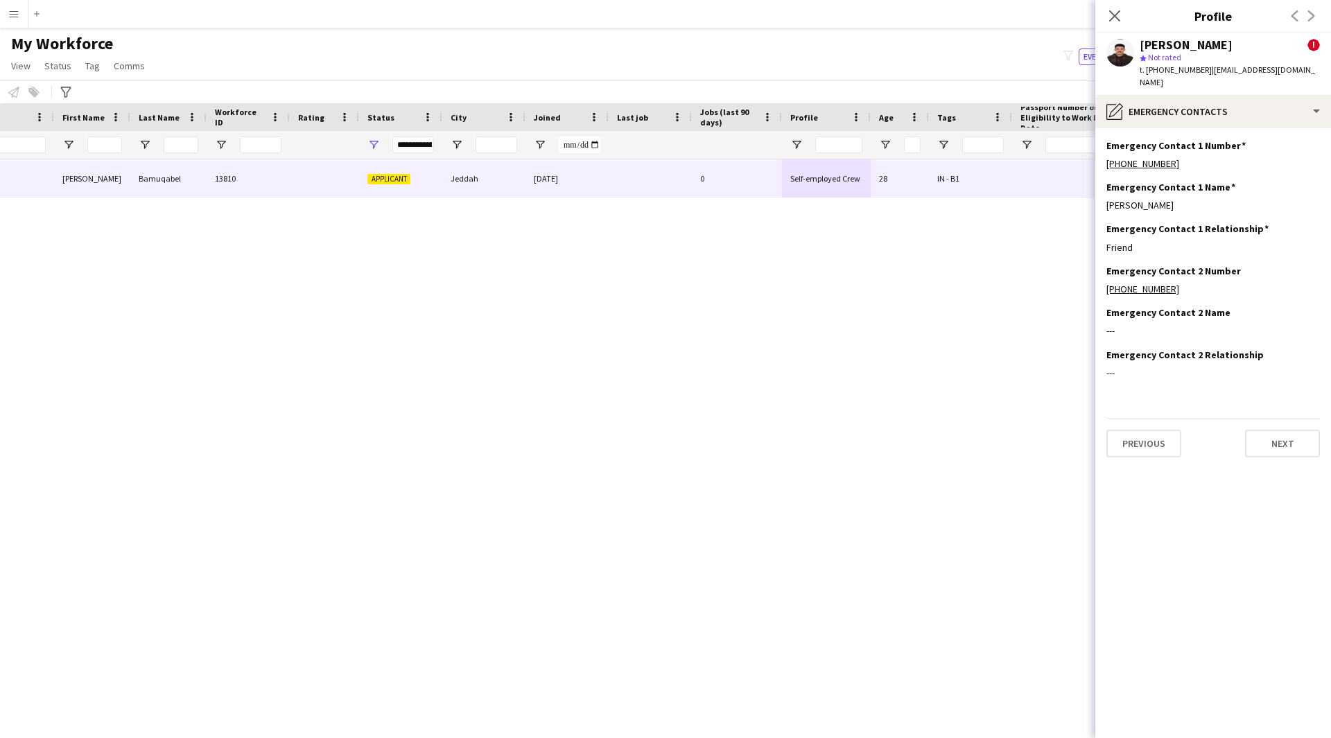
scroll to position [0, 0]
drag, startPoint x: 1245, startPoint y: 340, endPoint x: 1162, endPoint y: 330, distance: 83.7
click at [1162, 330] on app-section-data-types "Emergency Contact 1 Number Edit this field [PHONE_NUMBER] Emergency Contact 1 N…" at bounding box center [1213, 433] width 236 height 610
click at [1227, 167] on div "Emergency Contact 1 Number Edit this field [PHONE_NUMBER]" at bounding box center [1212, 160] width 213 height 42
click at [1191, 96] on div "pencil4 Emergency contacts" at bounding box center [1213, 111] width 236 height 33
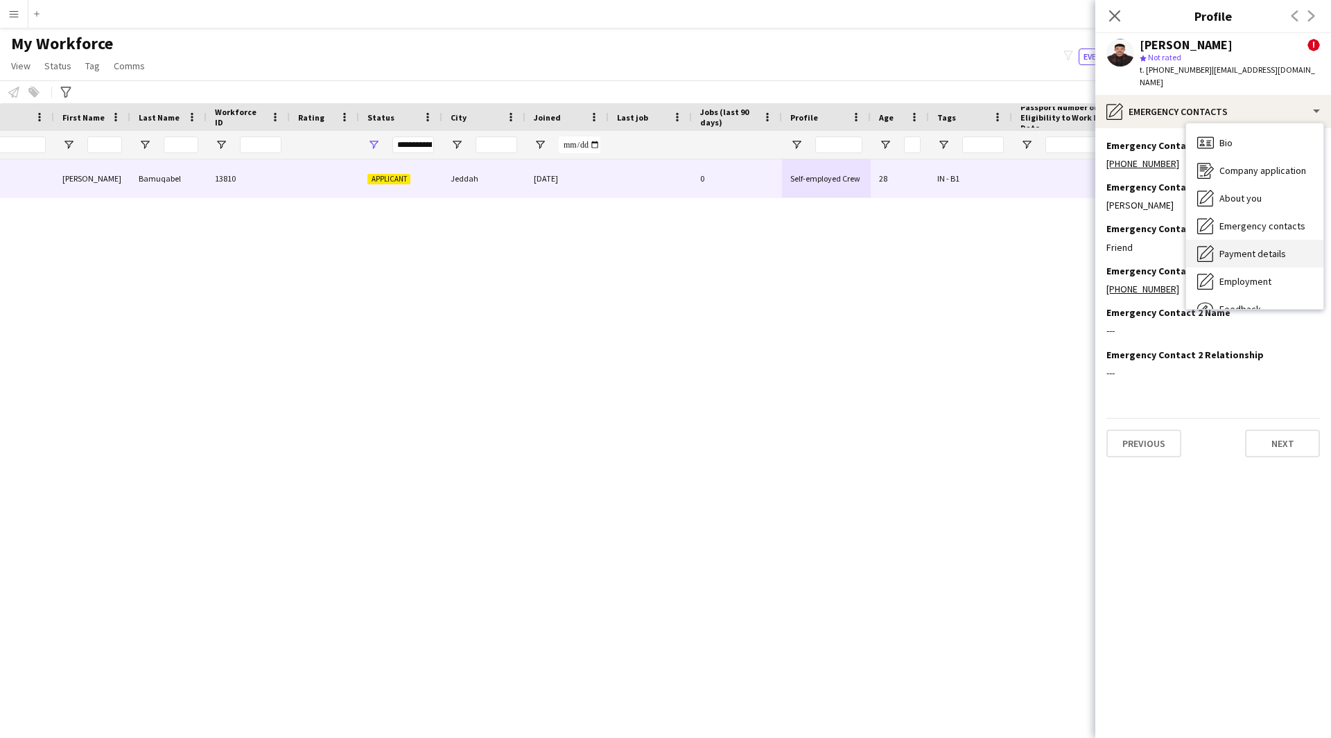
click at [1223, 240] on div "Payment details Payment details" at bounding box center [1254, 254] width 137 height 28
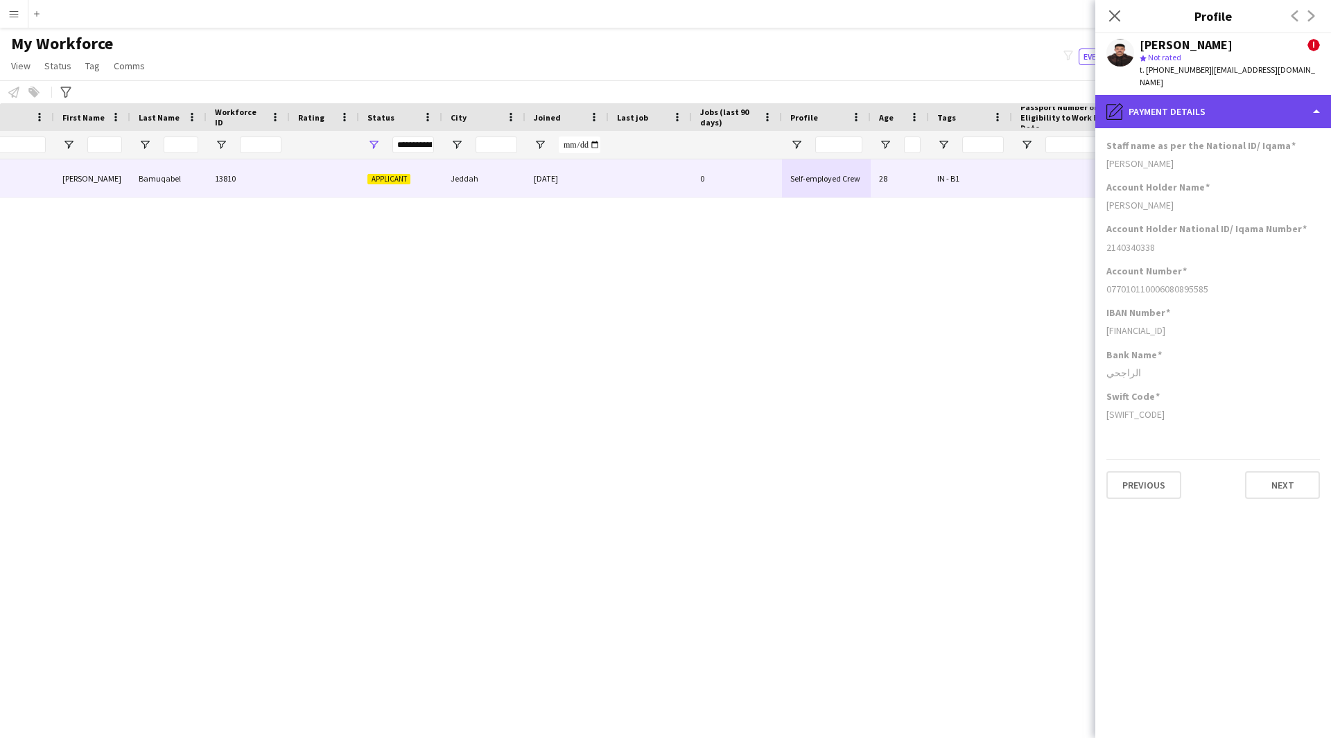
click at [1252, 95] on div "pencil4 Payment details" at bounding box center [1213, 111] width 236 height 33
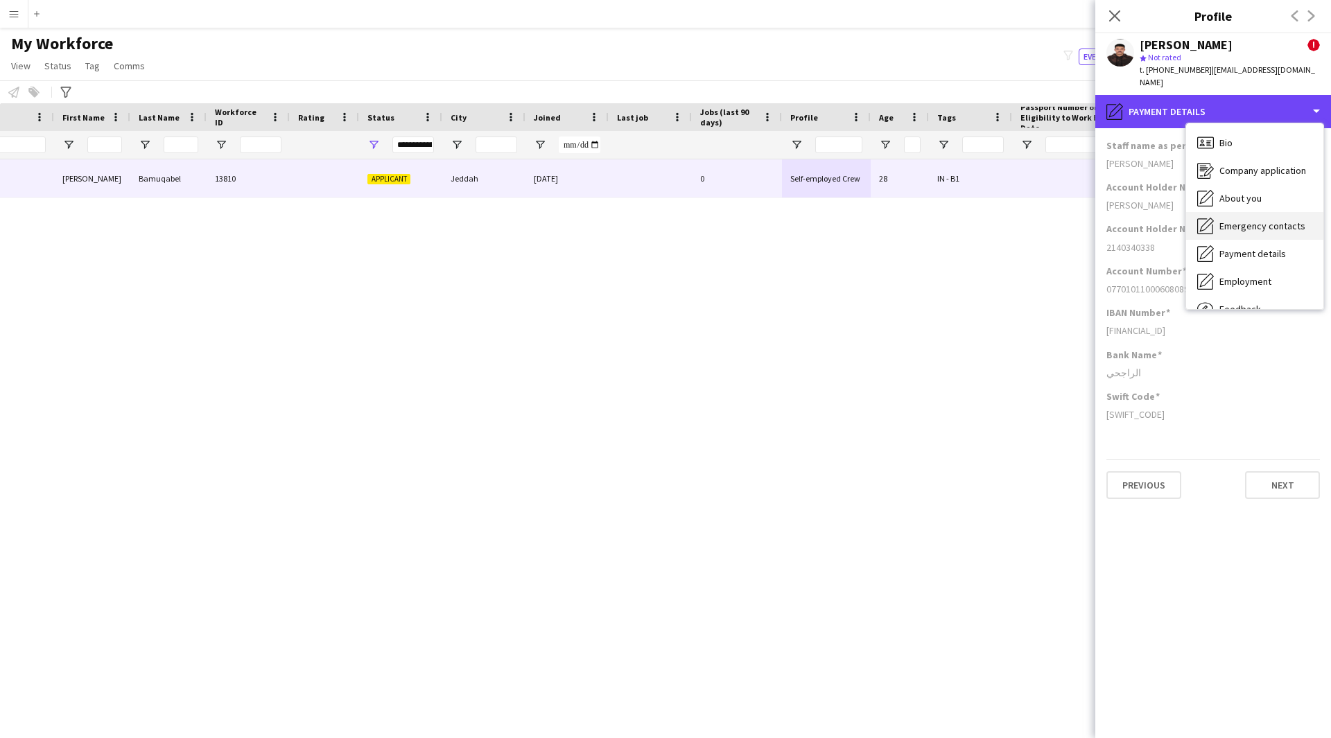
scroll to position [47, 0]
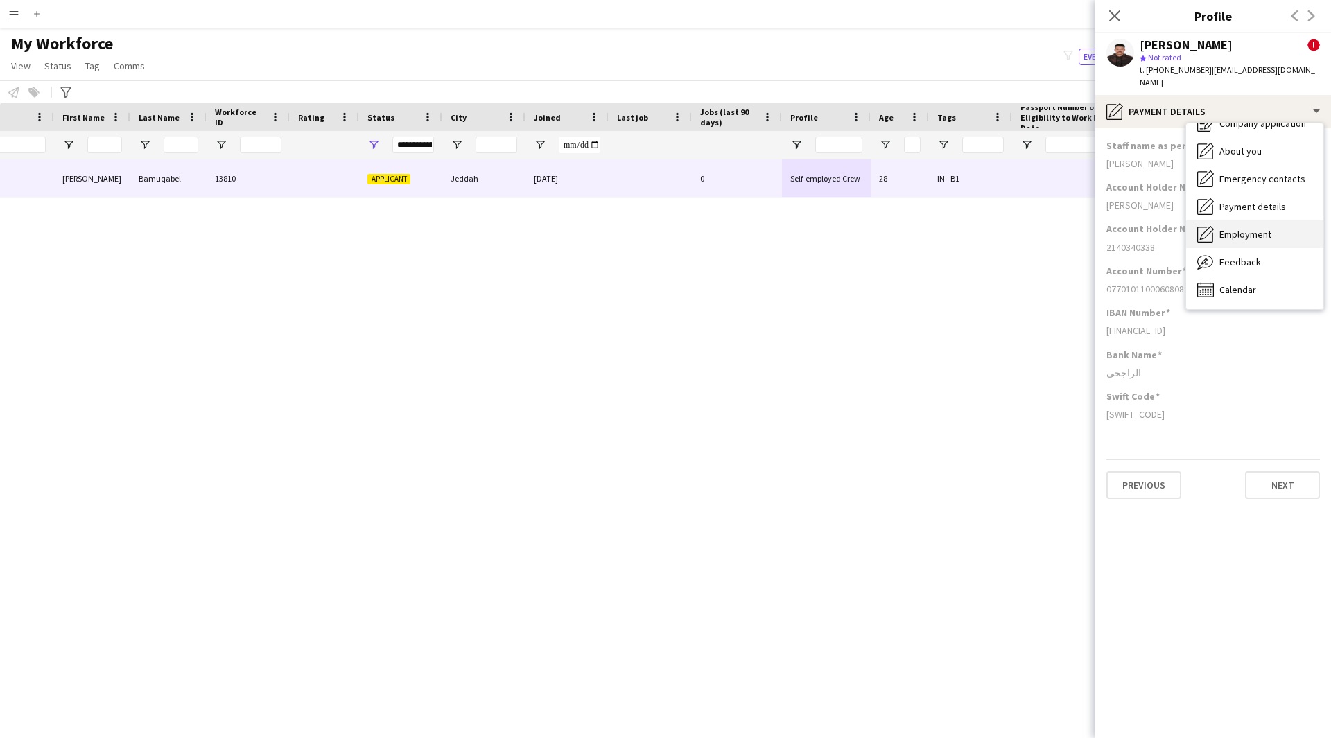
click at [1248, 228] on span "Employment" at bounding box center [1245, 234] width 52 height 12
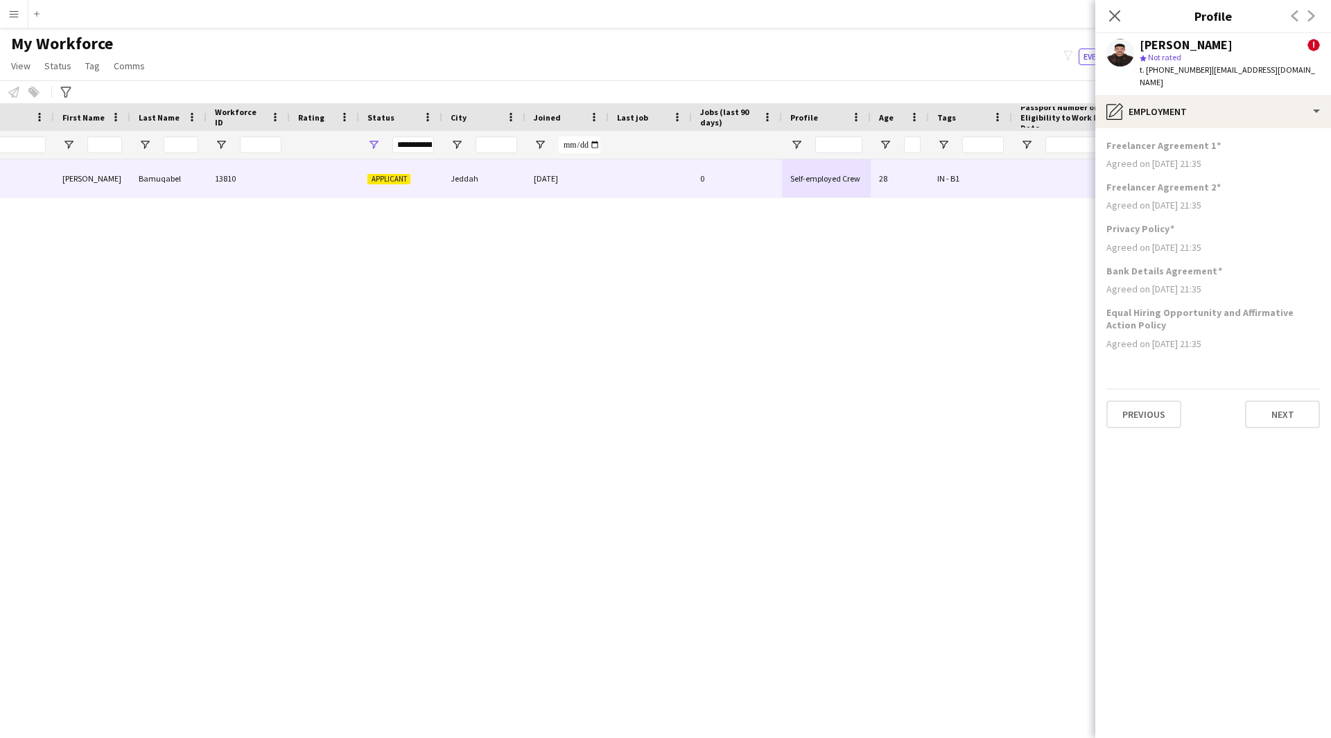
click at [1197, 128] on app-section-data-types "Freelancer Agreement 1 Agreed on [DATE] 21:35 Freelancer Agreement 2 Agreed on …" at bounding box center [1213, 433] width 236 height 610
click at [1206, 104] on div "pencil4 Employment" at bounding box center [1213, 111] width 236 height 33
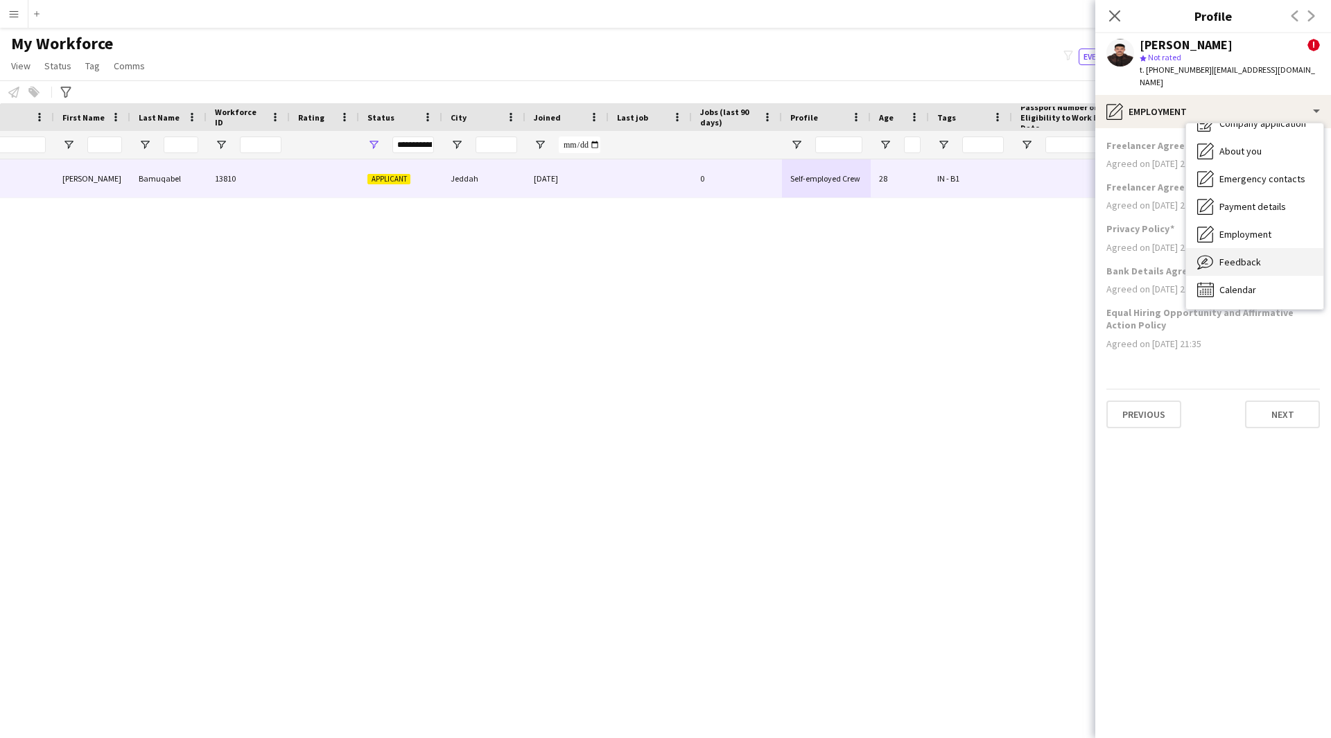
click at [1240, 259] on div "Feedback Feedback" at bounding box center [1254, 262] width 137 height 28
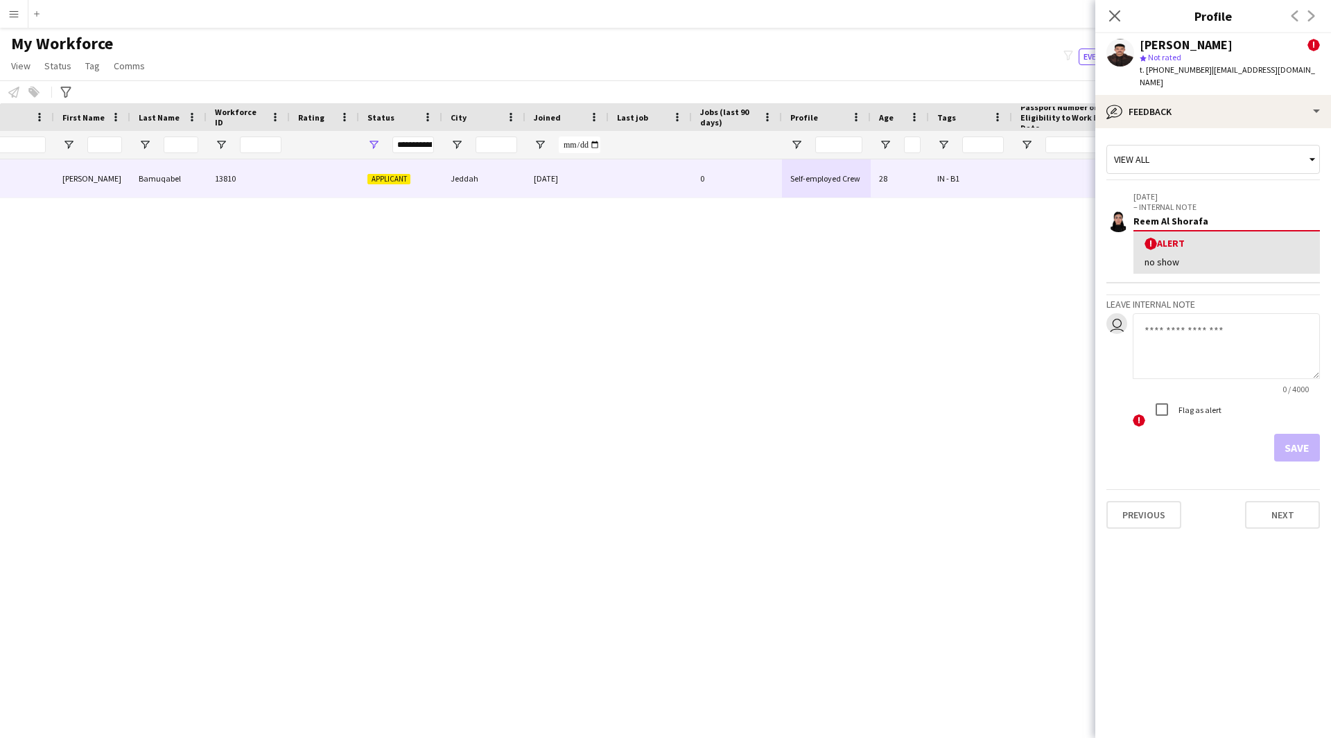
click at [1206, 325] on textarea at bounding box center [1225, 346] width 187 height 66
paste textarea "**********"
type textarea "**********"
click at [1289, 434] on button "Save" at bounding box center [1297, 448] width 46 height 28
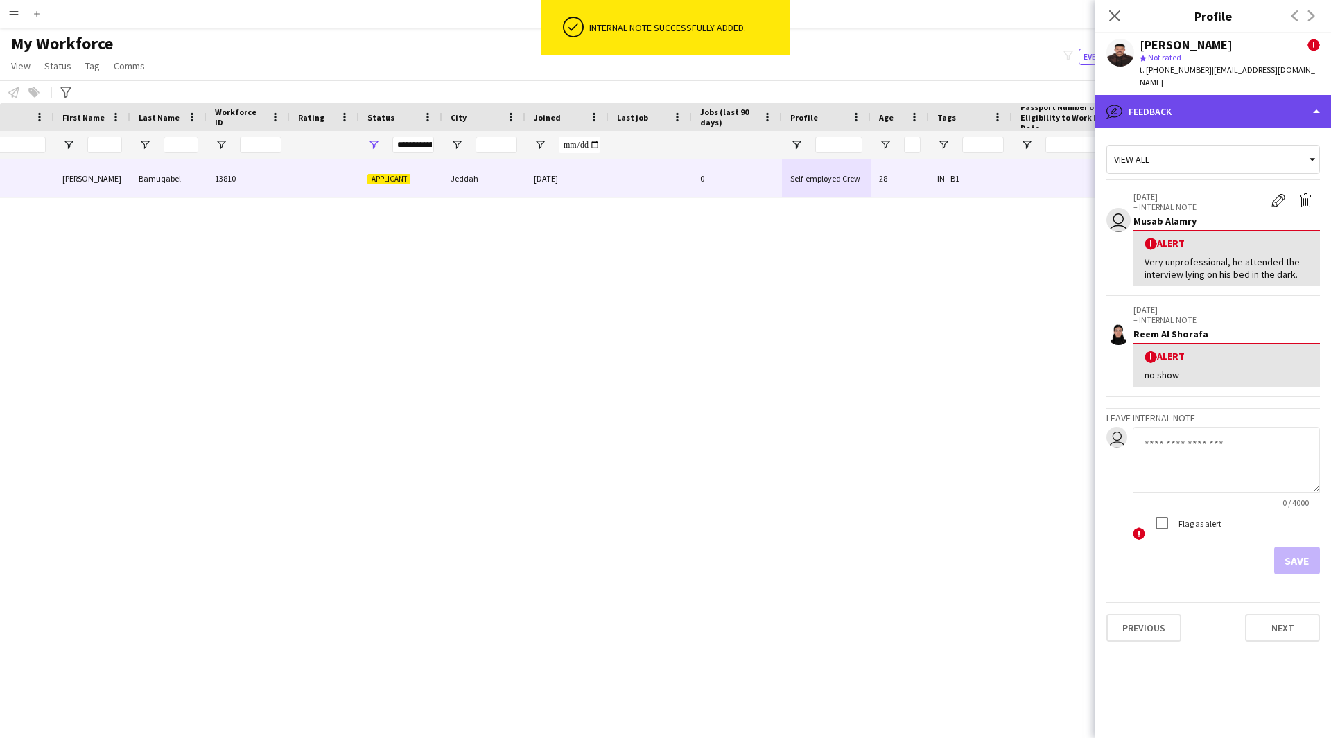
click at [1231, 95] on div "bubble-pencil Feedback" at bounding box center [1213, 111] width 236 height 33
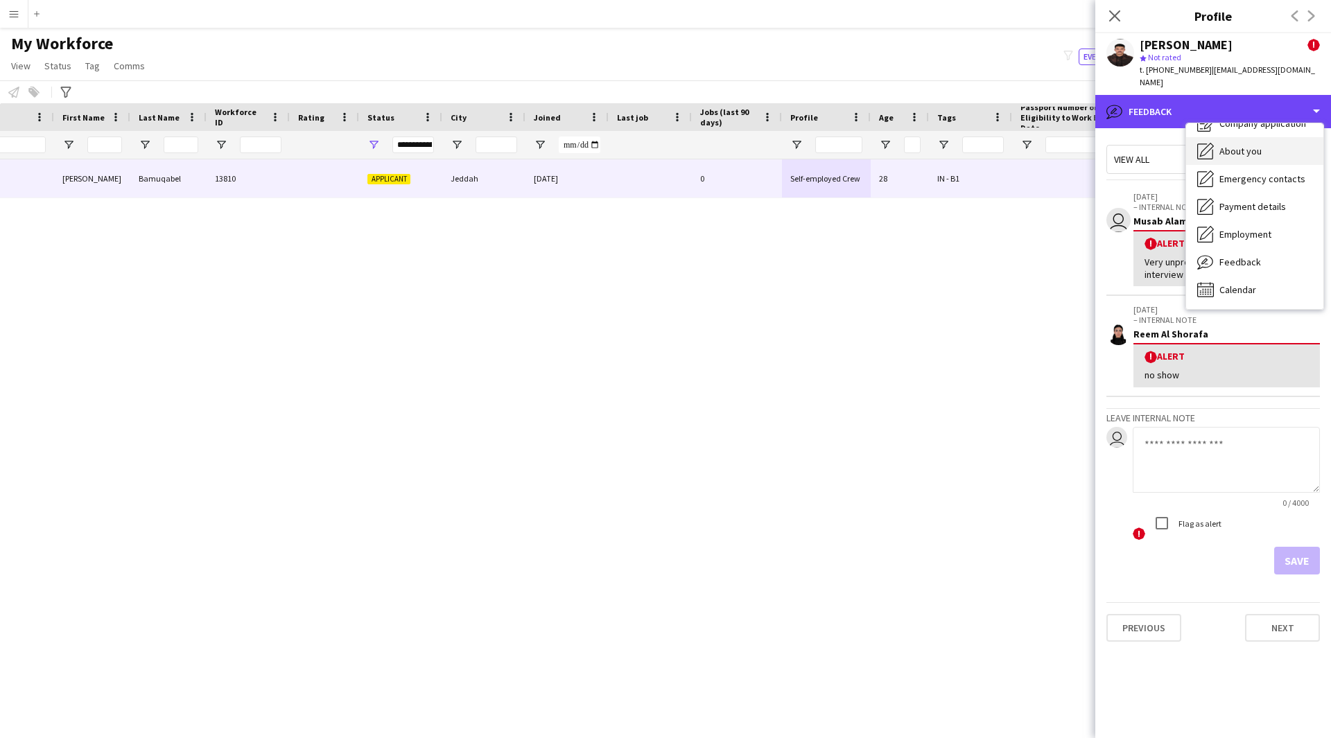
scroll to position [0, 0]
